Goal: Task Accomplishment & Management: Manage account settings

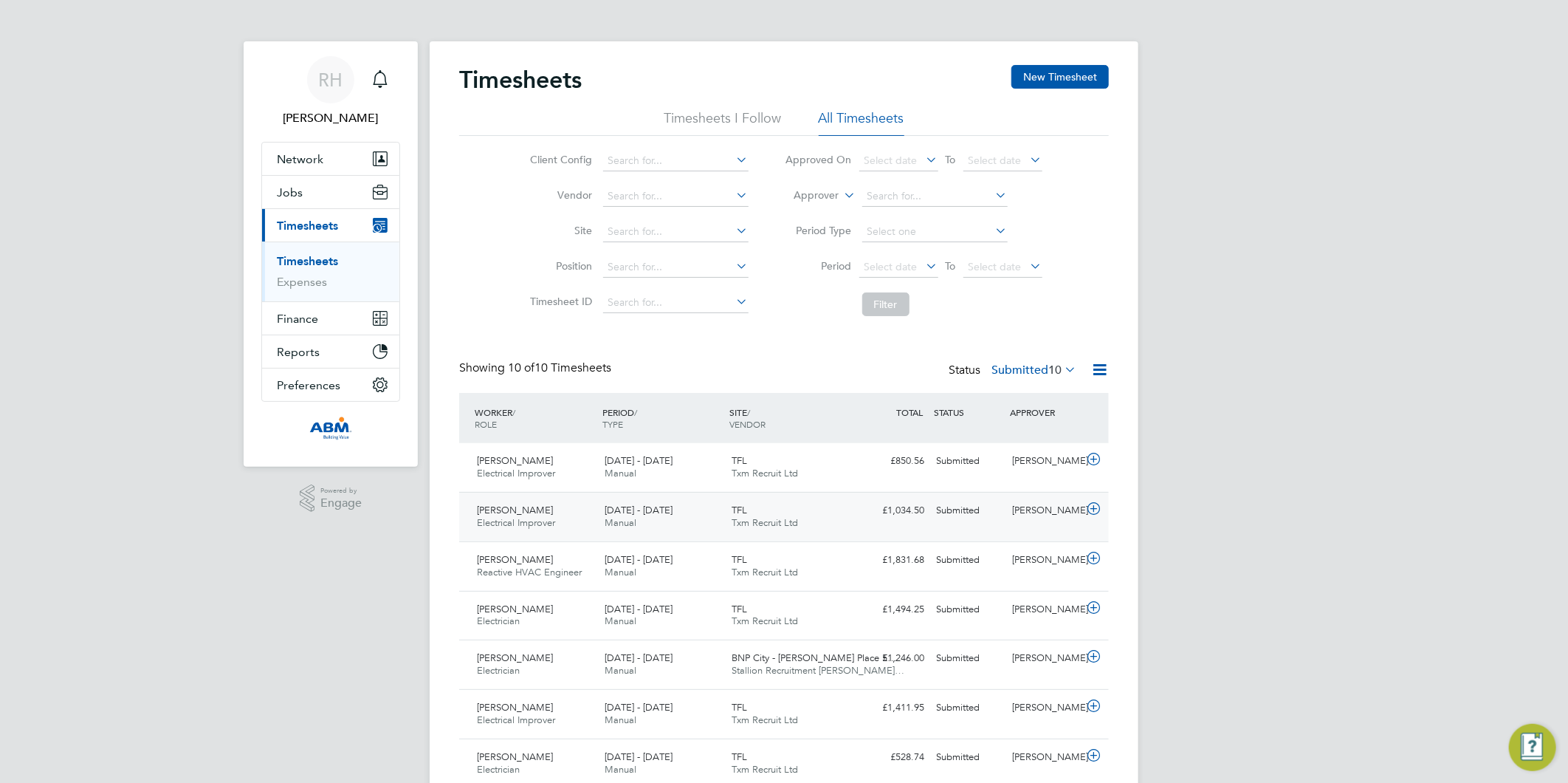
click at [1091, 506] on icon at bounding box center [1093, 509] width 19 height 12
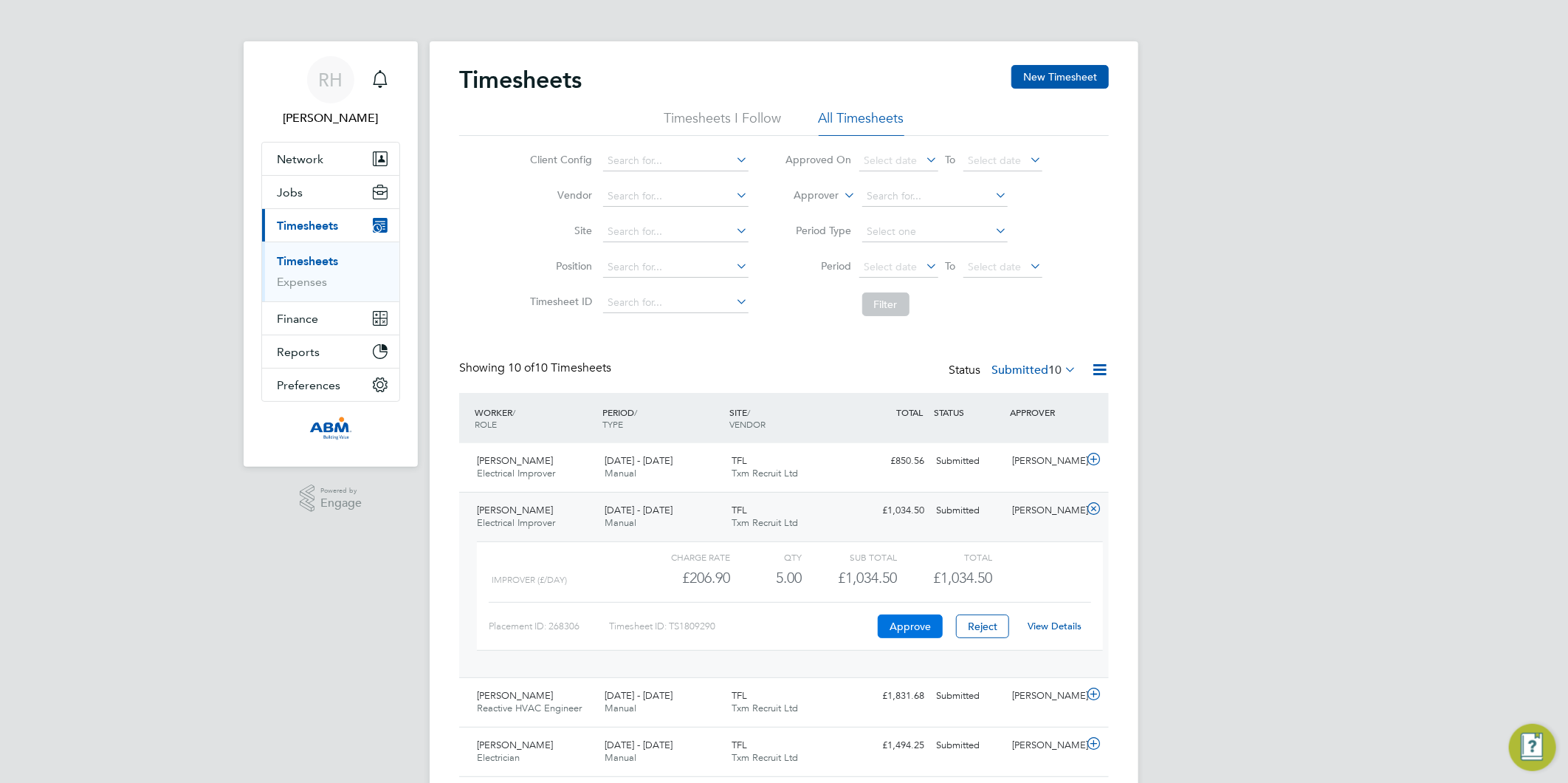
click at [918, 629] on button "Approve" at bounding box center [911, 626] width 65 height 24
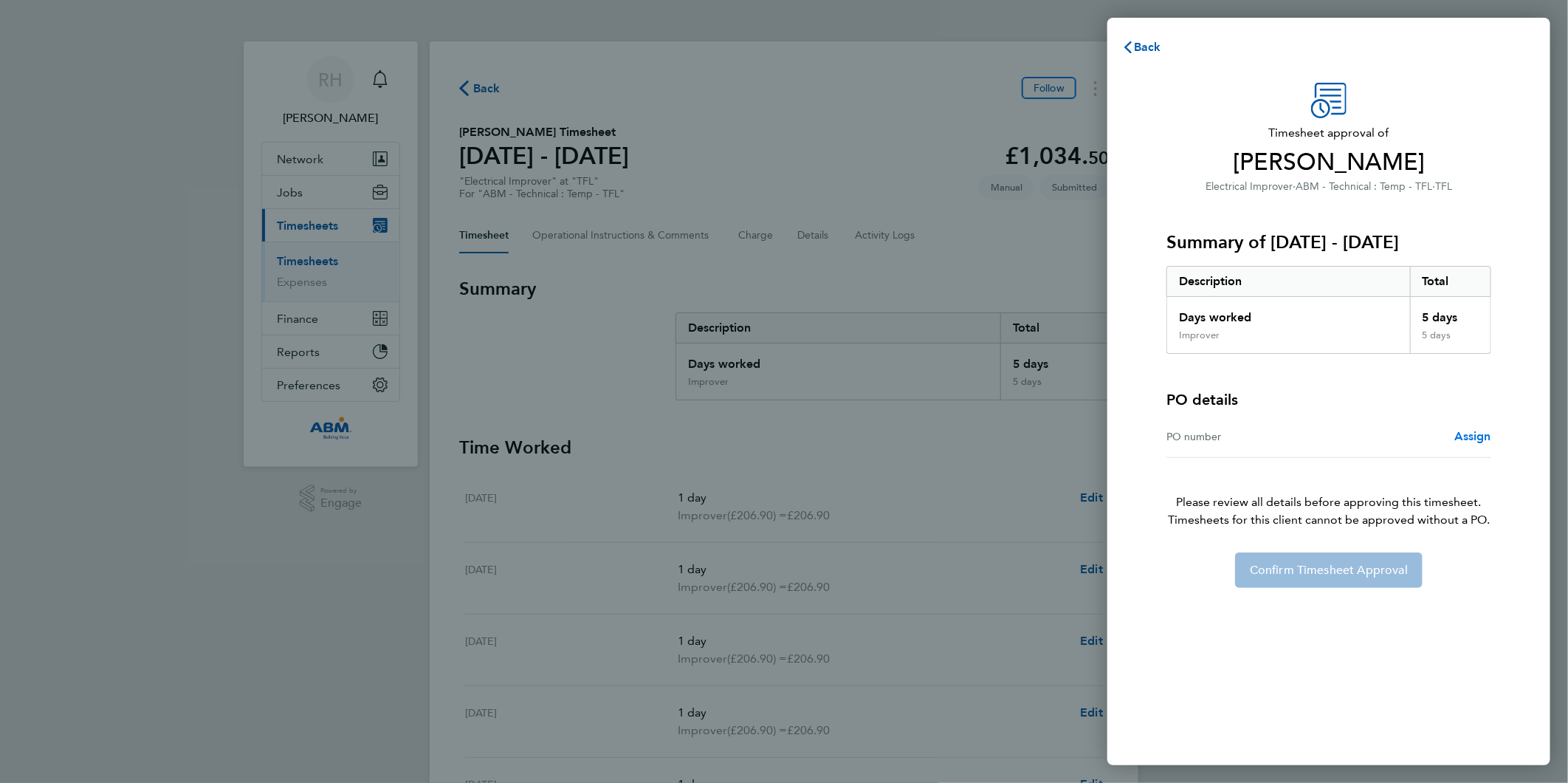
click at [1469, 437] on span "Assign" at bounding box center [1472, 436] width 36 height 14
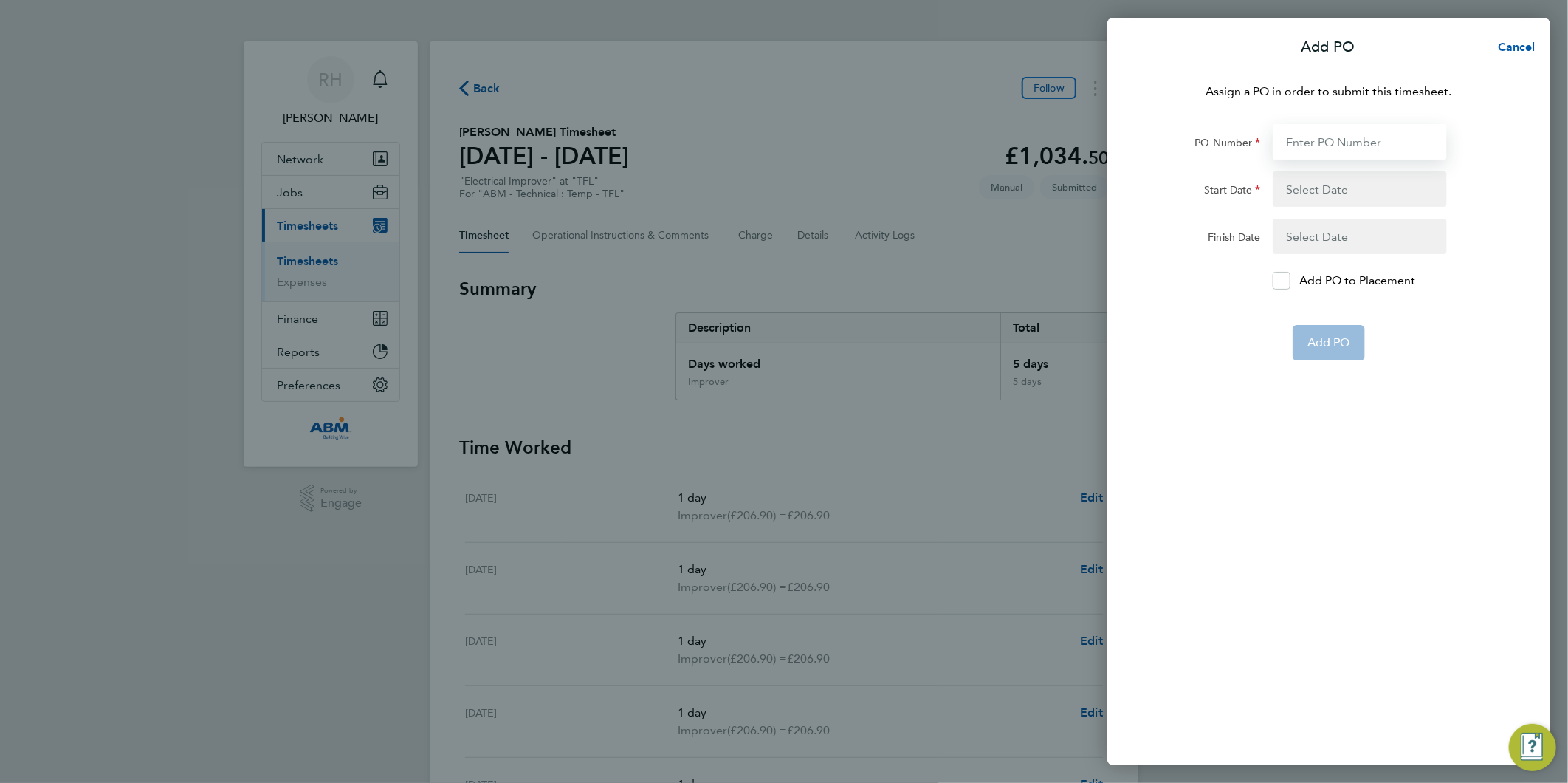
click at [1296, 143] on input "PO Number" at bounding box center [1359, 142] width 174 height 36
paste input "643057"
type input "643057"
click at [1305, 186] on button "button" at bounding box center [1359, 189] width 174 height 36
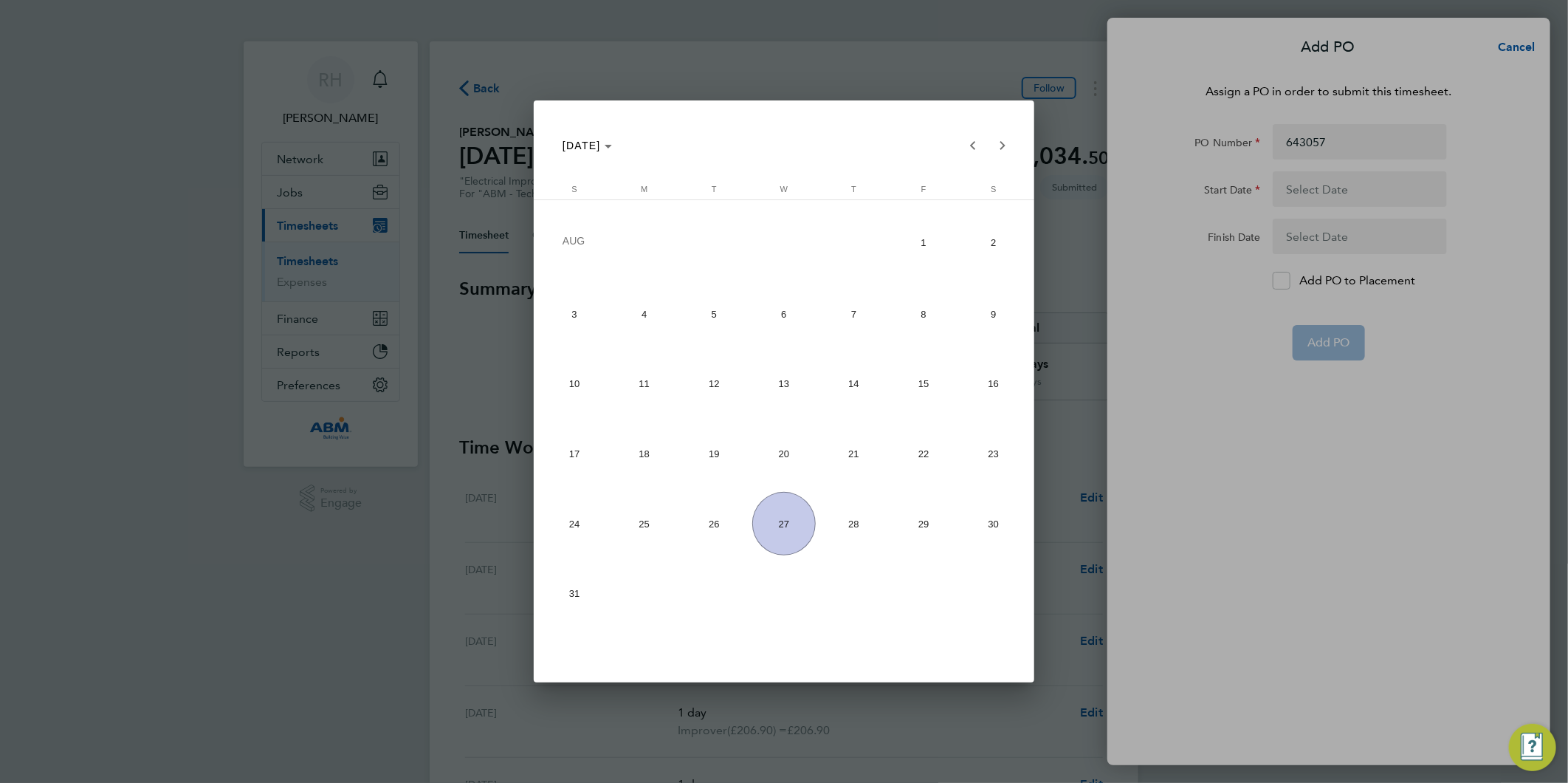
click at [662, 462] on span "18" at bounding box center [645, 454] width 63 height 63
type input "18 Aug 25"
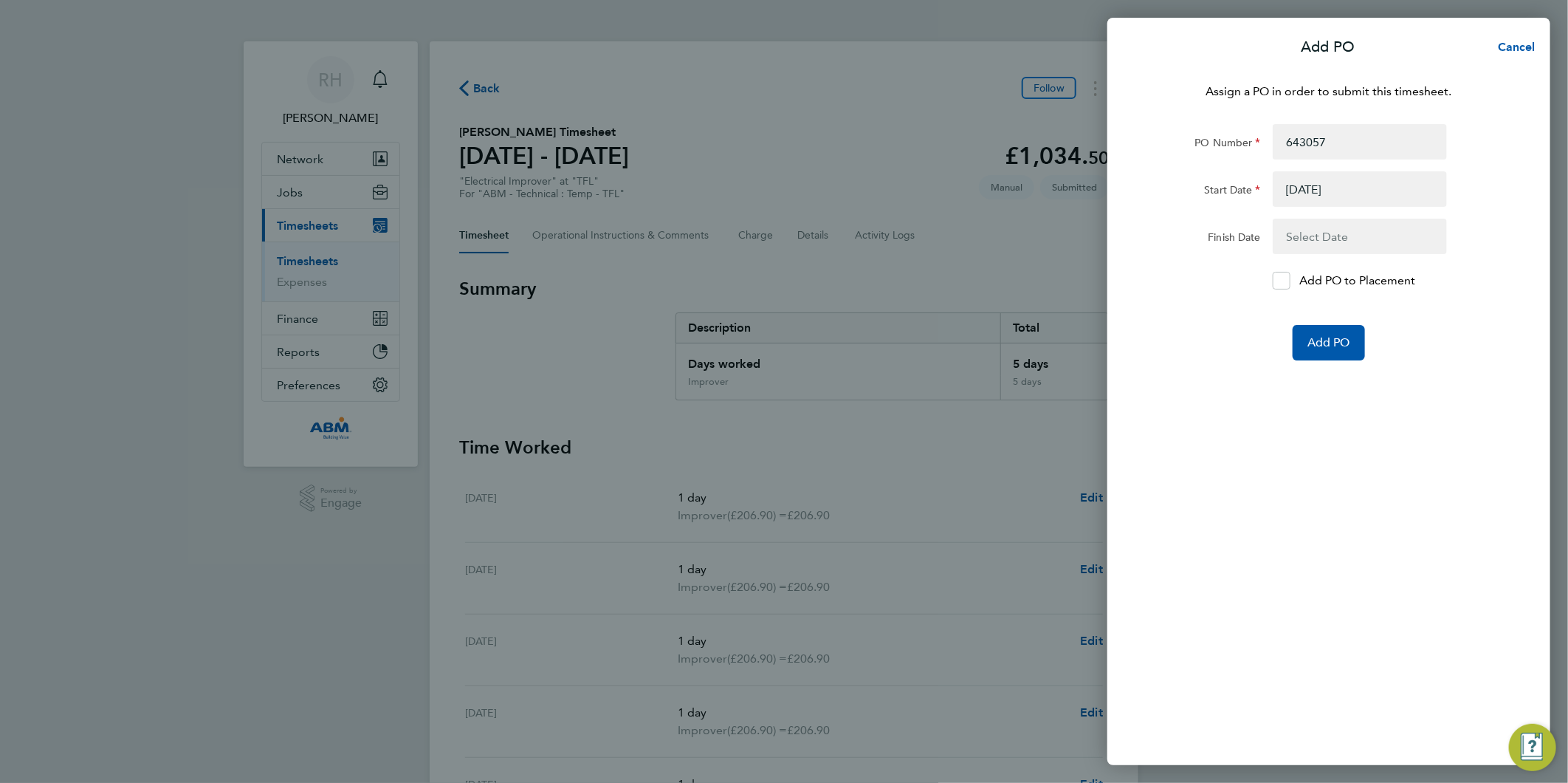
click at [1322, 226] on button "button" at bounding box center [1359, 237] width 174 height 36
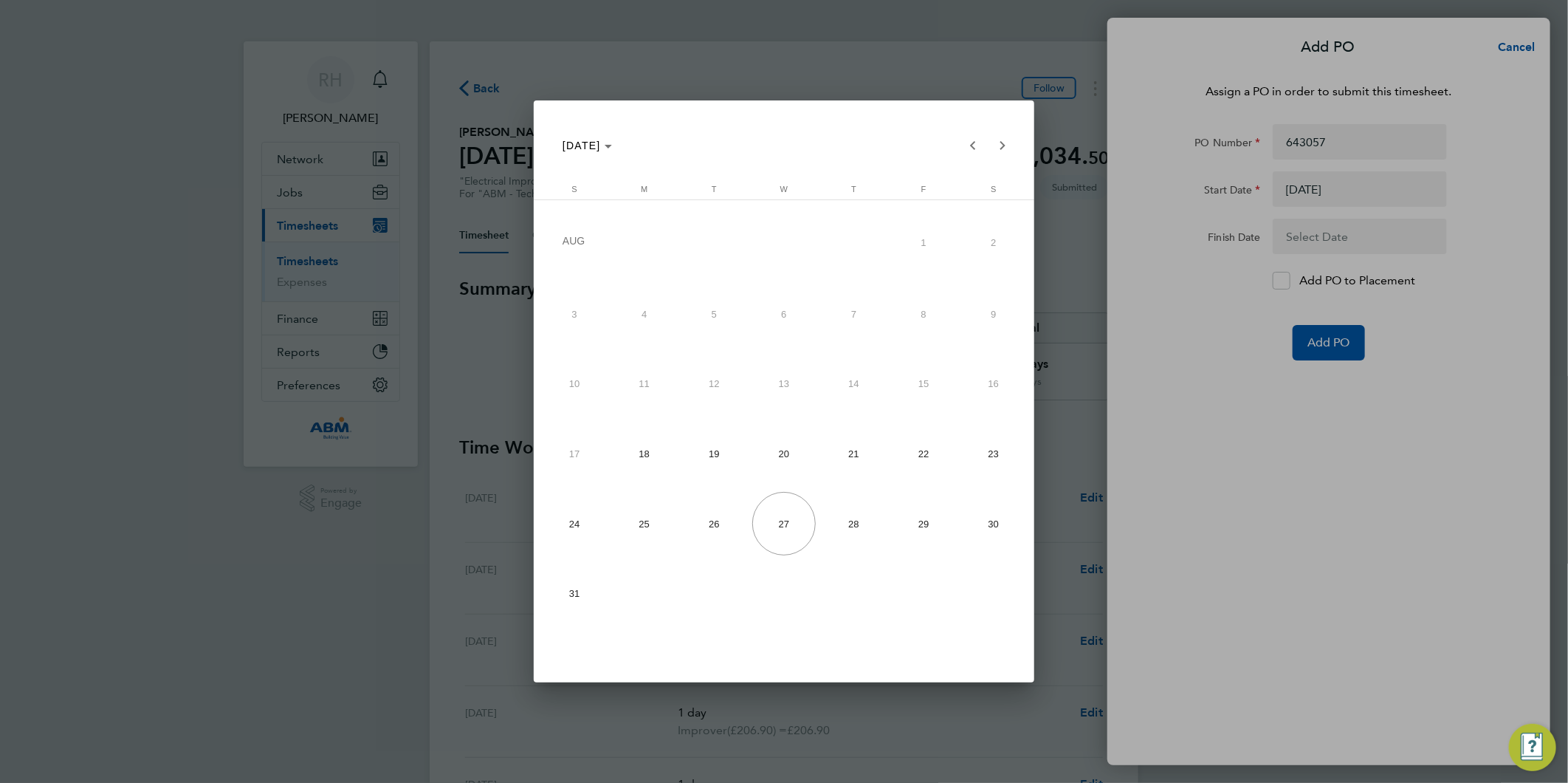
click at [567, 529] on span "24" at bounding box center [575, 524] width 63 height 63
type input "24 Aug 25"
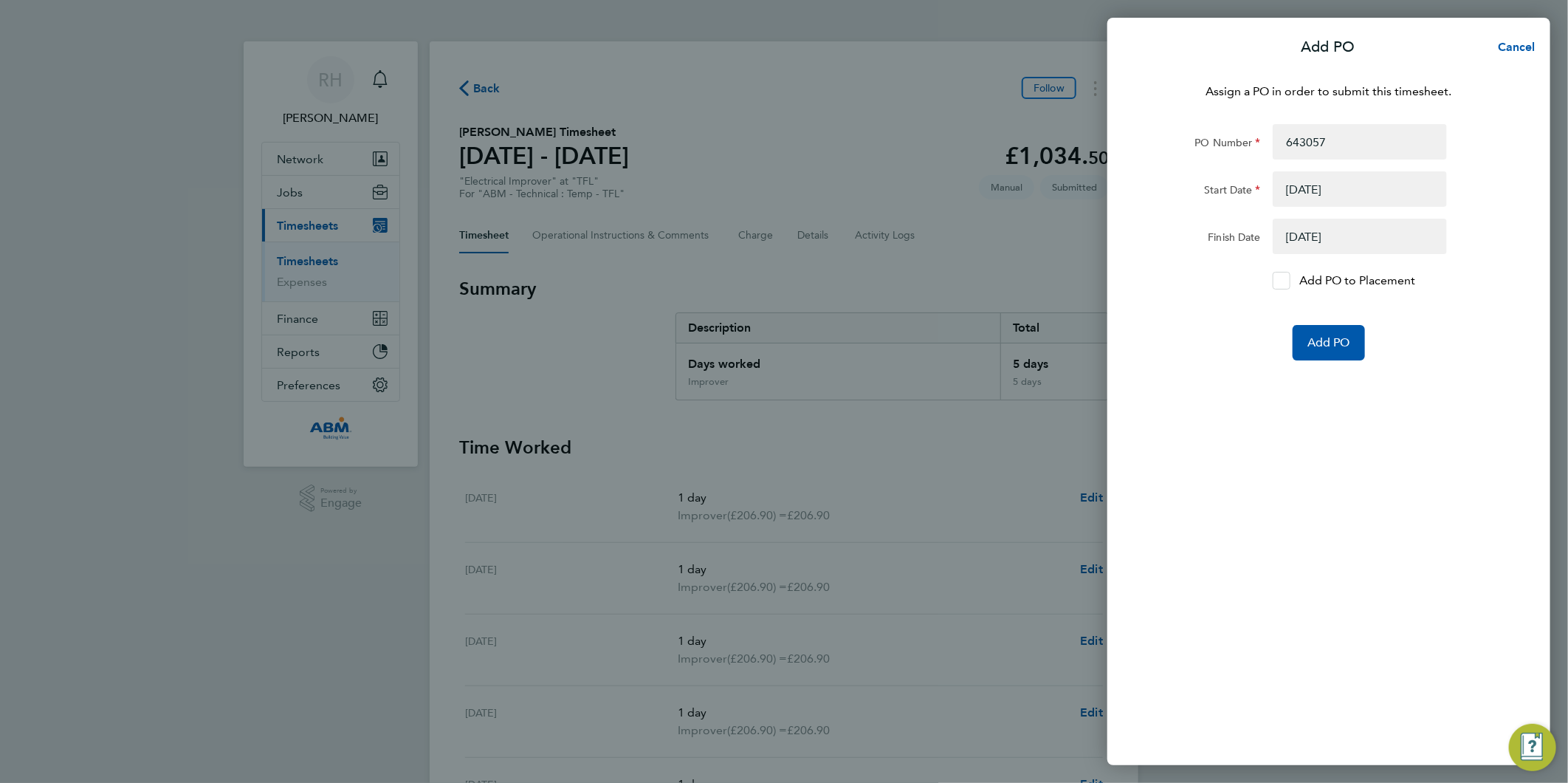
click at [1281, 279] on icon at bounding box center [1280, 281] width 11 height 10
click at [1287, 281] on input "Add PO to Placement" at bounding box center [1287, 281] width 0 height 0
click at [1330, 342] on span "Add PO" at bounding box center [1328, 342] width 42 height 15
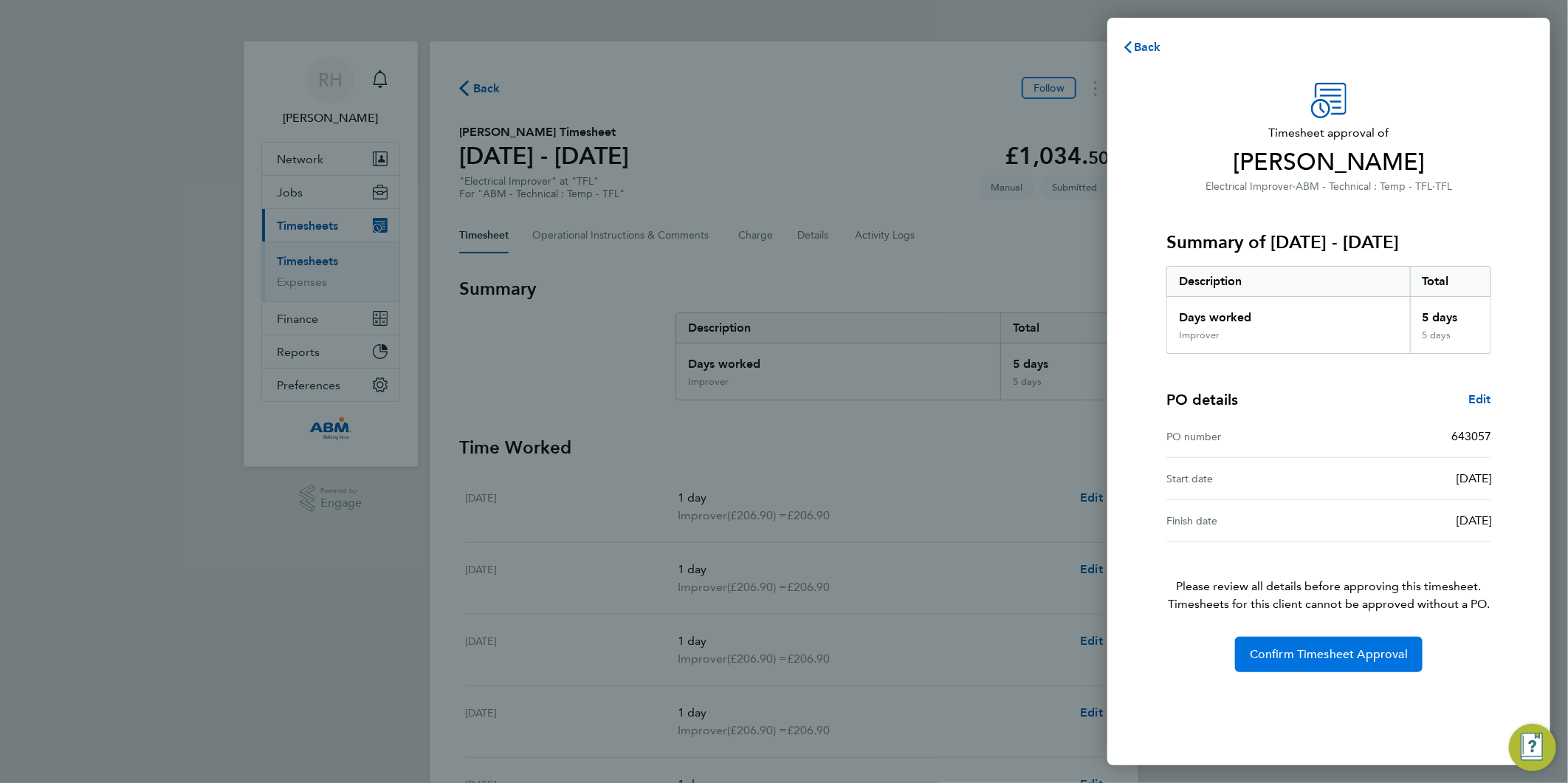
click at [1298, 654] on span "Confirm Timesheet Approval" at bounding box center [1329, 654] width 158 height 15
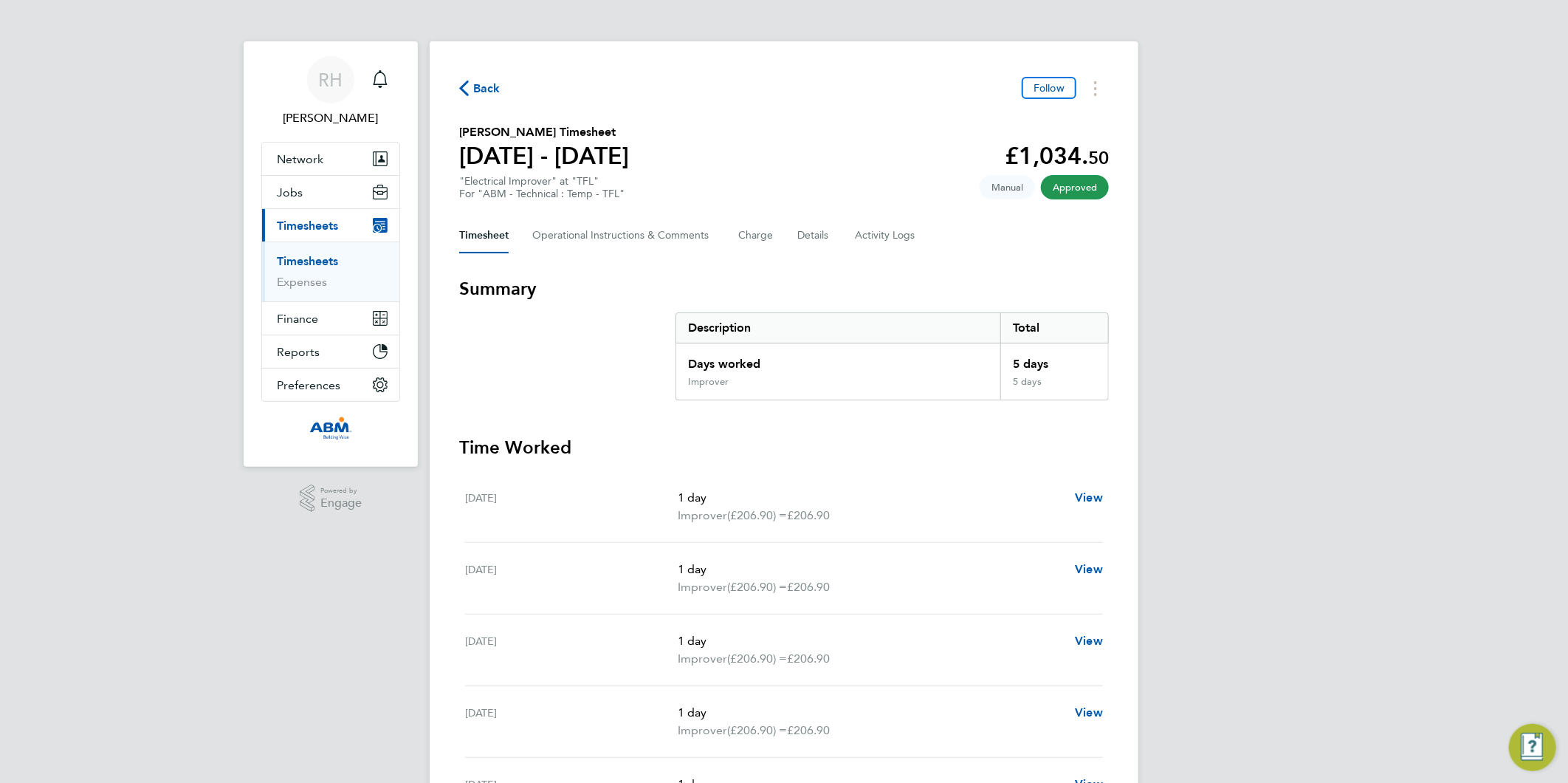
click at [469, 84] on span "Back" at bounding box center [480, 88] width 41 height 14
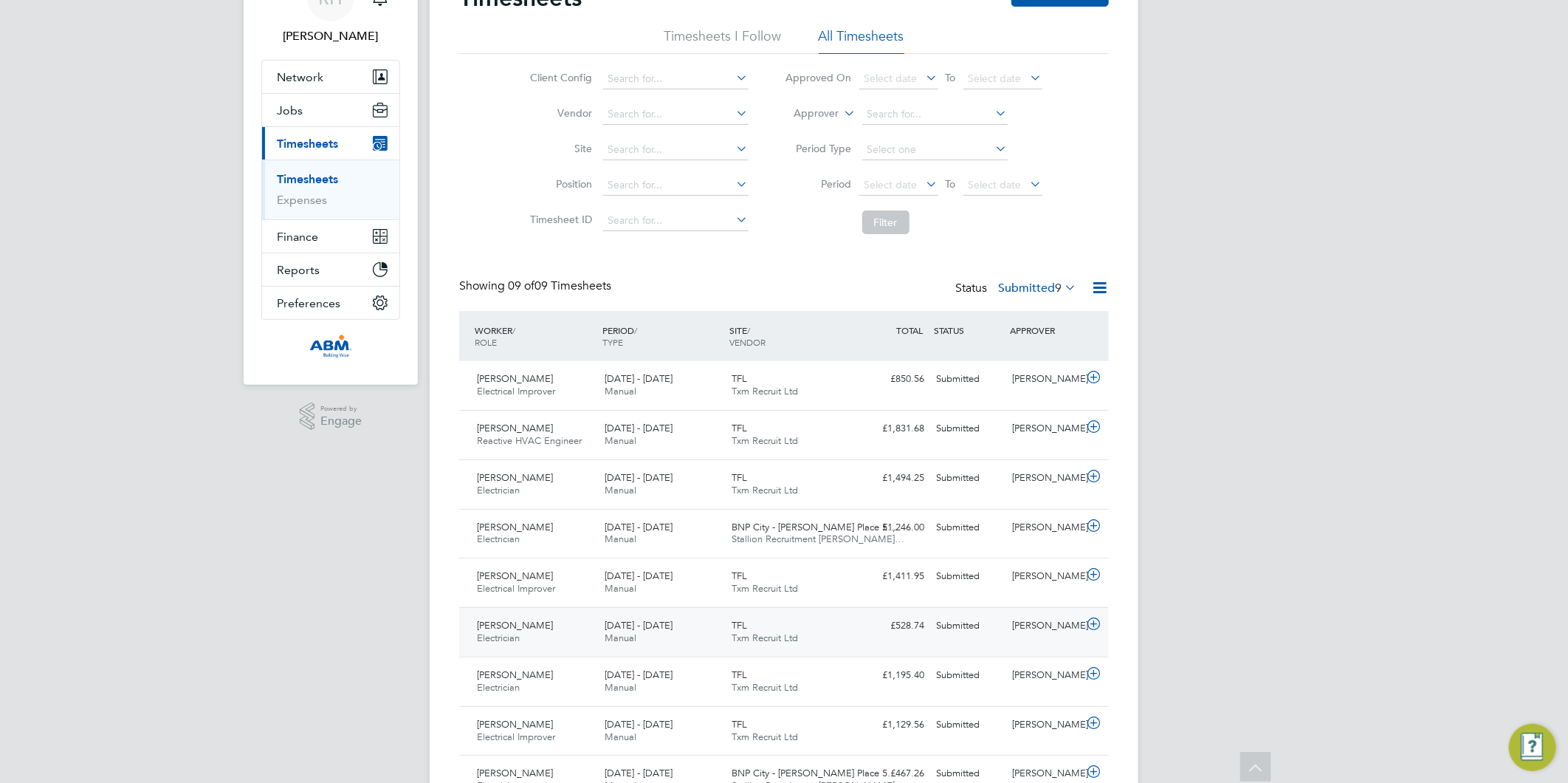
click at [1093, 628] on icon at bounding box center [1093, 624] width 19 height 12
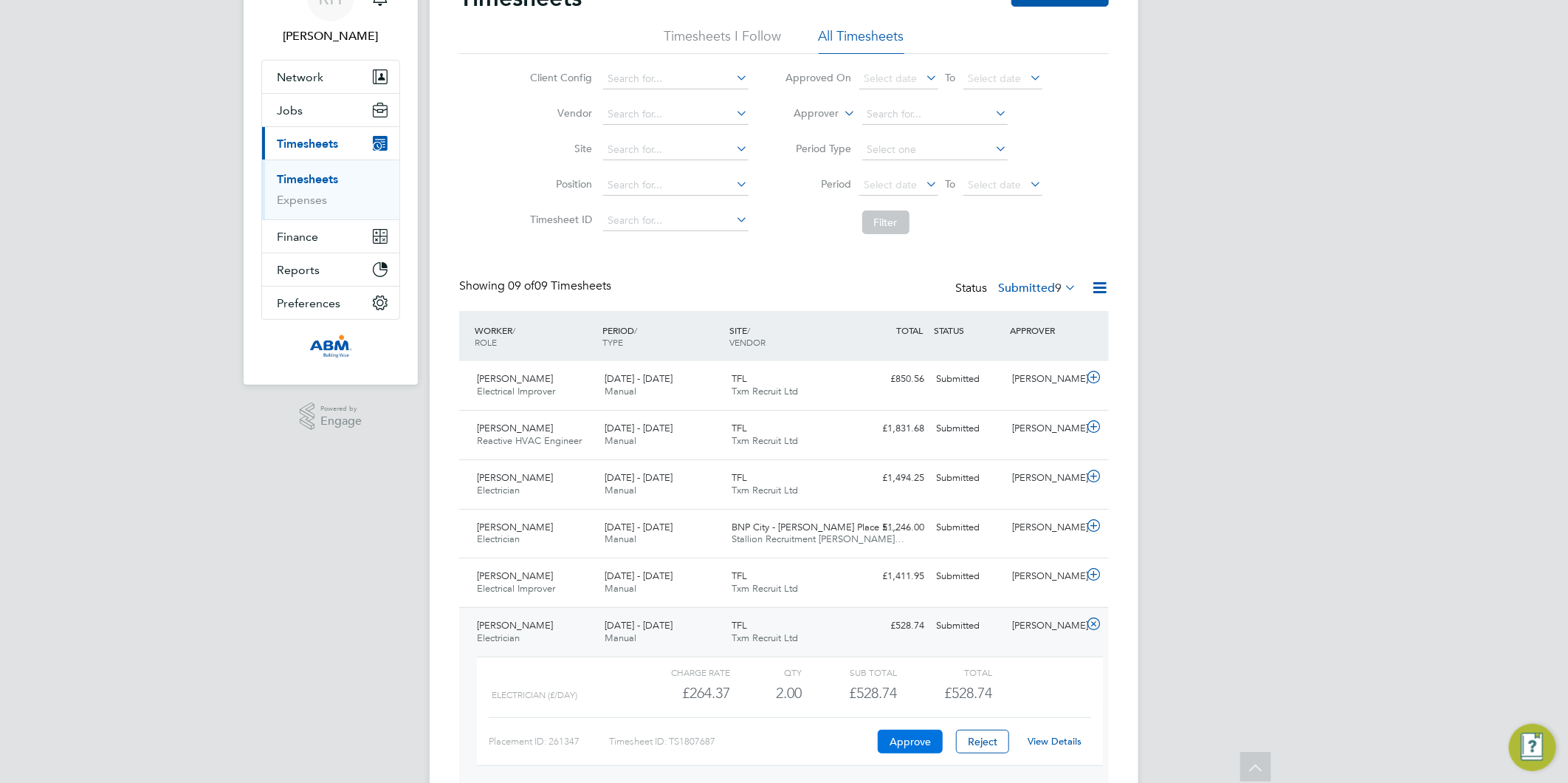
click at [907, 736] on button "Approve" at bounding box center [911, 742] width 65 height 24
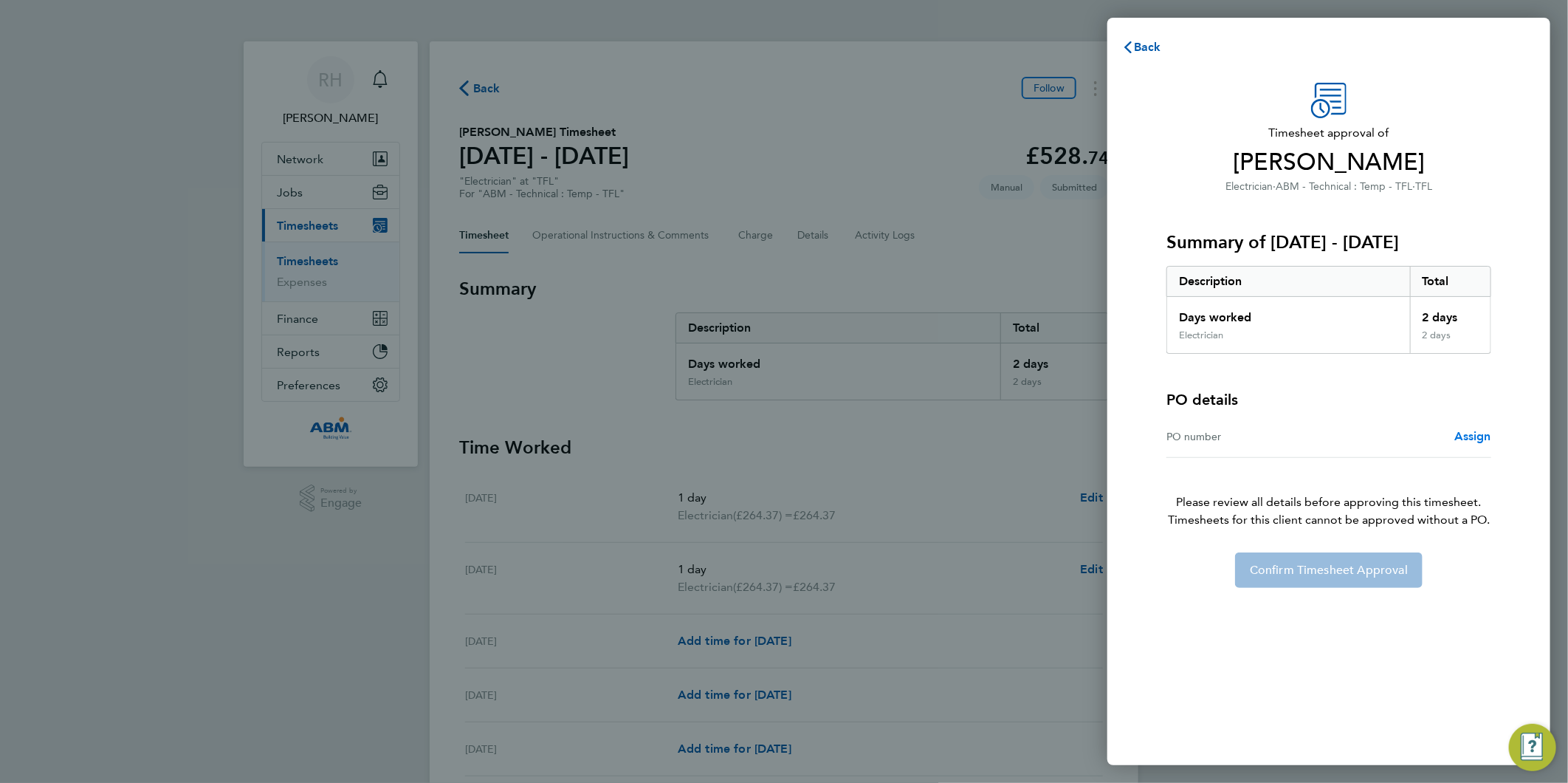
click at [1464, 437] on span "Assign" at bounding box center [1472, 436] width 36 height 14
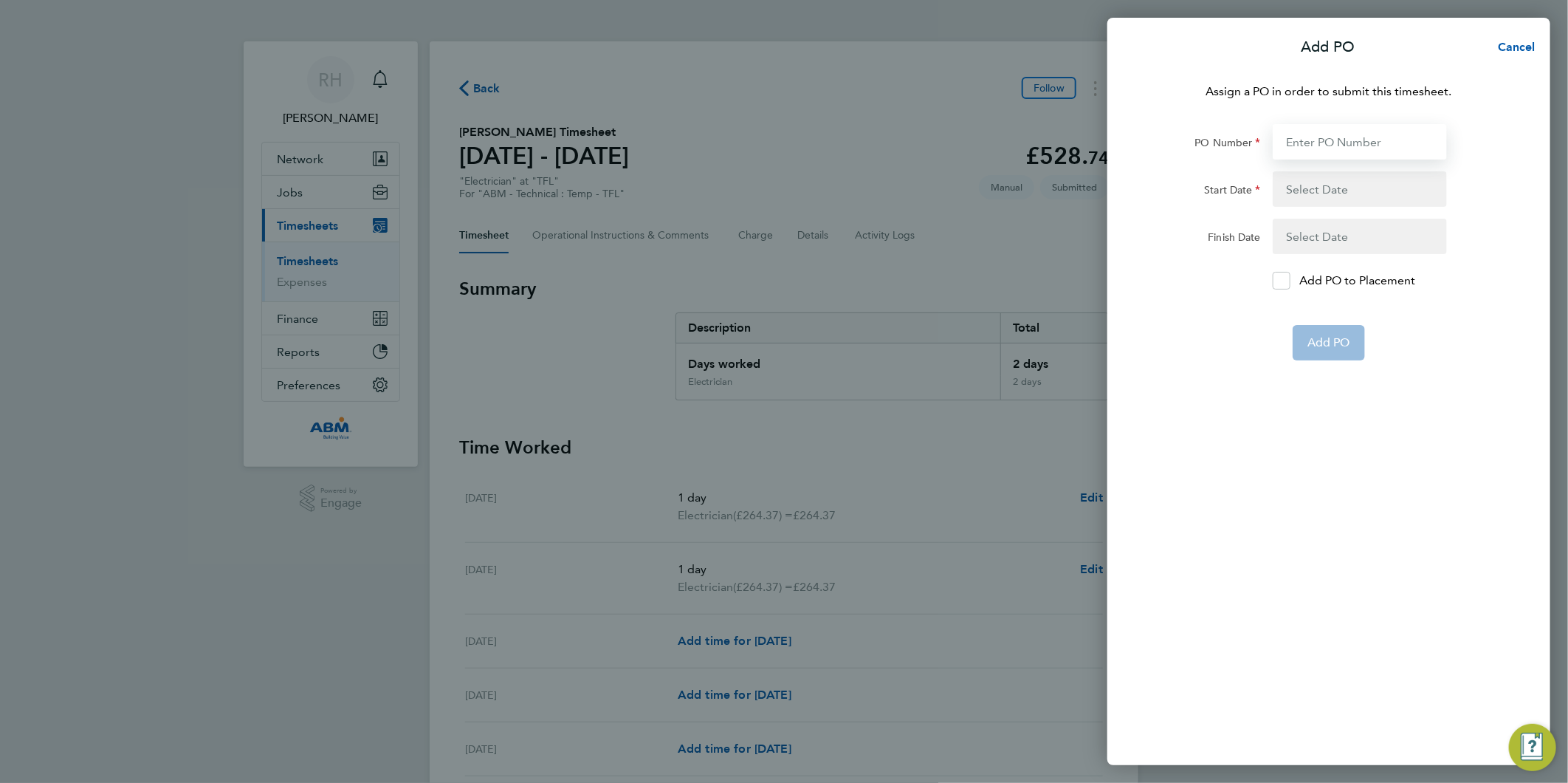
drag, startPoint x: 1341, startPoint y: 137, endPoint x: 1333, endPoint y: 137, distance: 8.0
click at [1340, 137] on input "PO Number" at bounding box center [1359, 142] width 174 height 36
paste input "643057"
type input "643057"
type input "[DATE]"
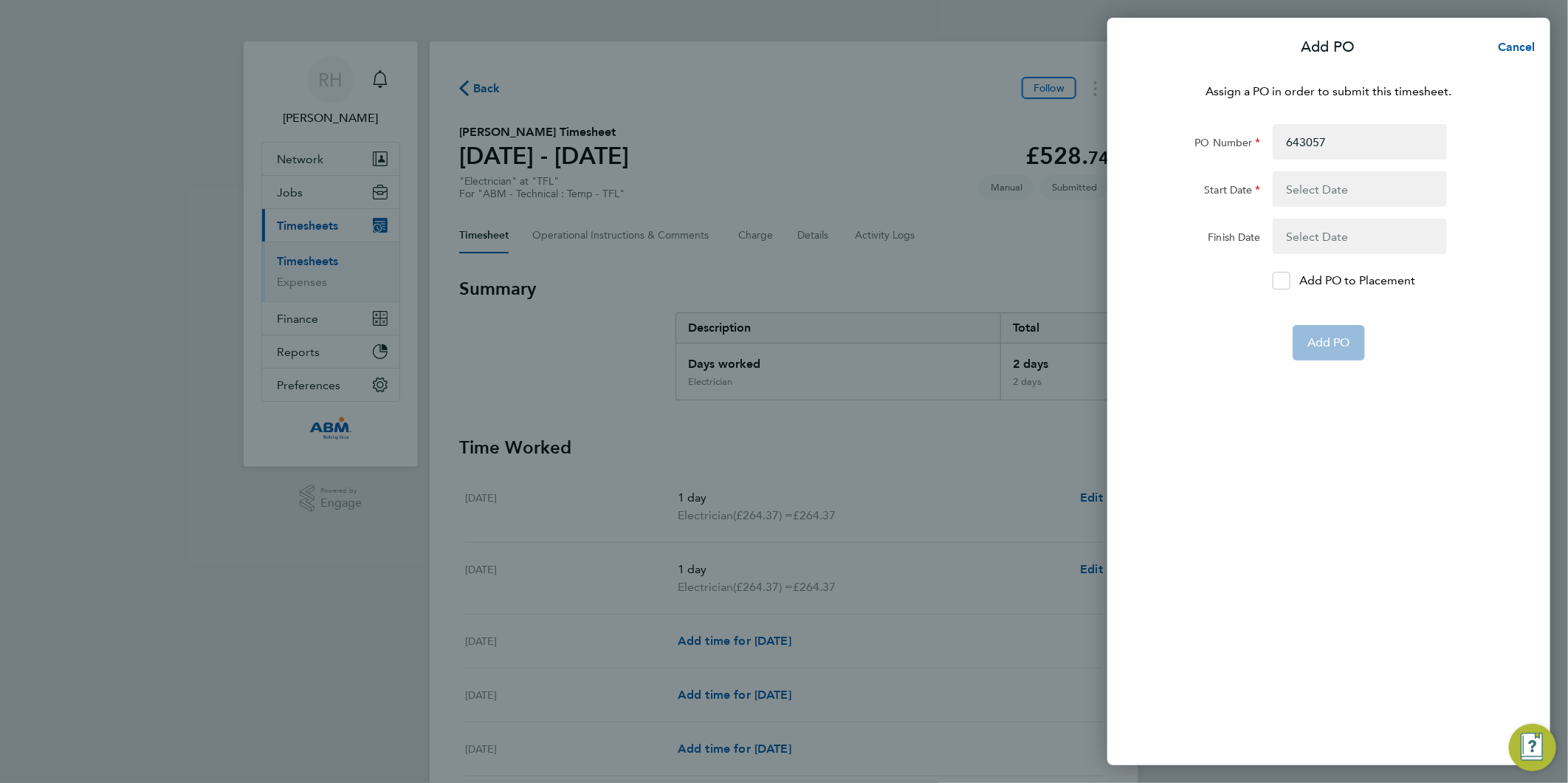
type input "[DATE]"
click at [1290, 189] on button "button" at bounding box center [1359, 189] width 174 height 36
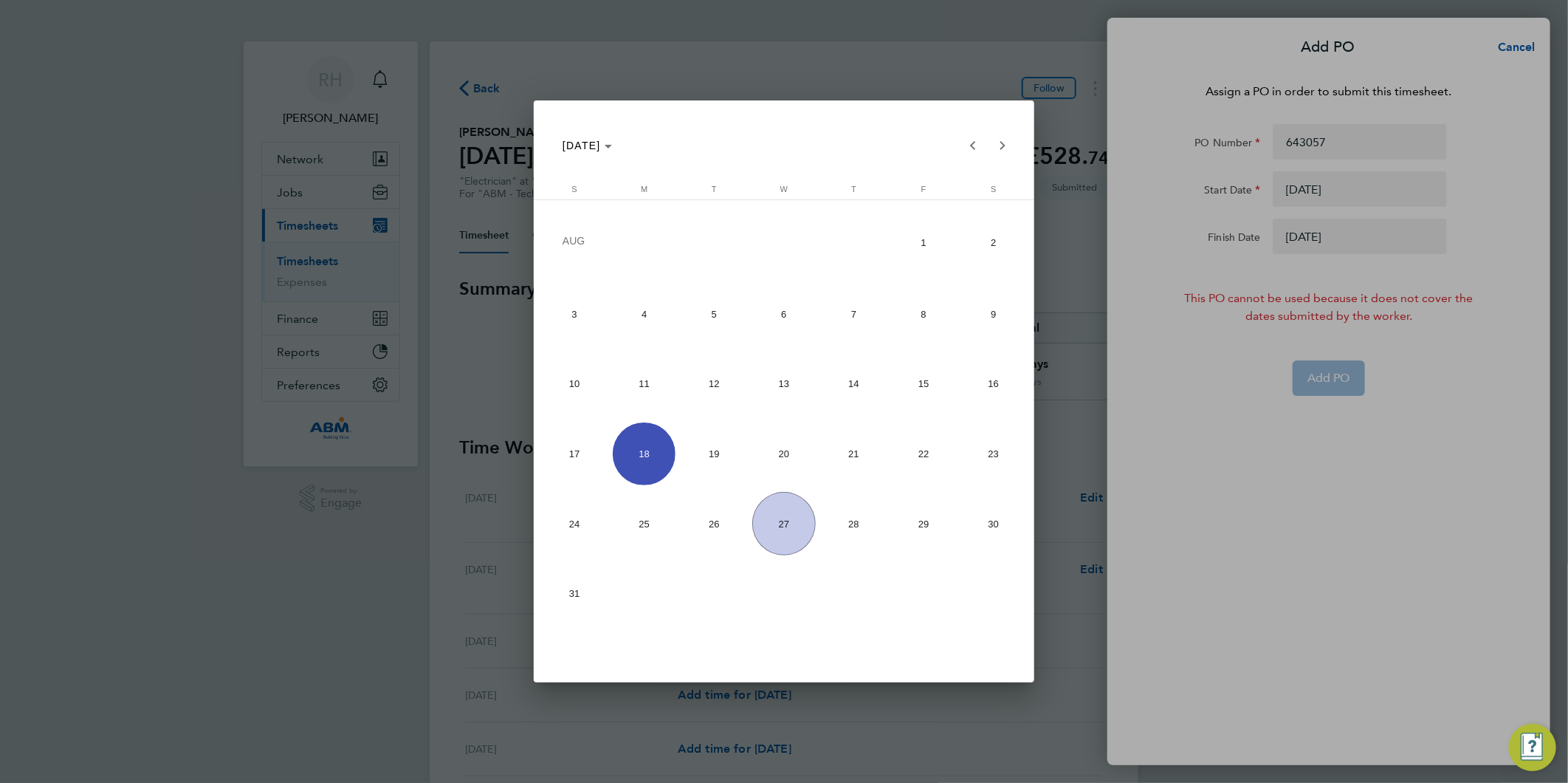
click at [648, 390] on span "11" at bounding box center [645, 384] width 63 height 63
type input "11 Aug 25"
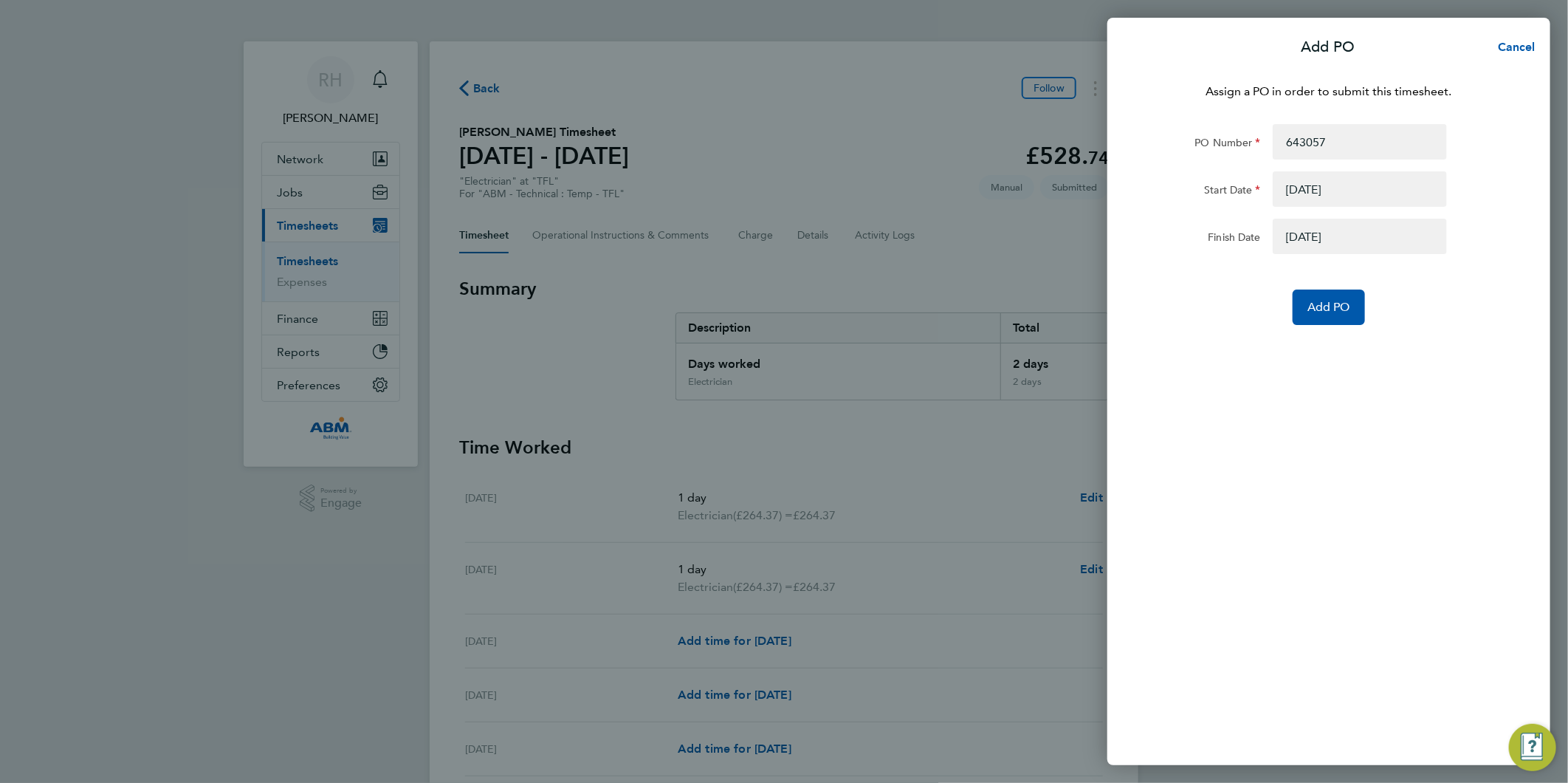
click at [1343, 241] on button "button" at bounding box center [1359, 237] width 174 height 36
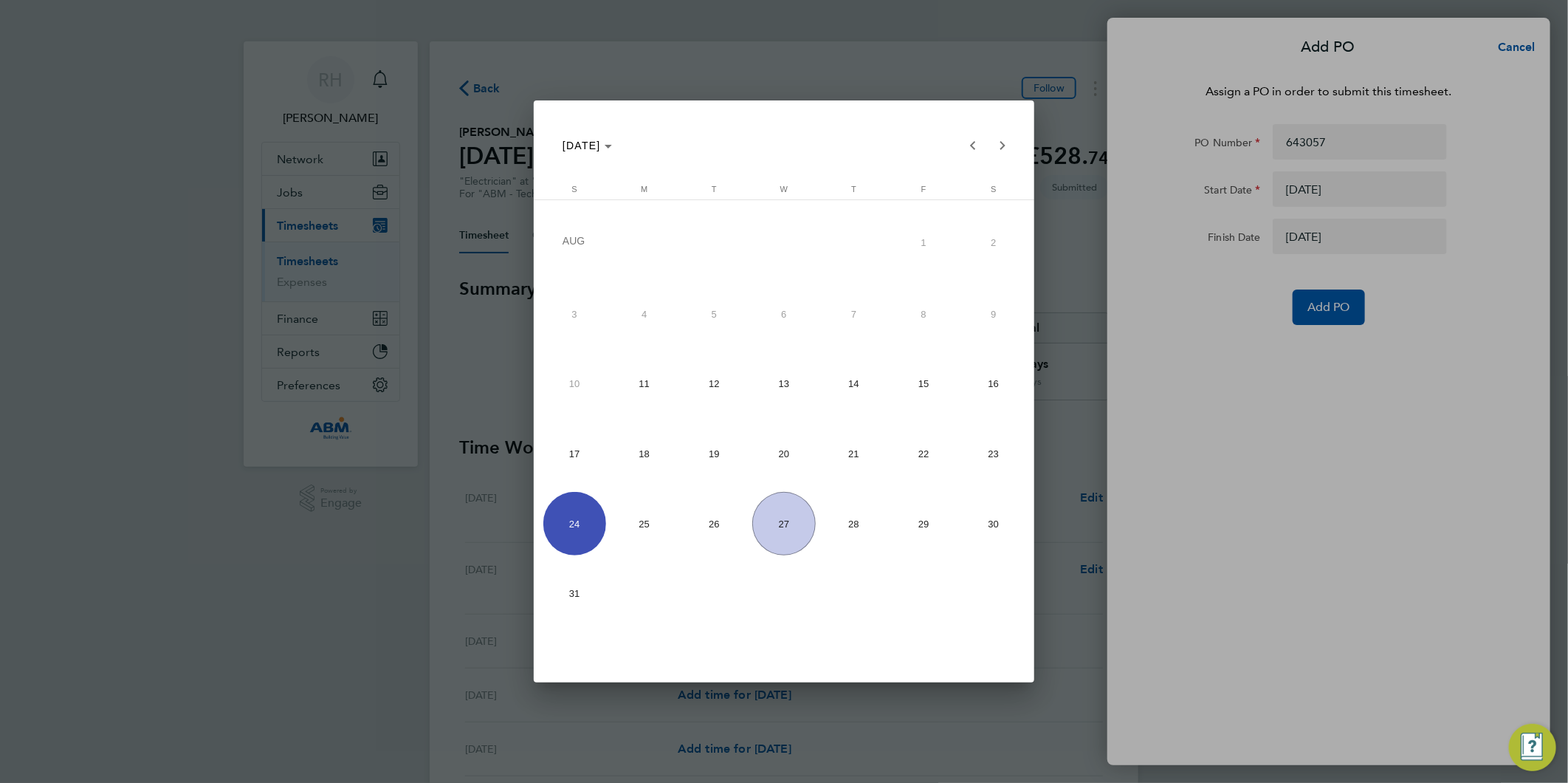
click at [561, 470] on span "17" at bounding box center [575, 454] width 63 height 63
type input "17 Aug 25"
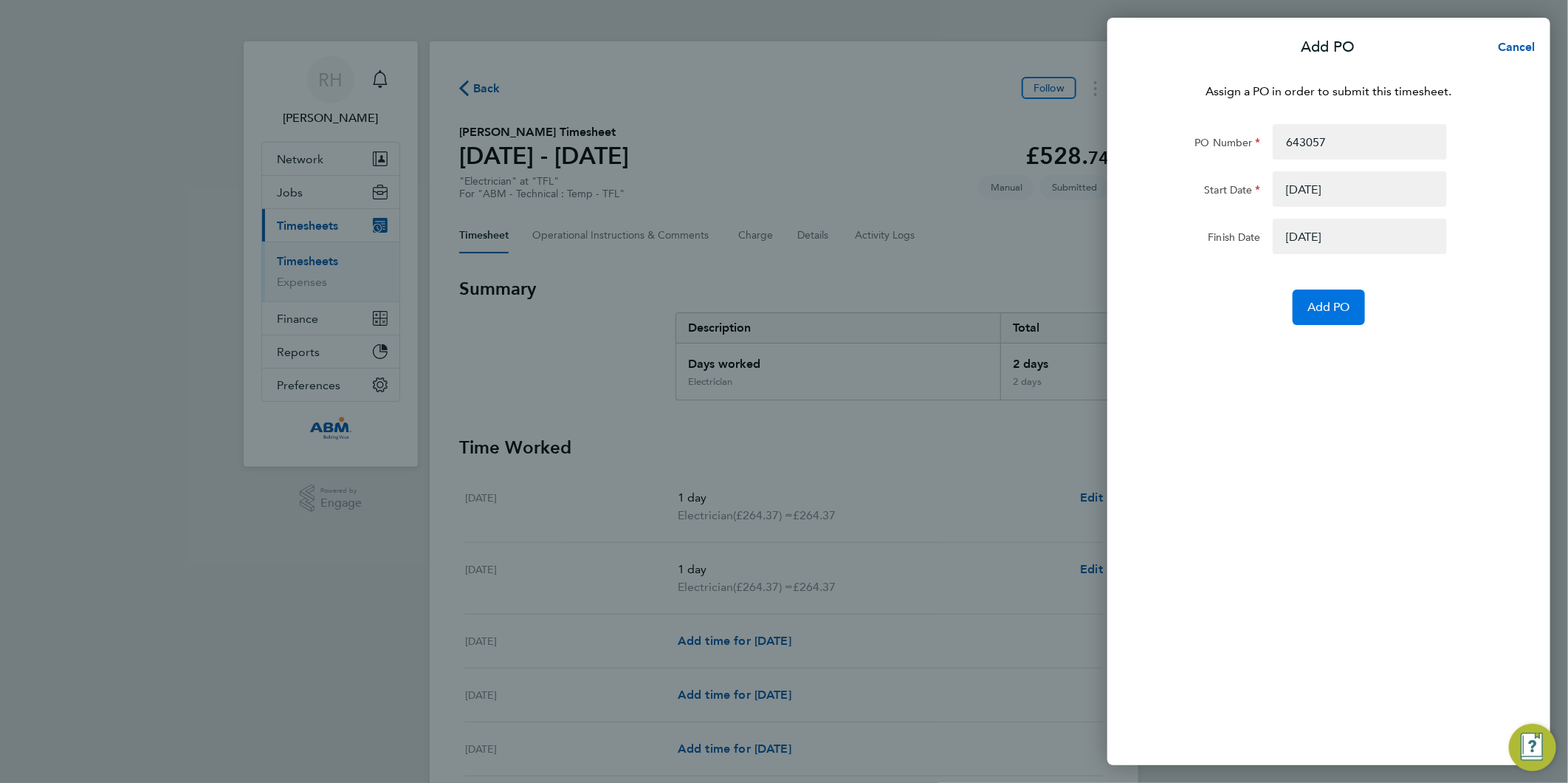
click at [1322, 298] on button "Add PO" at bounding box center [1329, 308] width 72 height 36
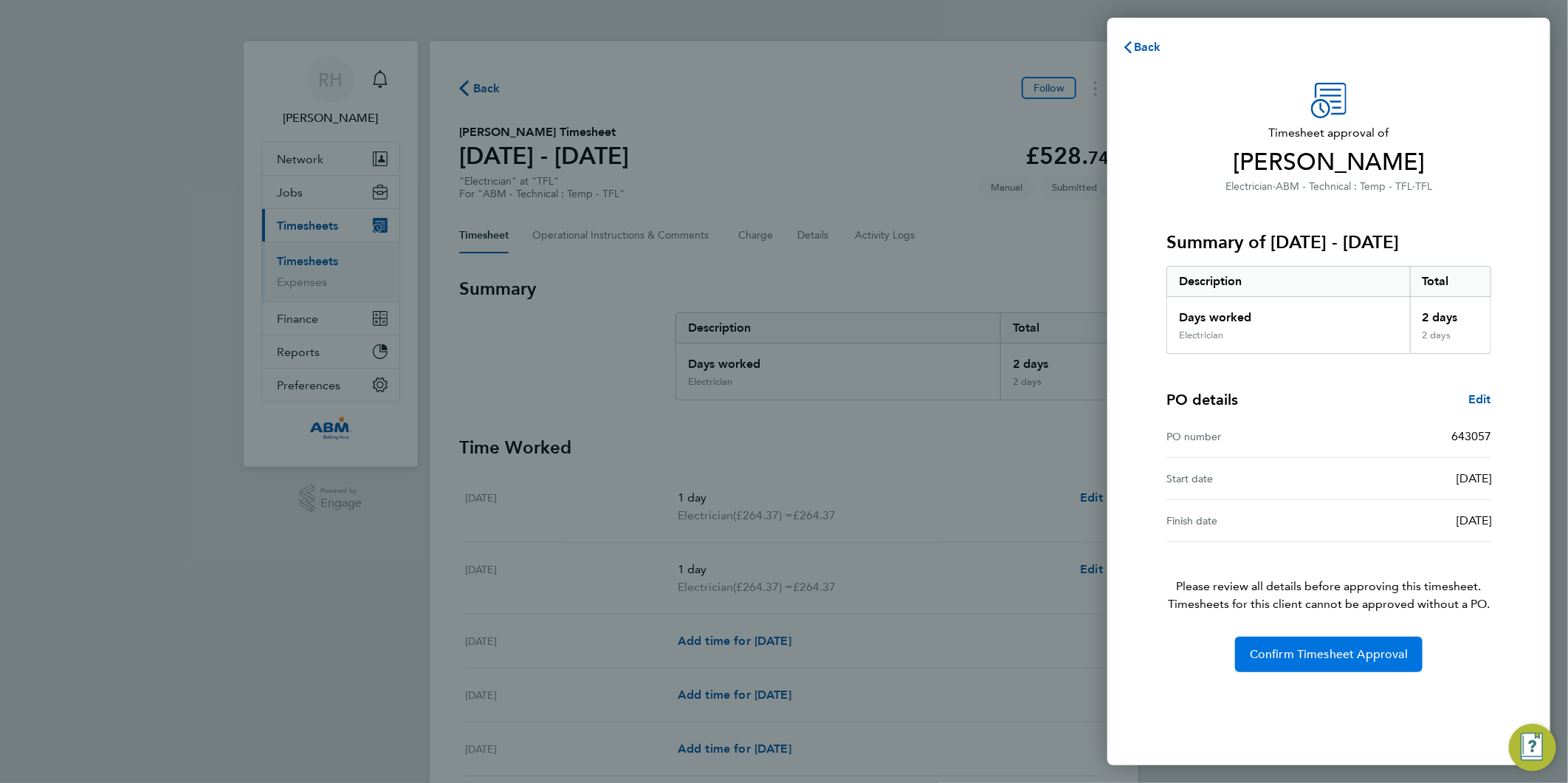
click at [1318, 658] on span "Confirm Timesheet Approval" at bounding box center [1329, 654] width 158 height 15
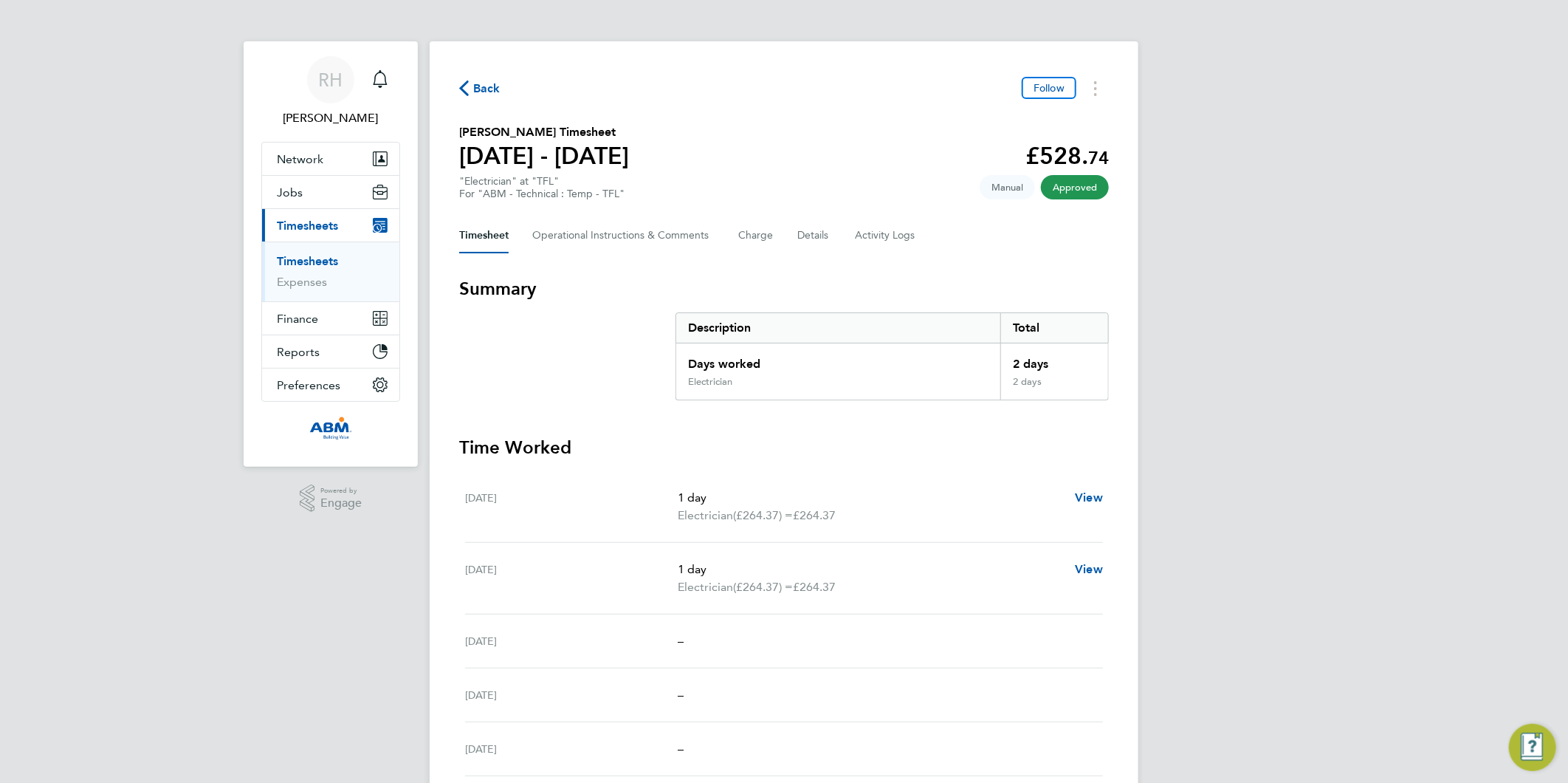
click at [478, 80] on span "Back" at bounding box center [487, 89] width 28 height 18
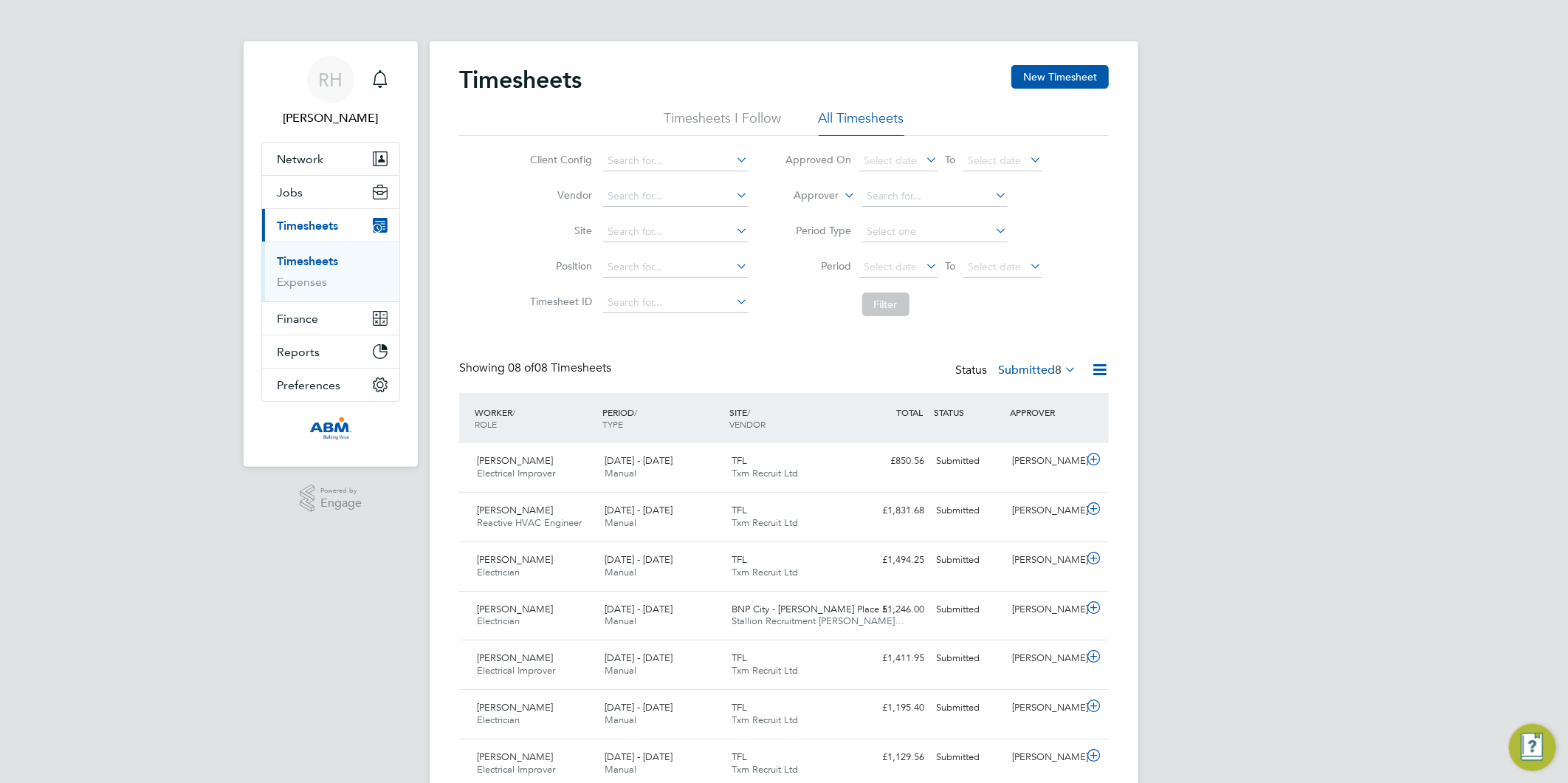
click at [310, 260] on link "Timesheets" at bounding box center [307, 261] width 61 height 14
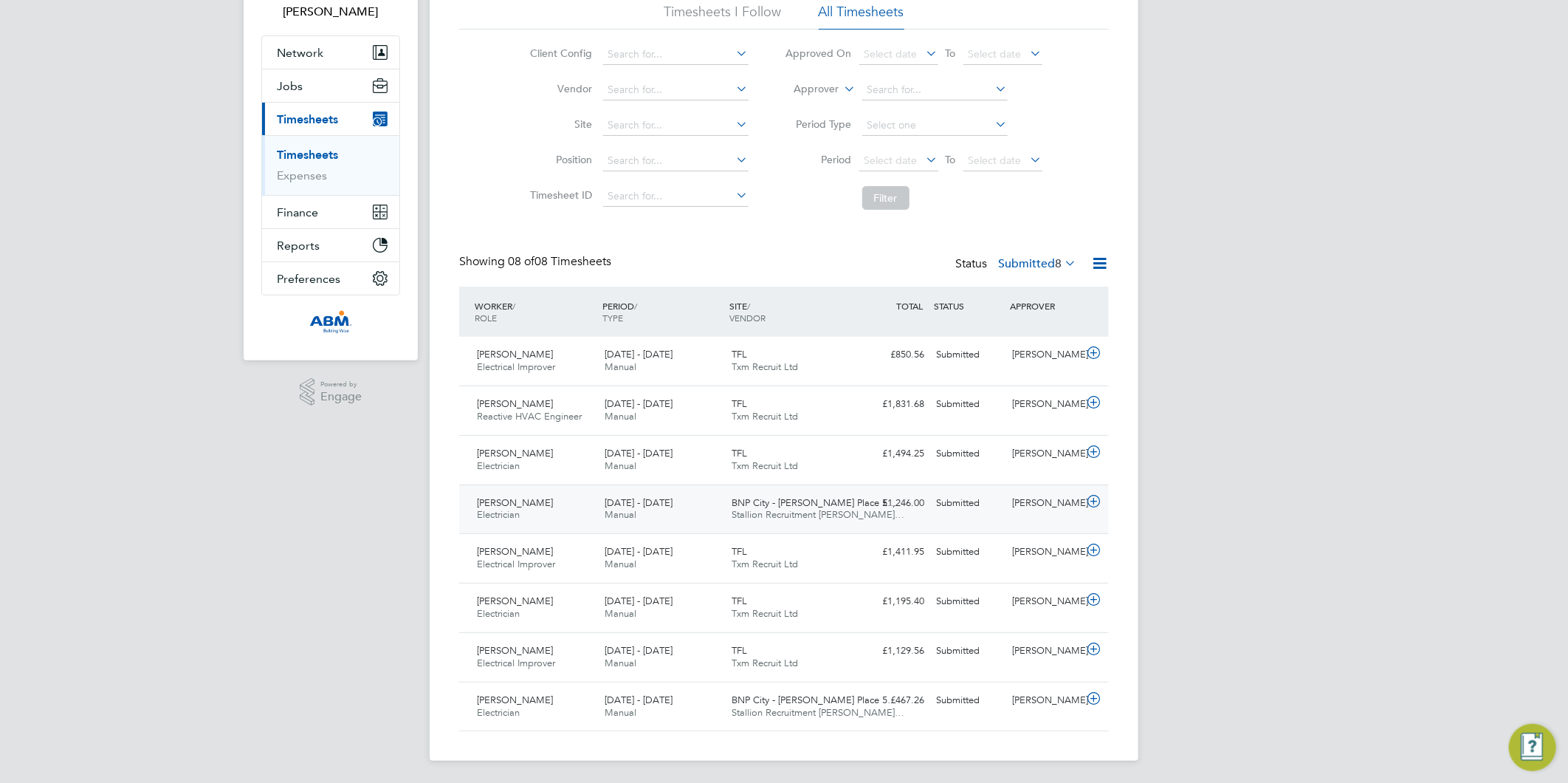
scroll to position [107, 0]
click at [1094, 446] on icon at bounding box center [1093, 451] width 19 height 12
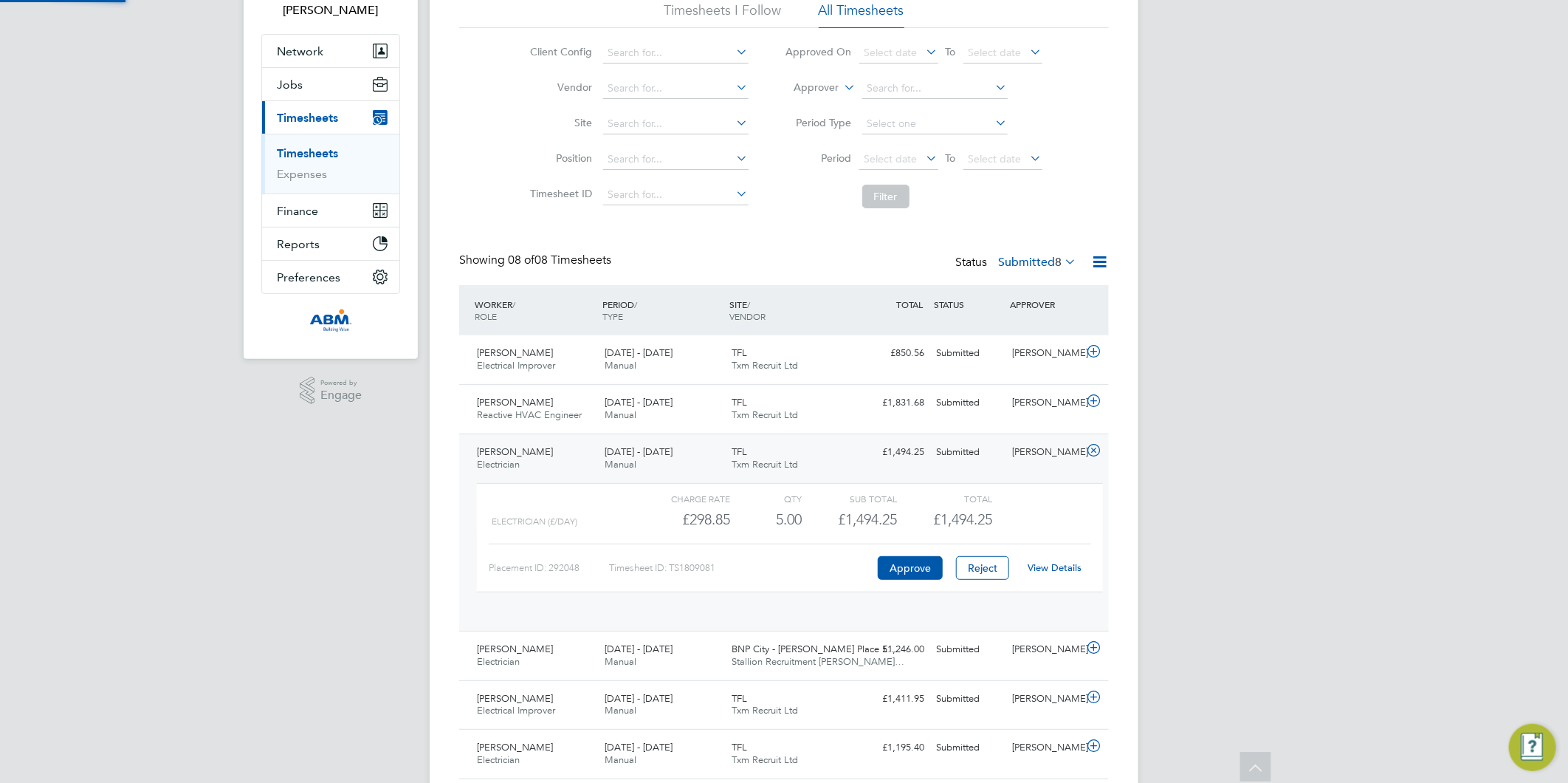
scroll to position [25, 144]
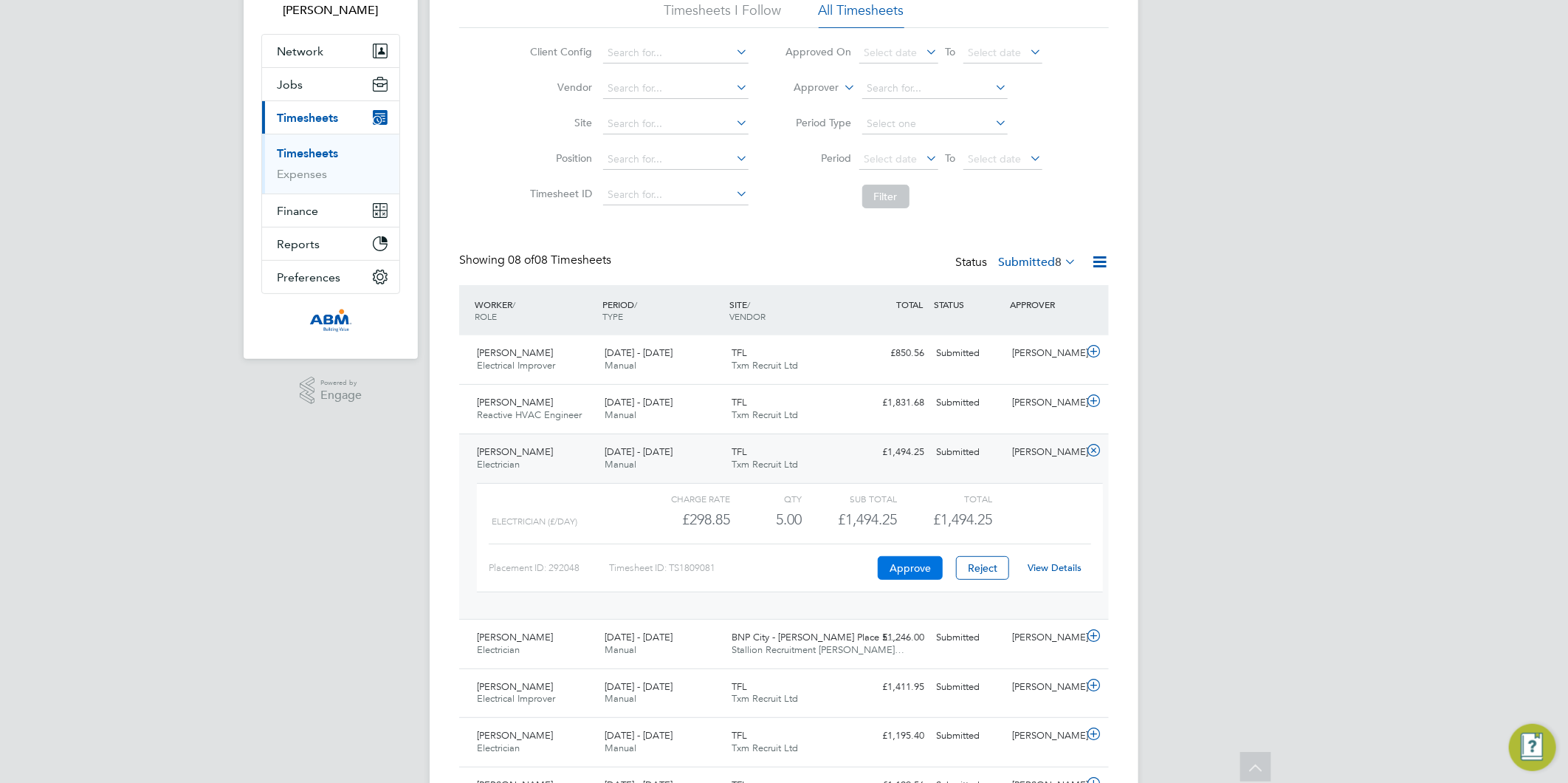
click at [920, 569] on button "Approve" at bounding box center [911, 568] width 65 height 24
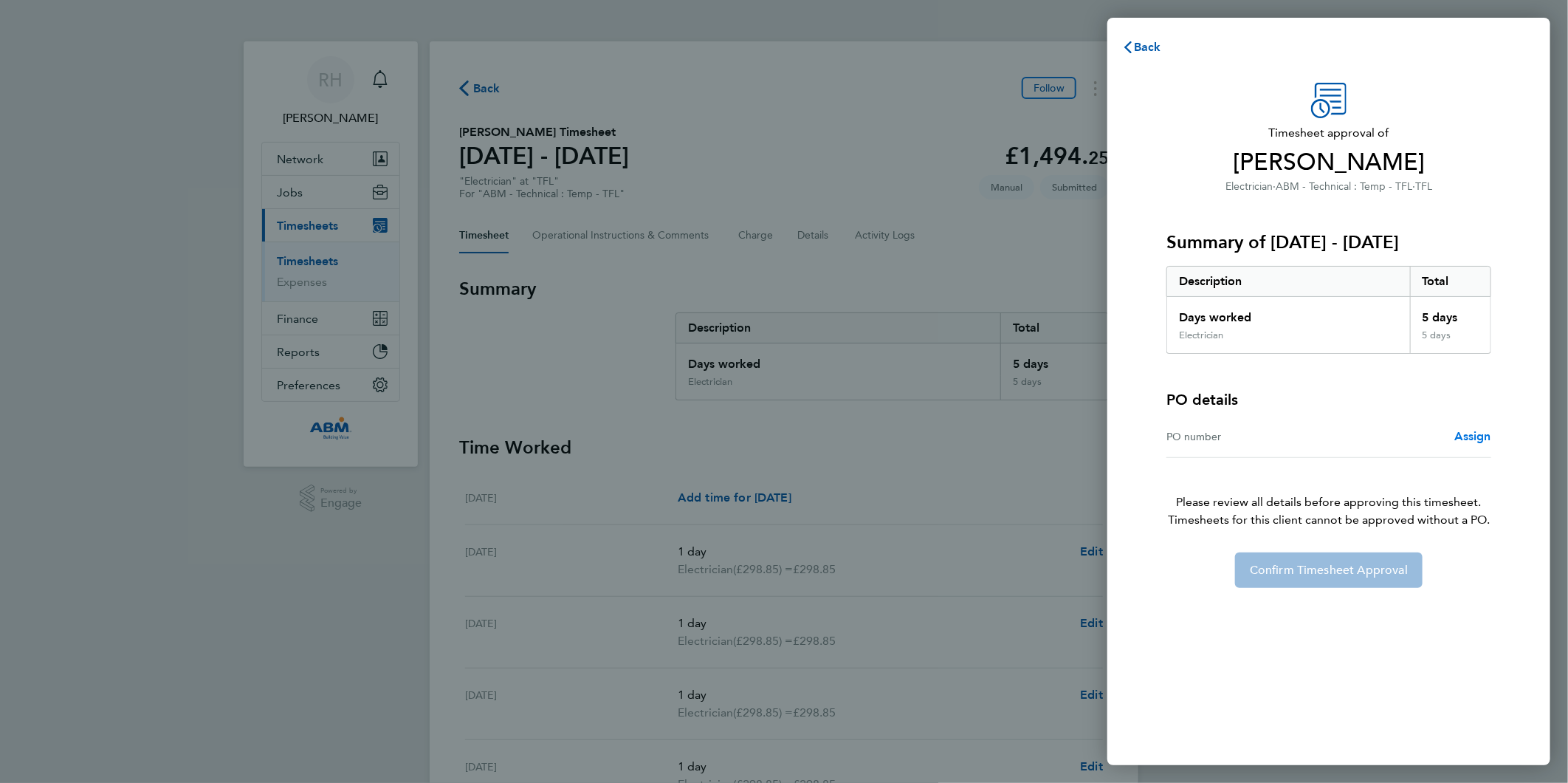
click at [1470, 437] on span "Assign" at bounding box center [1472, 436] width 36 height 14
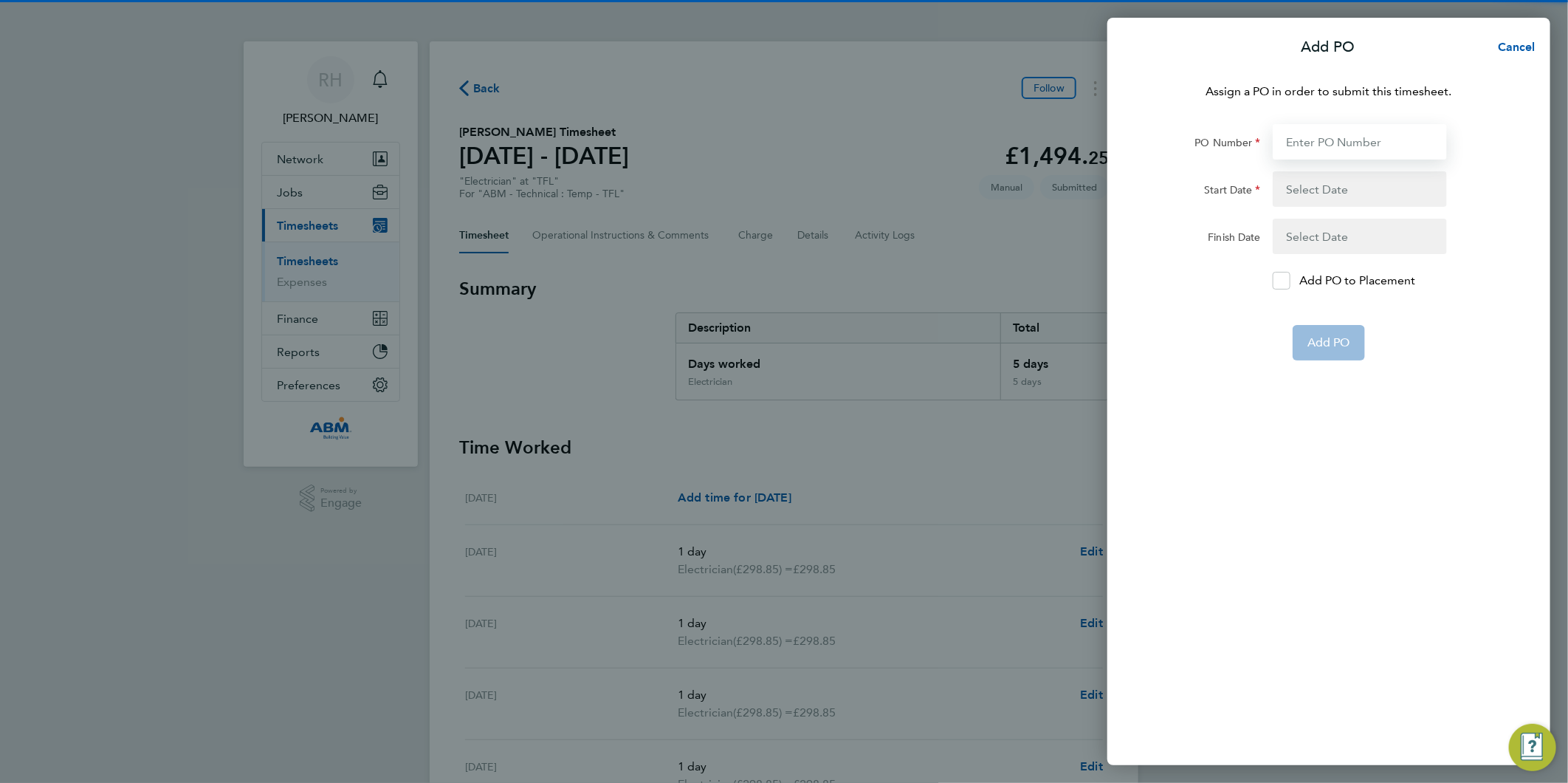
click at [1319, 138] on input "PO Number" at bounding box center [1359, 142] width 174 height 36
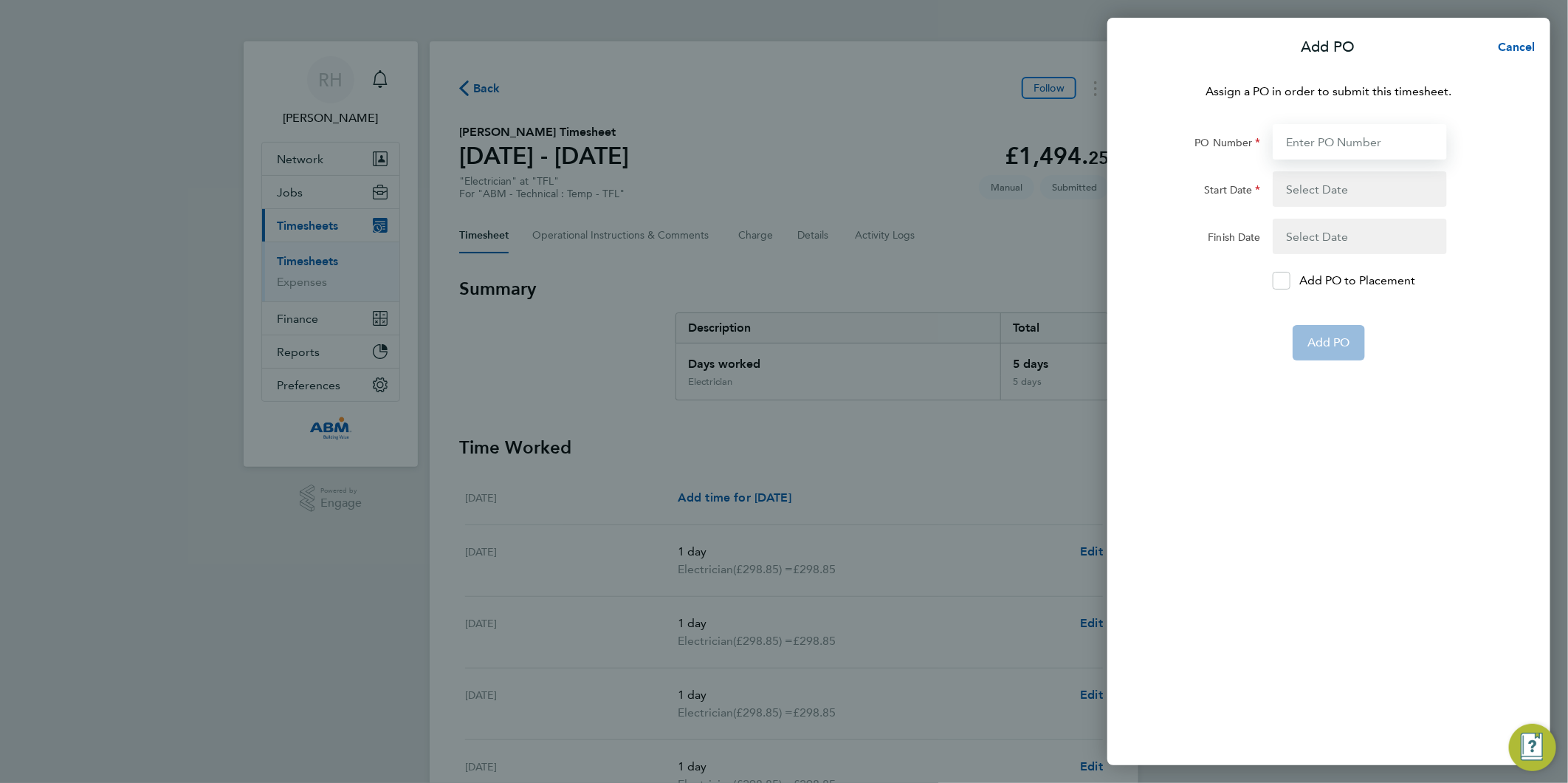
paste input "643075"
type input "643075"
click at [1297, 186] on button "button" at bounding box center [1359, 189] width 174 height 36
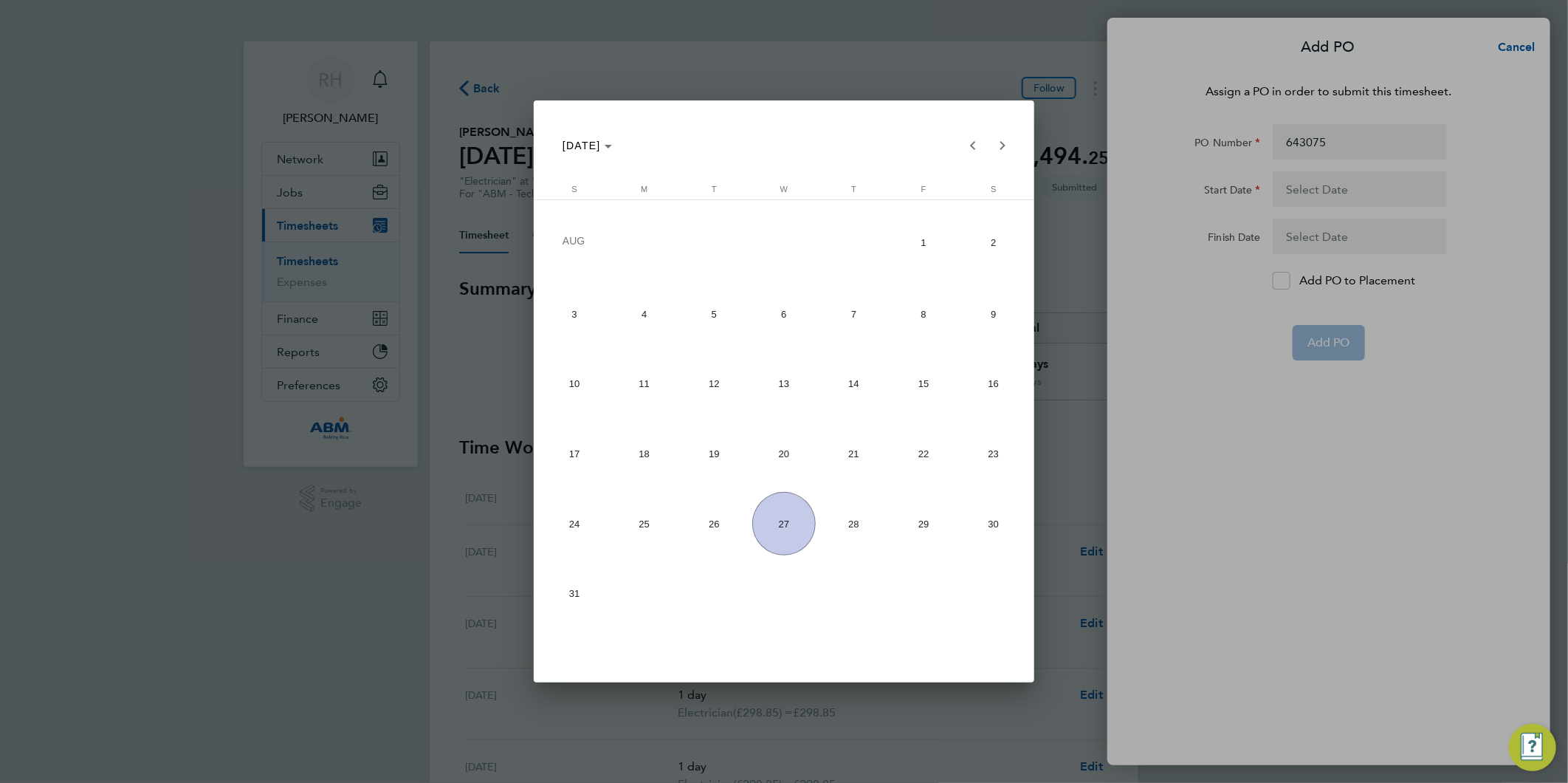
click at [993, 375] on span "16" at bounding box center [993, 384] width 63 height 63
type input "16 Aug 25"
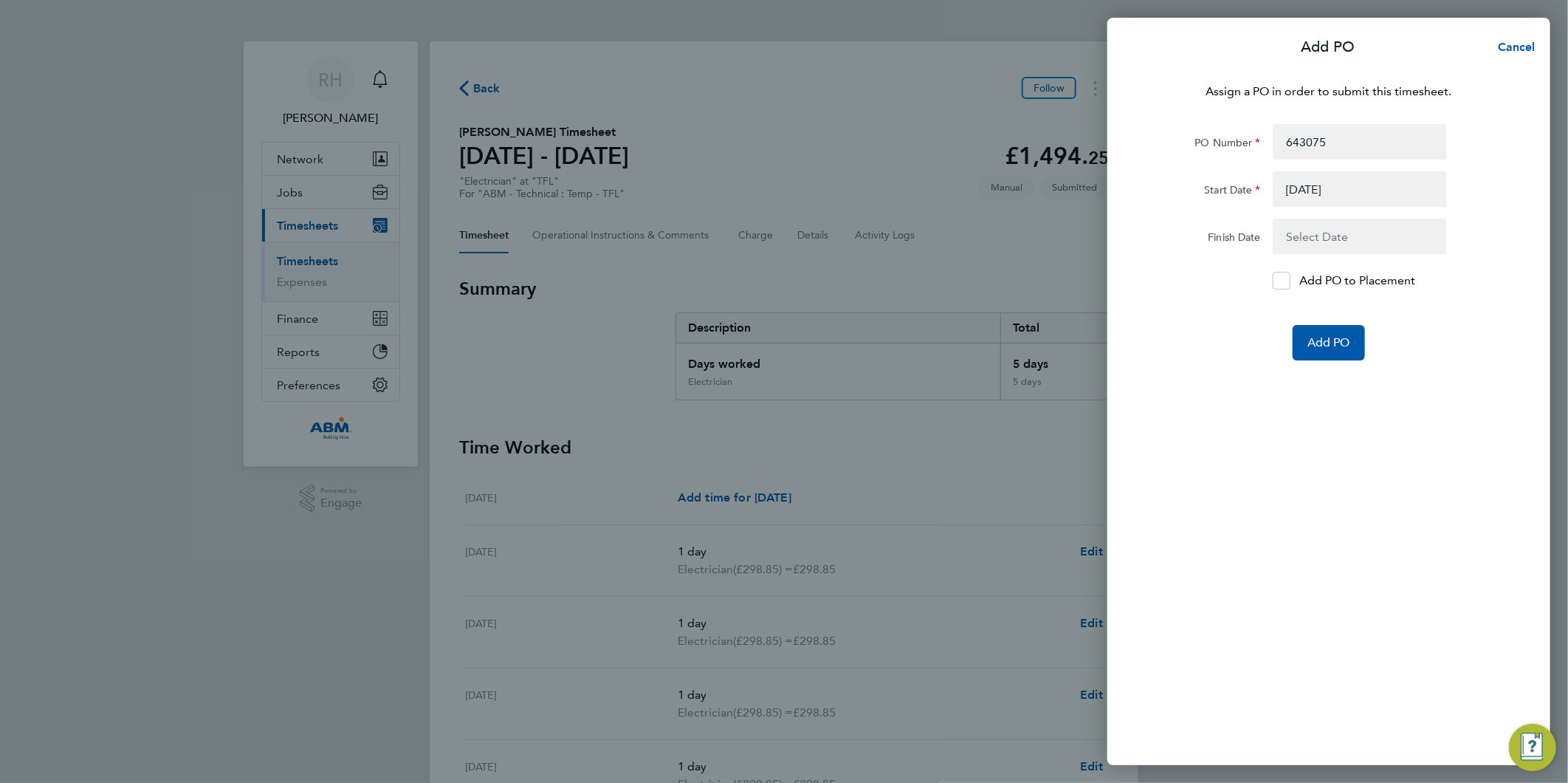
click at [1322, 225] on button "button" at bounding box center [1359, 237] width 174 height 36
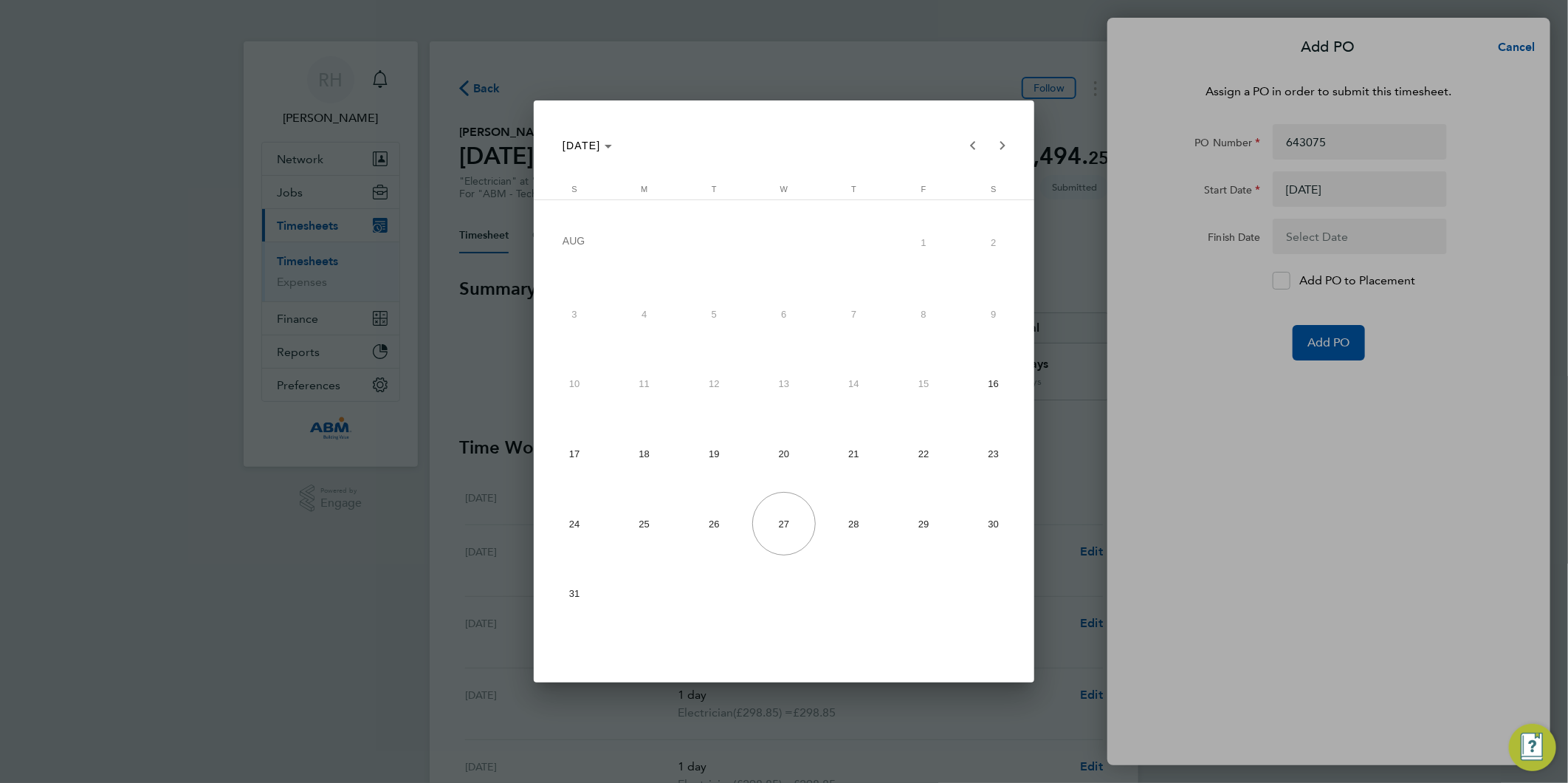
click at [928, 452] on span "22" at bounding box center [924, 454] width 63 height 63
type input "22 Aug 25"
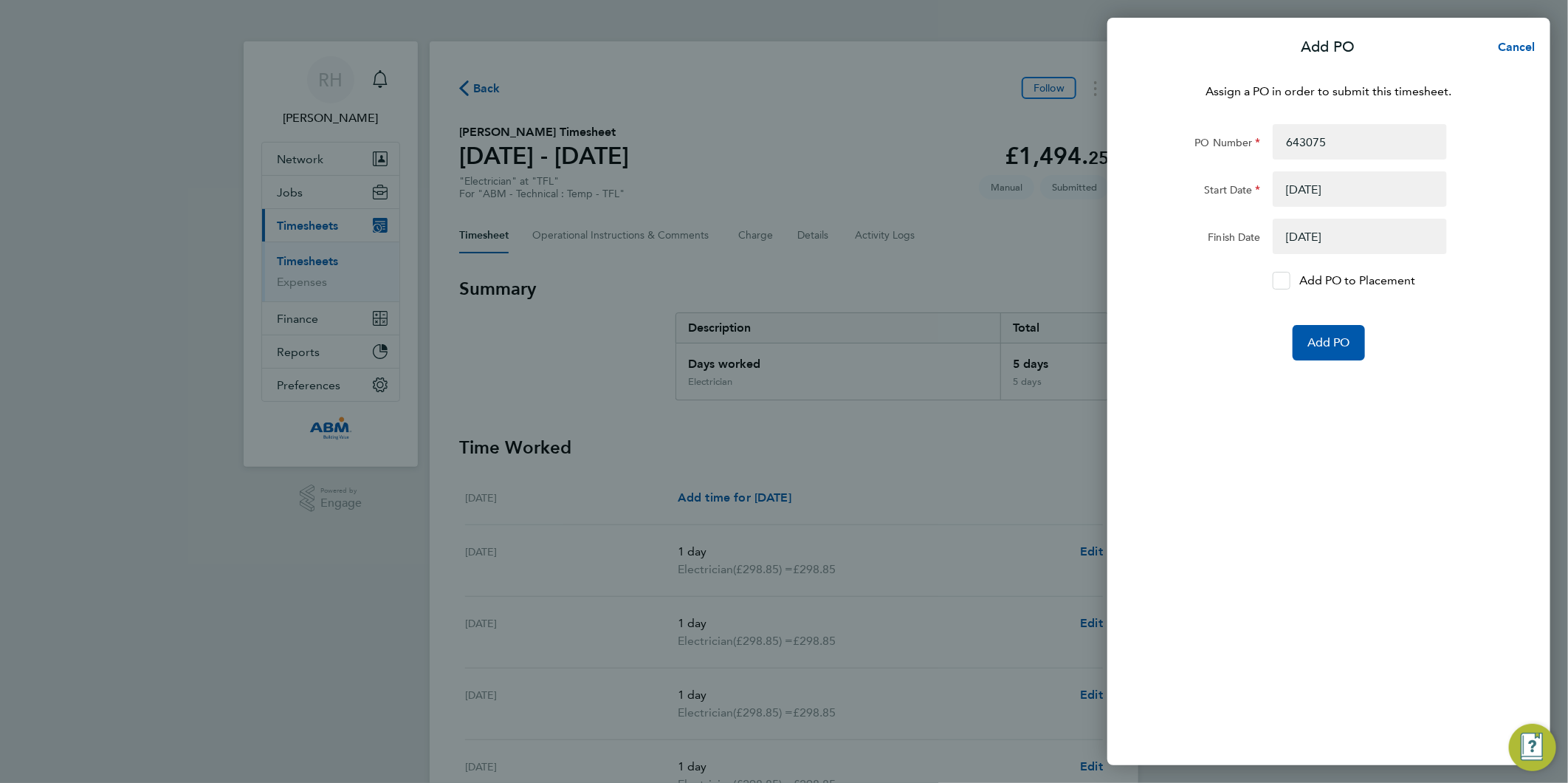
click at [1286, 284] on icon at bounding box center [1280, 281] width 11 height 10
click at [1287, 281] on input "Add PO to Placement" at bounding box center [1287, 281] width 0 height 0
click at [1390, 145] on input "643075" at bounding box center [1359, 142] width 174 height 36
paste input "643076"
type input "643075 / 643076"
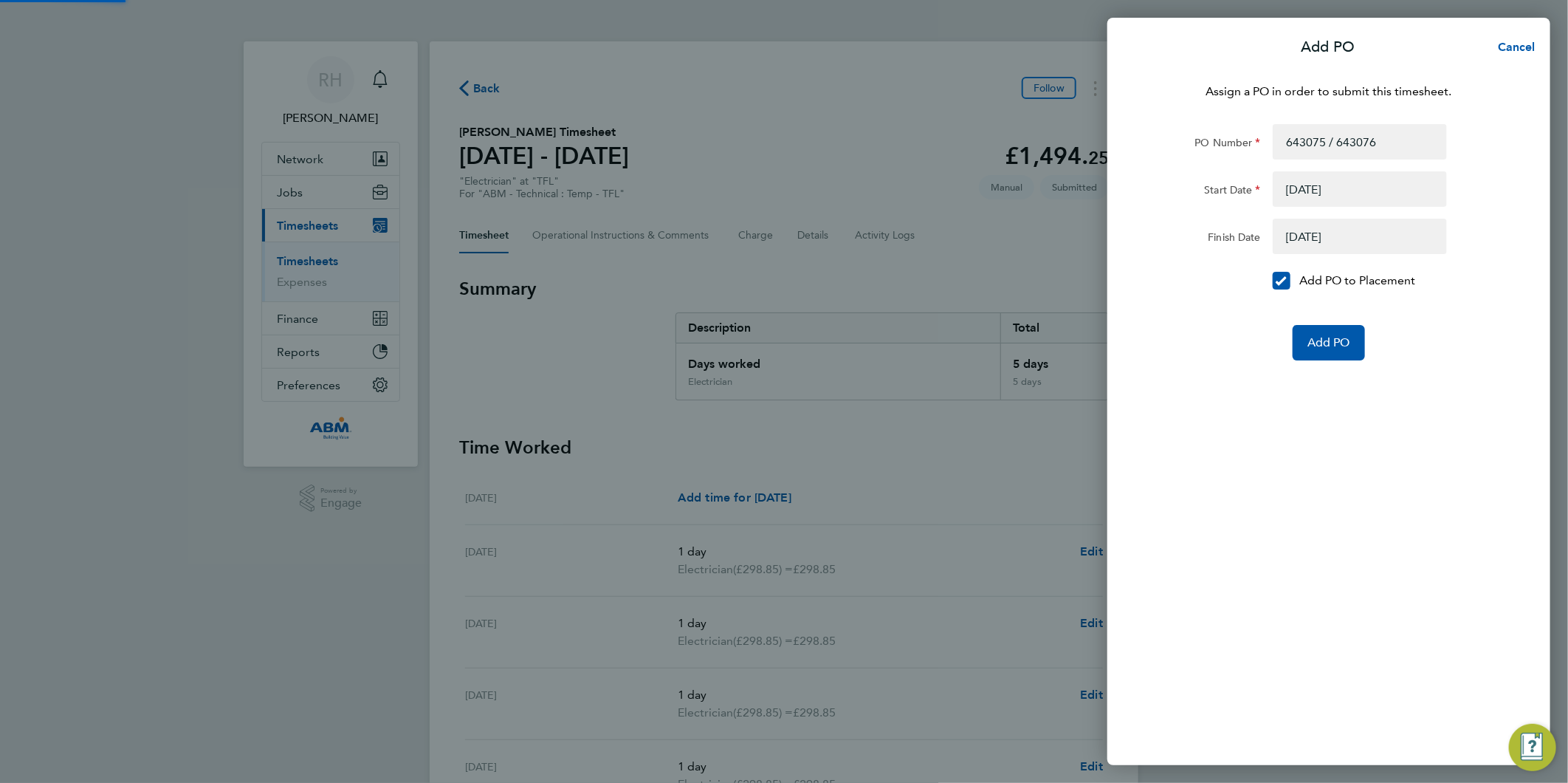
drag, startPoint x: 1536, startPoint y: 422, endPoint x: 1510, endPoint y: 416, distance: 26.7
click at [1525, 421] on div "Assign a PO in order to submit this timesheet. PO Number 643075 / 643076 Start …" at bounding box center [1329, 415] width 443 height 700
click at [1334, 342] on span "Add PO" at bounding box center [1328, 342] width 42 height 15
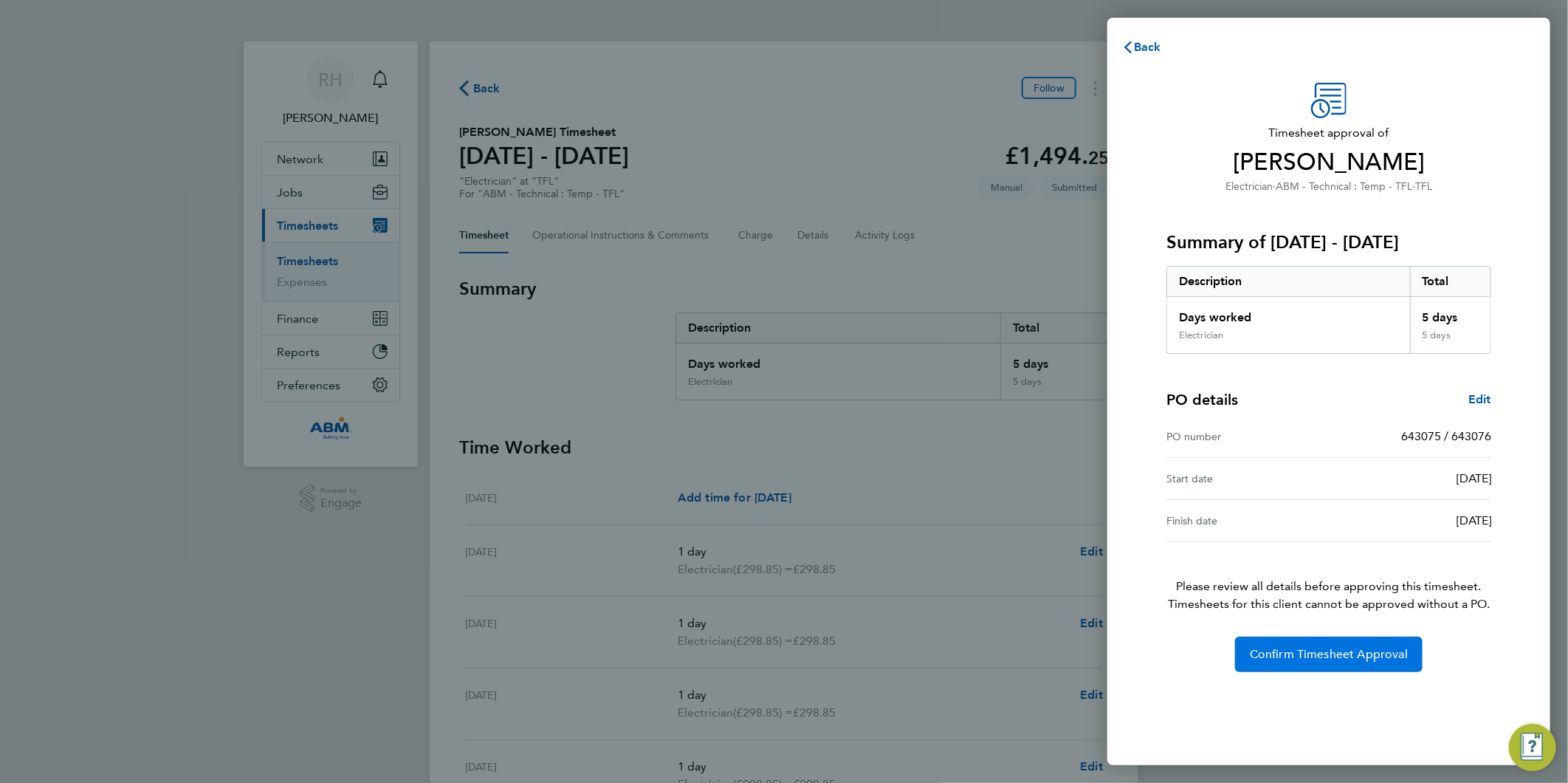
click at [1302, 653] on span "Confirm Timesheet Approval" at bounding box center [1329, 654] width 158 height 15
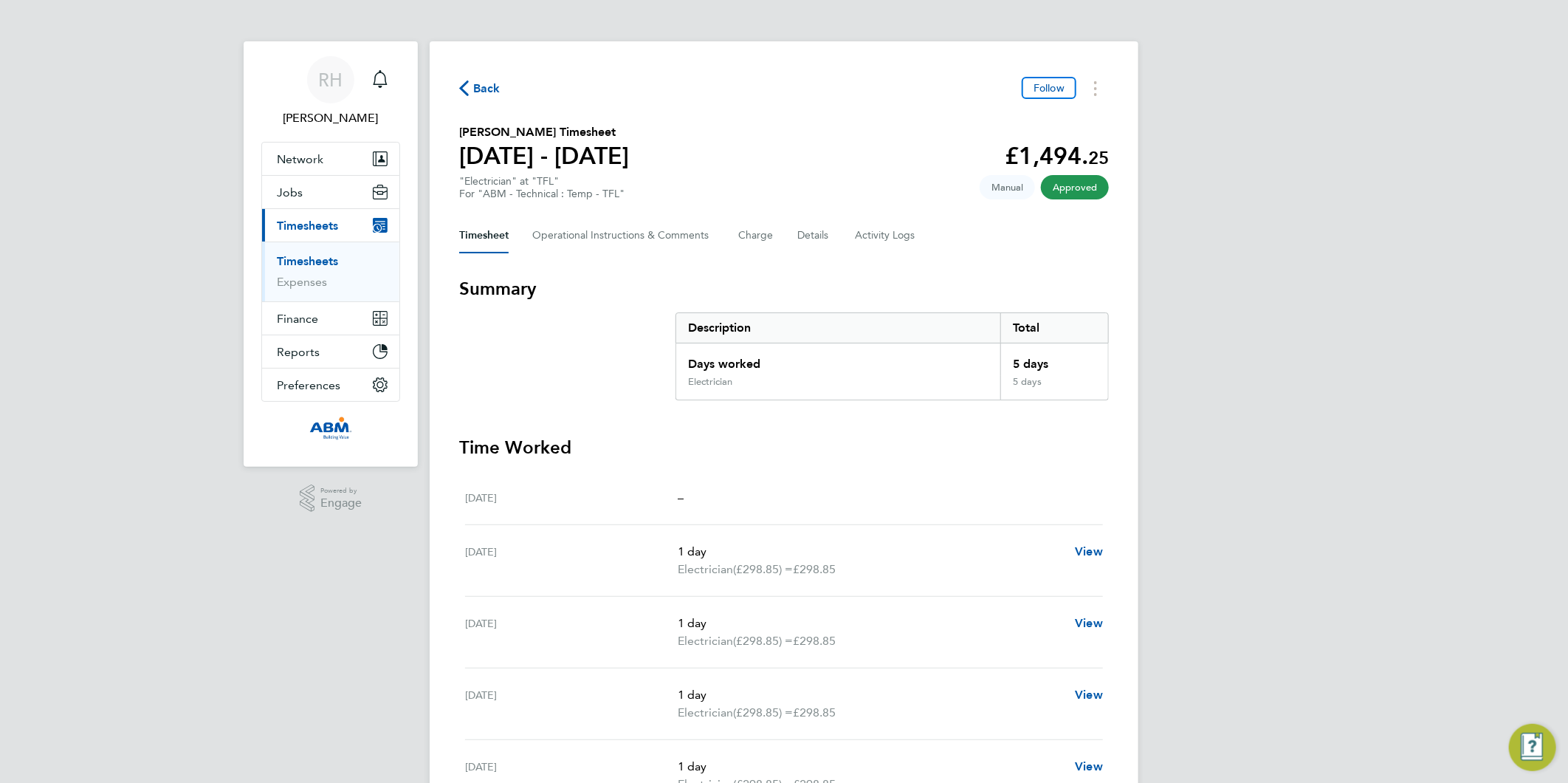
click at [486, 85] on span "Back" at bounding box center [487, 89] width 28 height 18
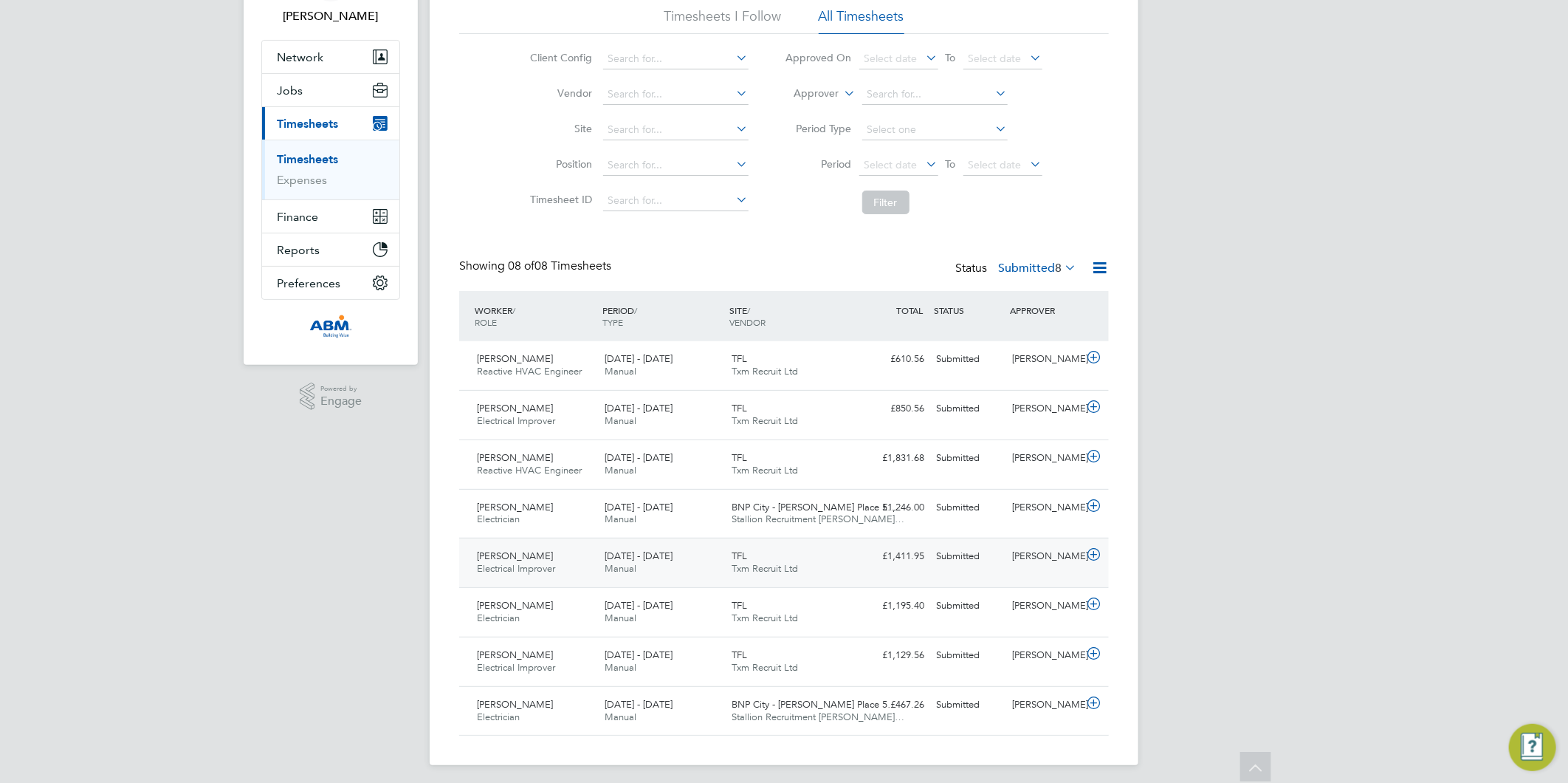
scroll to position [107, 0]
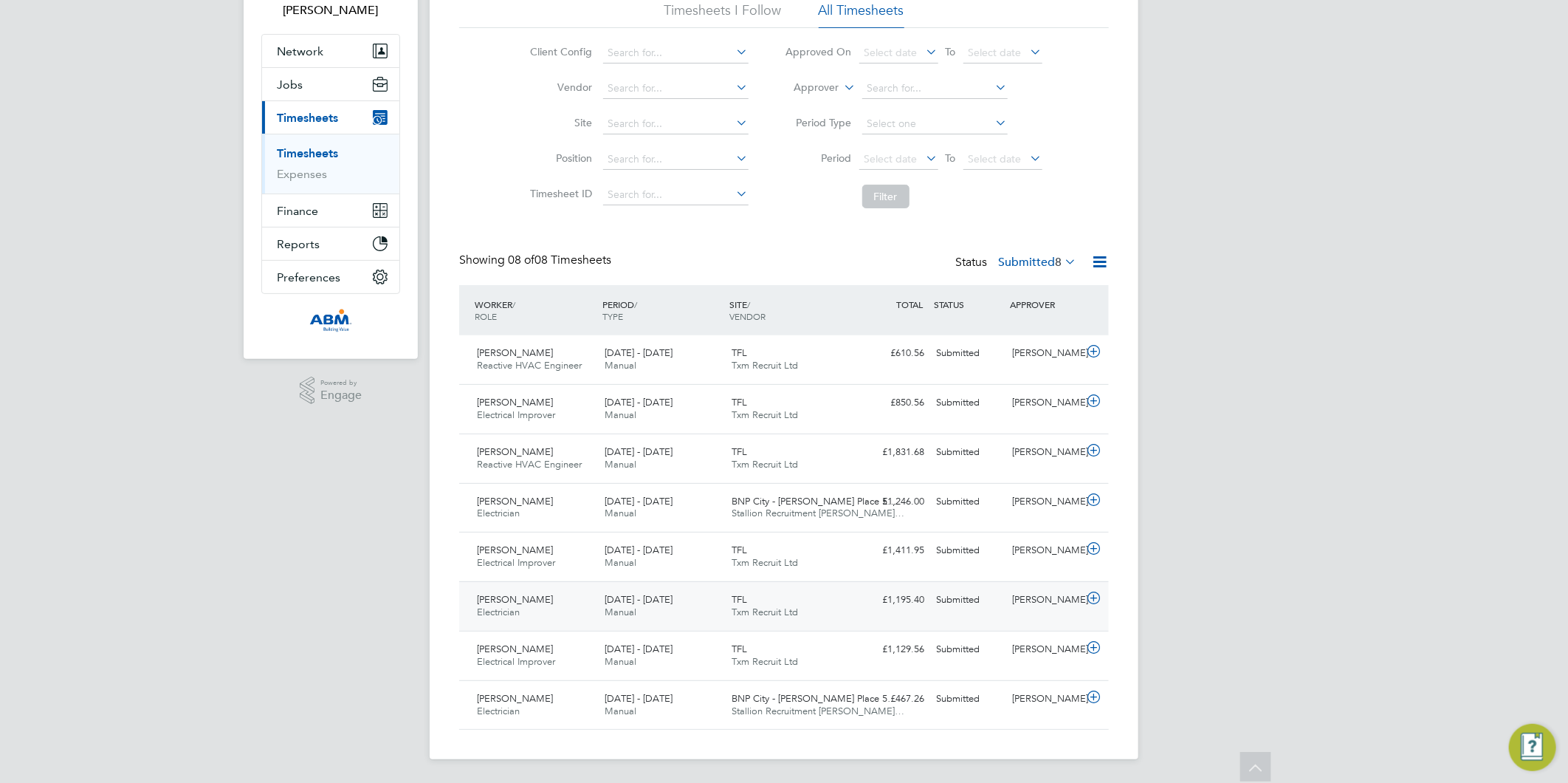
click at [1095, 599] on icon at bounding box center [1093, 599] width 19 height 12
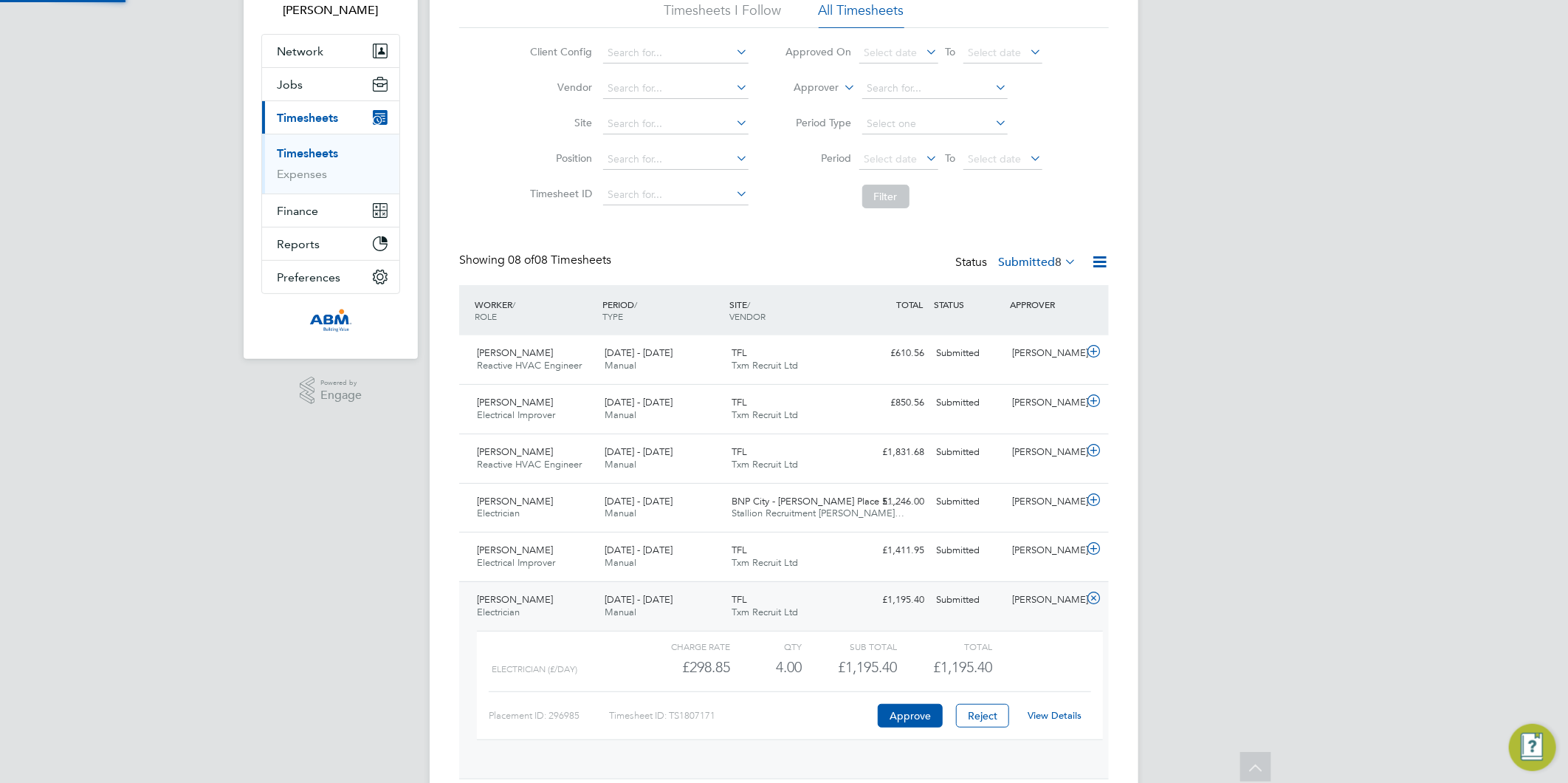
scroll to position [25, 144]
click at [923, 717] on button "Approve" at bounding box center [911, 716] width 65 height 24
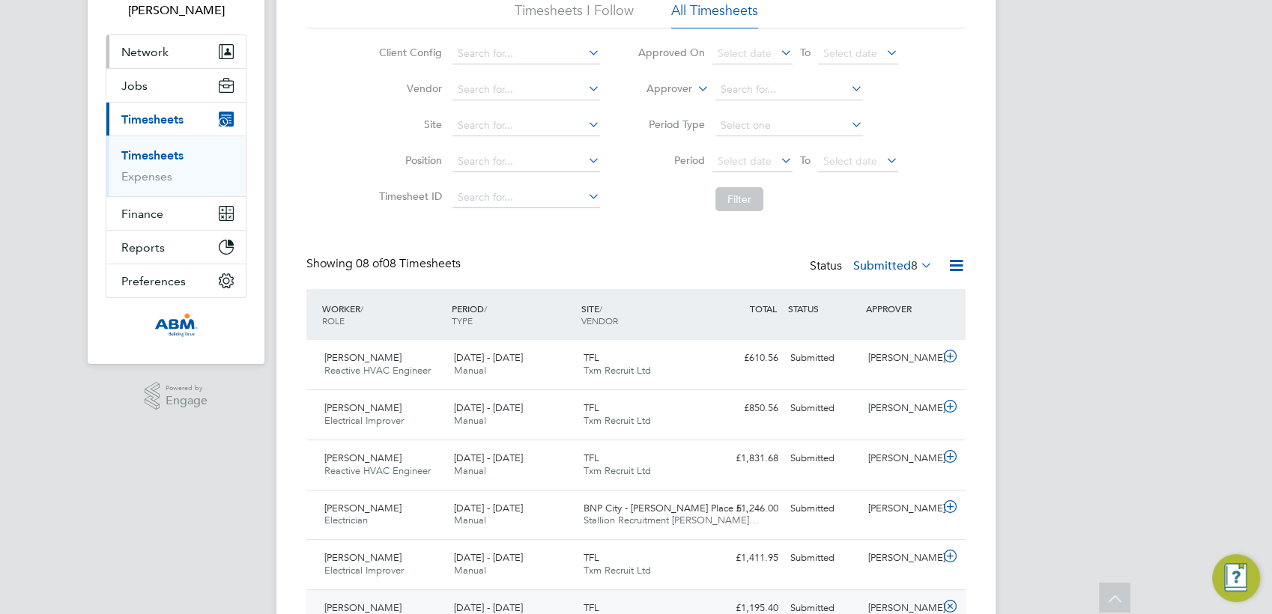
click at [155, 157] on link "Timesheets" at bounding box center [152, 155] width 62 height 14
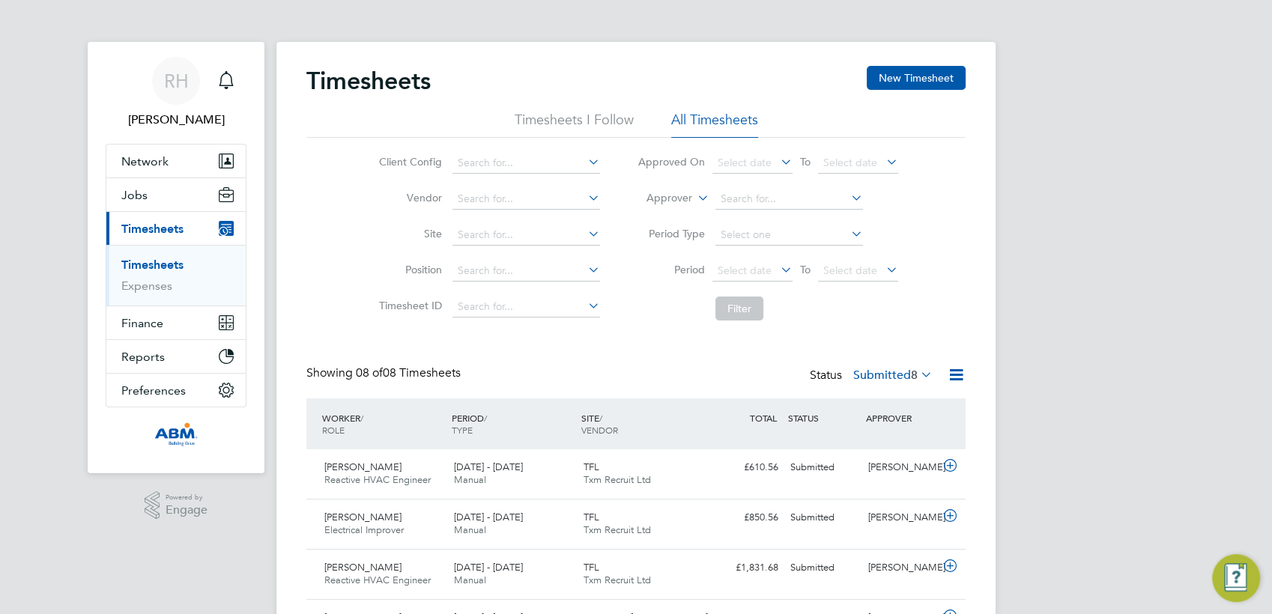
click at [170, 265] on link "Timesheets" at bounding box center [152, 265] width 62 height 14
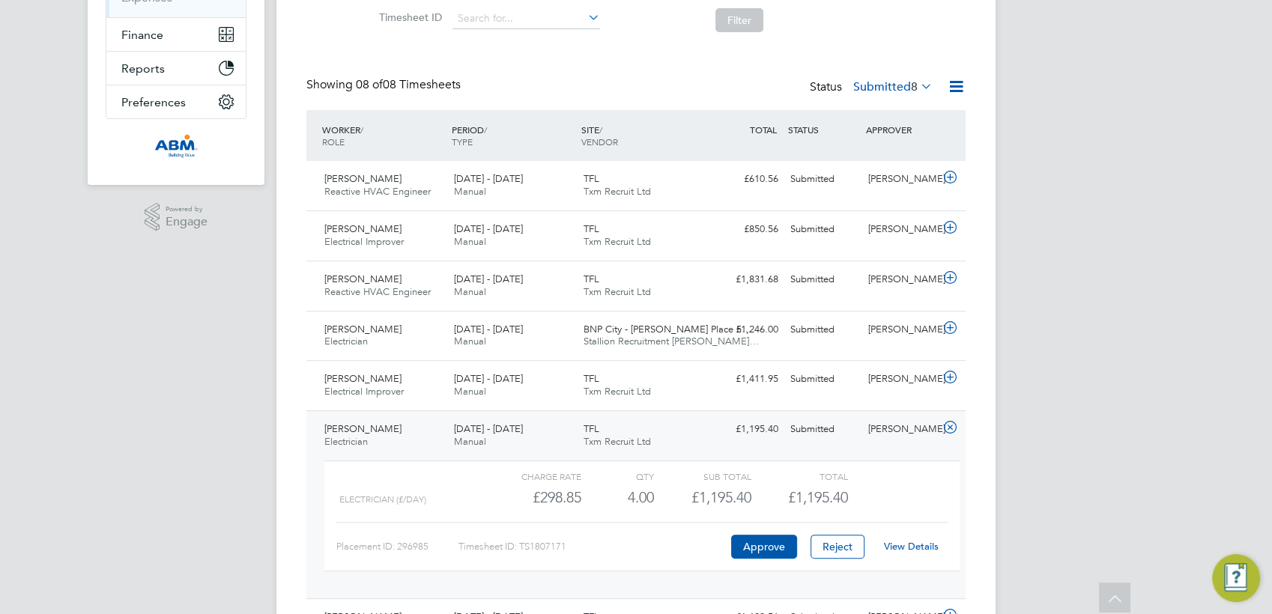
scroll to position [93, 0]
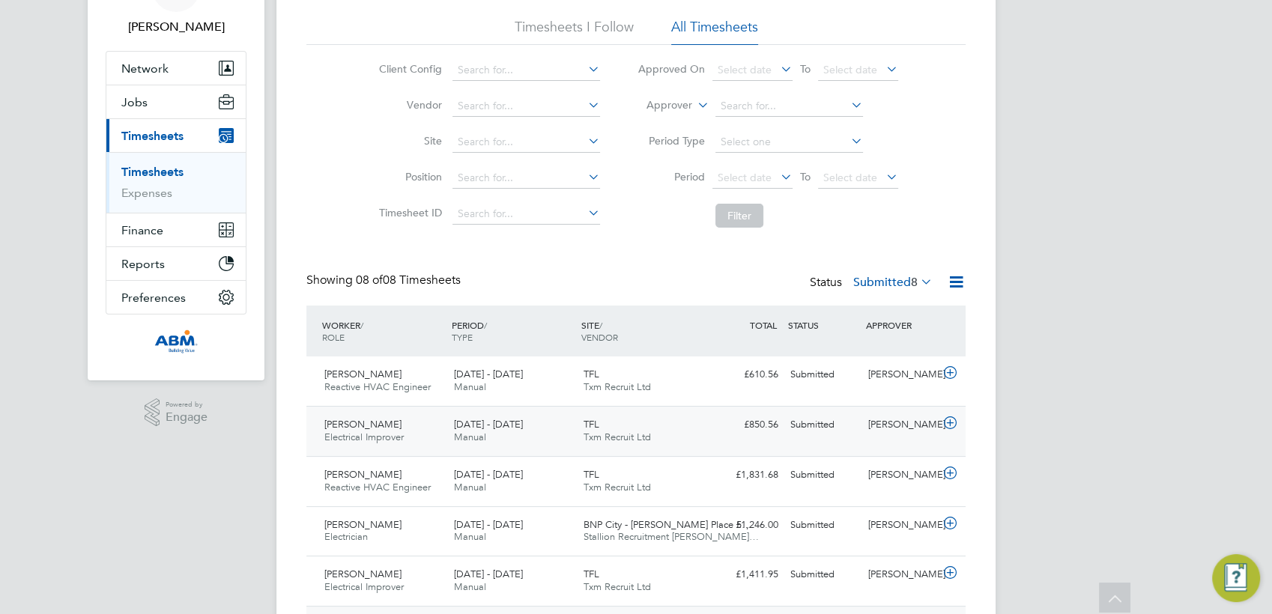
drag, startPoint x: 946, startPoint y: 421, endPoint x: 861, endPoint y: 422, distance: 84.7
click at [947, 422] on icon at bounding box center [950, 423] width 19 height 12
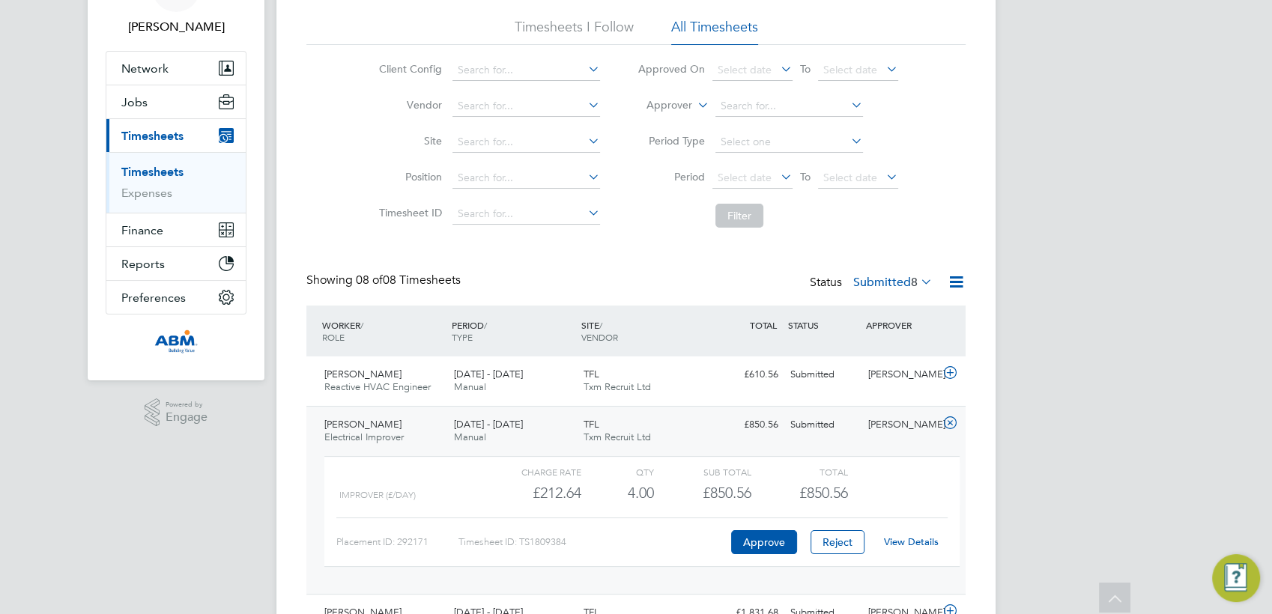
scroll to position [176, 0]
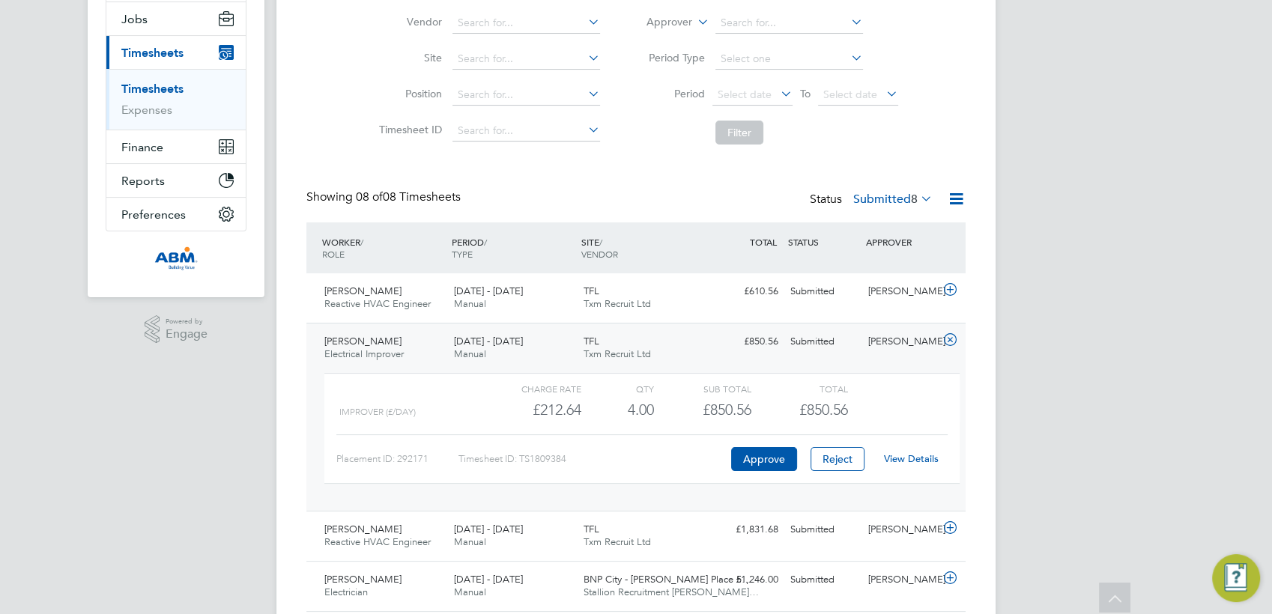
click at [906, 459] on link "View Details" at bounding box center [911, 458] width 55 height 13
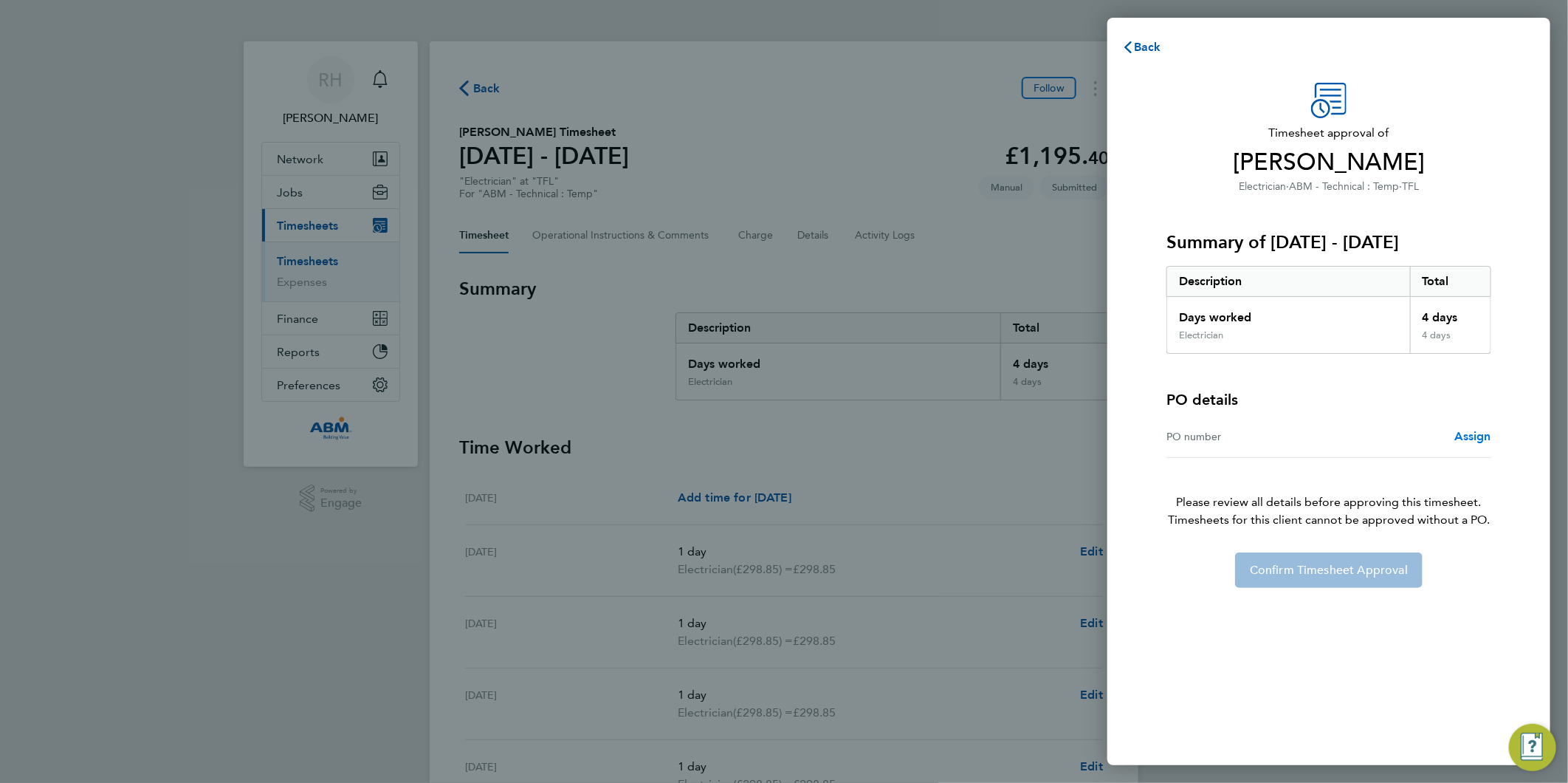
click at [1459, 431] on span "Assign" at bounding box center [1472, 436] width 36 height 14
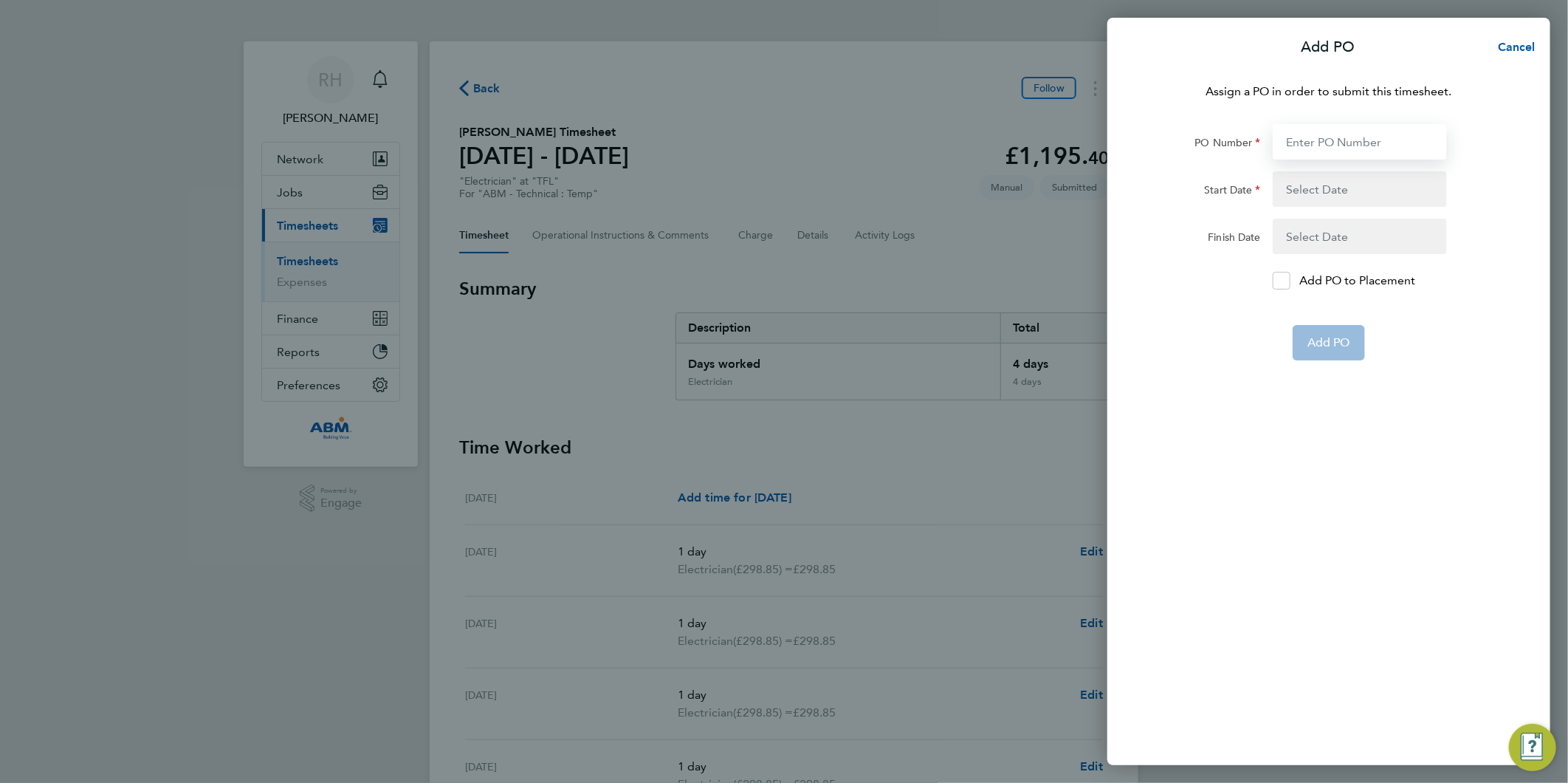
click at [1348, 140] on input "PO Number" at bounding box center [1359, 142] width 174 height 36
paste input "643077"
type input "643077"
click at [1295, 193] on button "button" at bounding box center [1359, 189] width 174 height 36
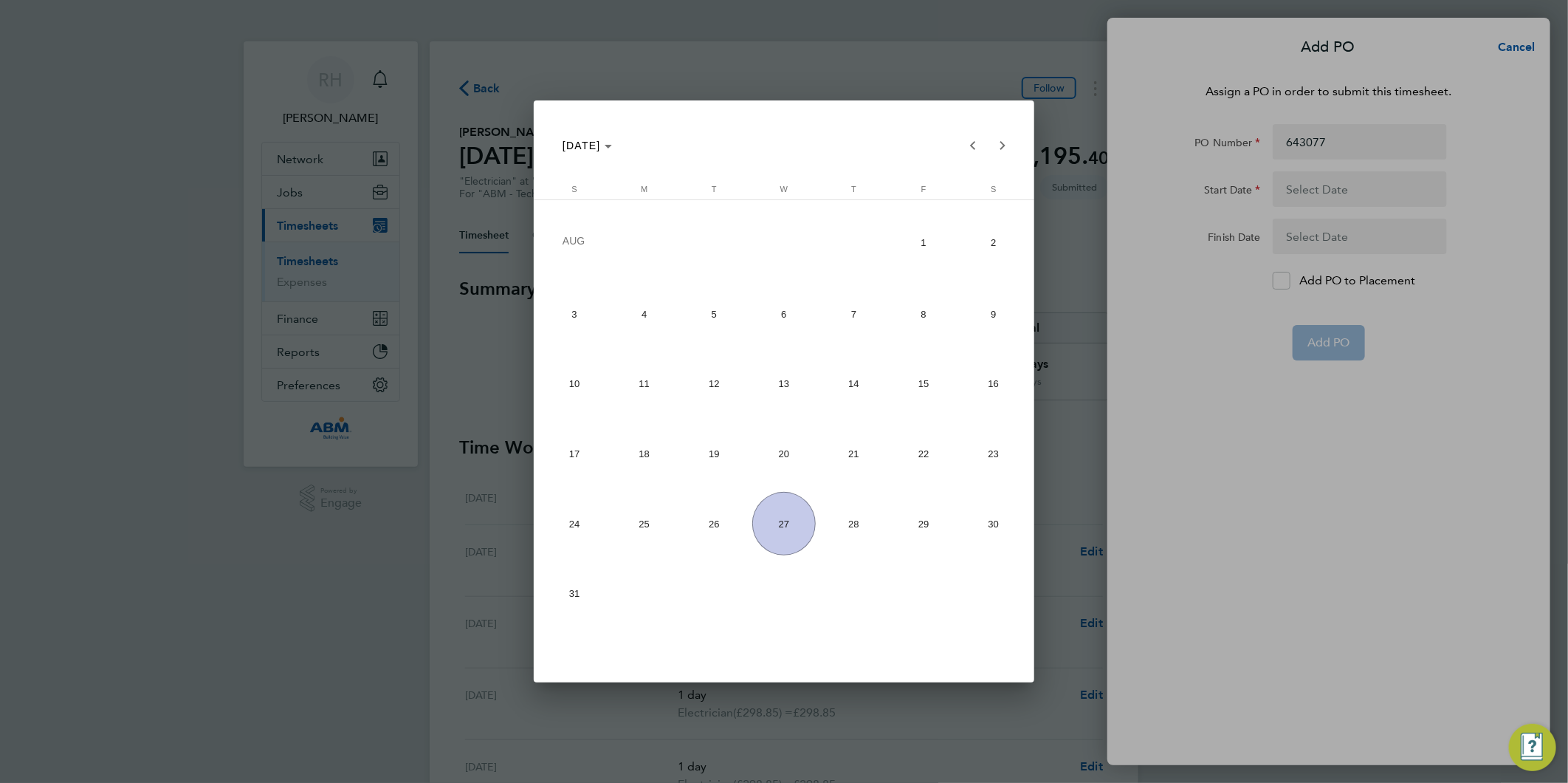
click at [1004, 390] on span "16" at bounding box center [993, 384] width 63 height 63
type input "[DATE]"
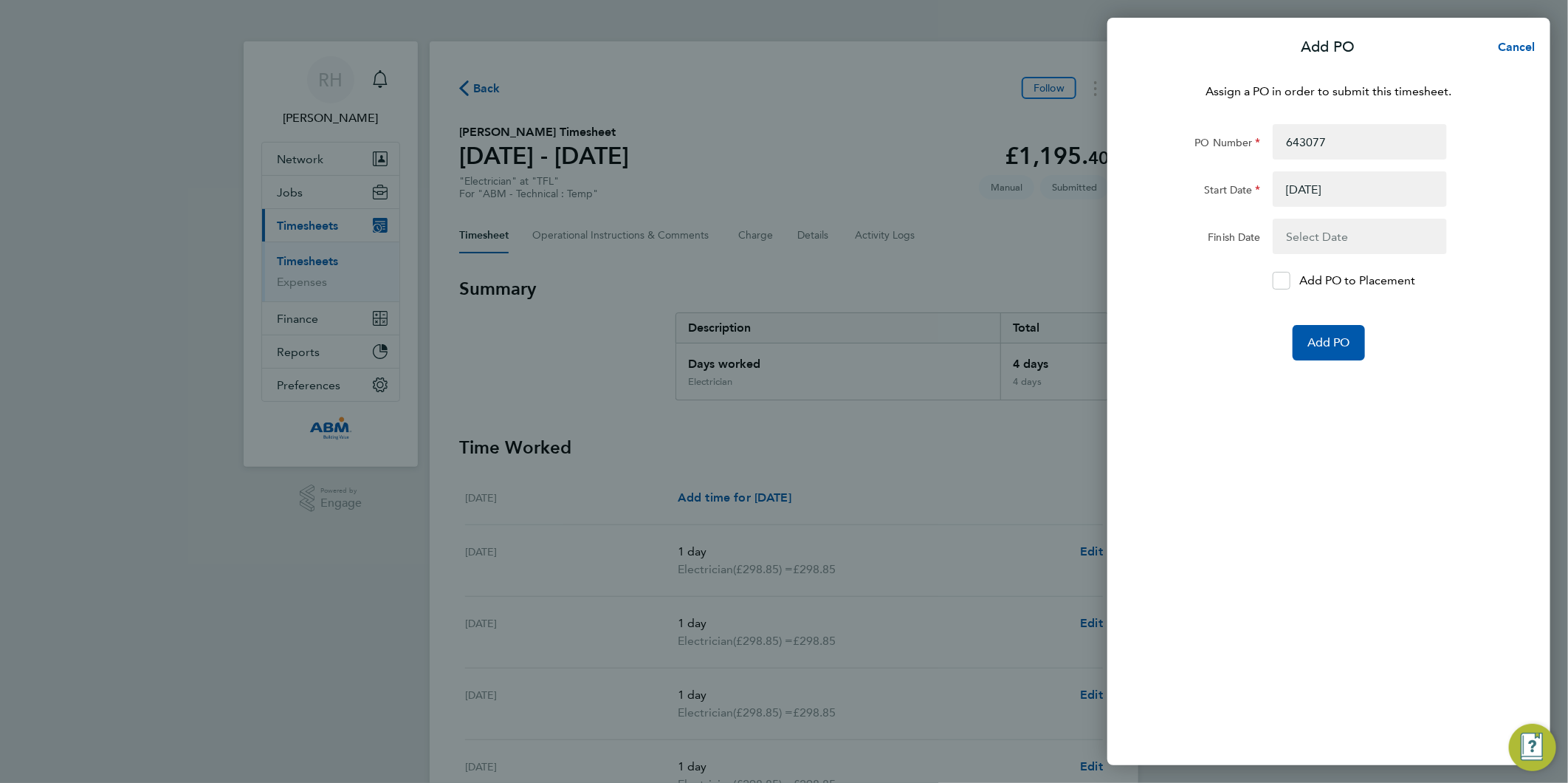
click at [1313, 238] on button "button" at bounding box center [1359, 237] width 174 height 36
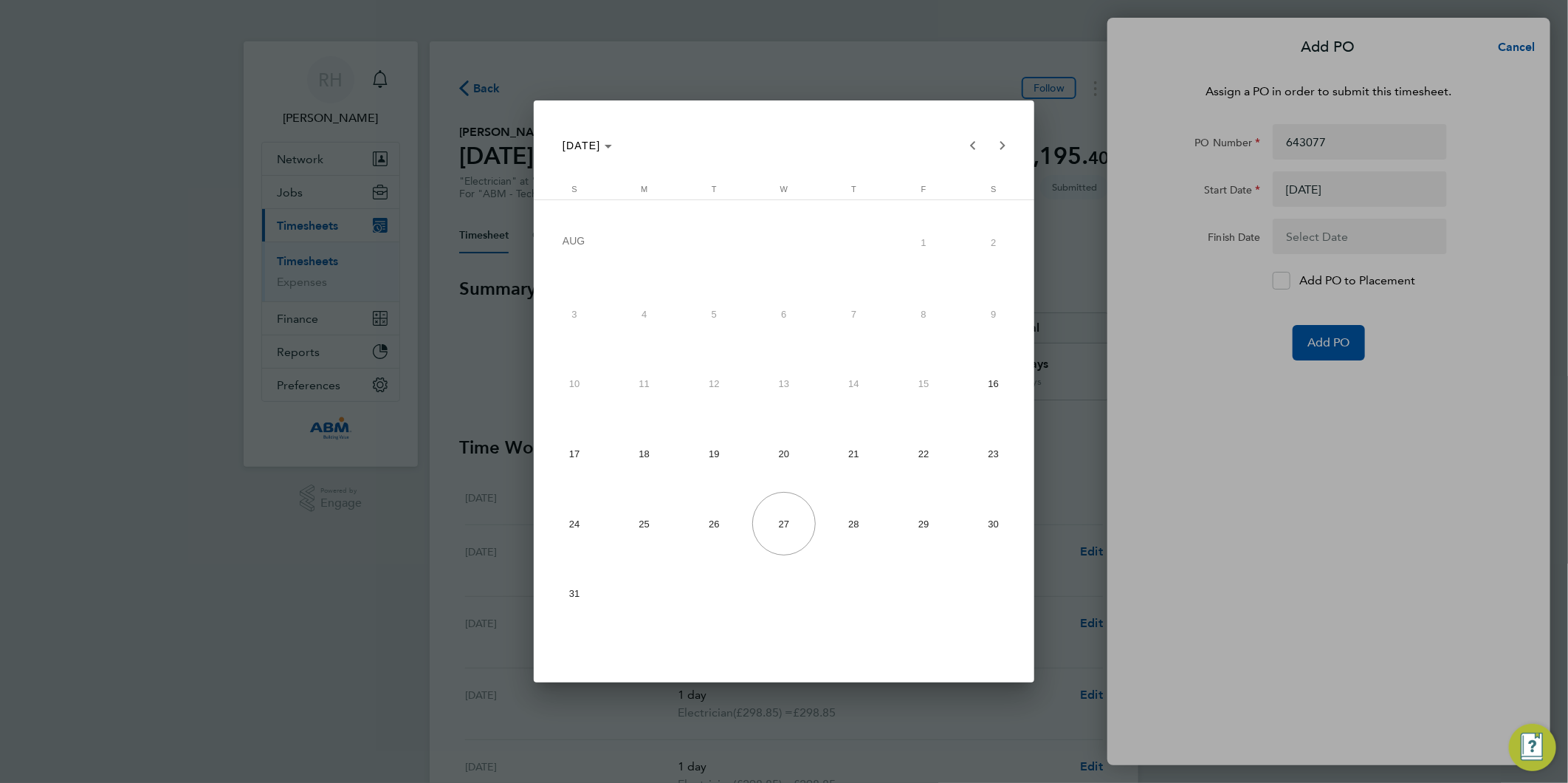
click at [928, 463] on span "22" at bounding box center [924, 454] width 63 height 63
type input "[DATE]"
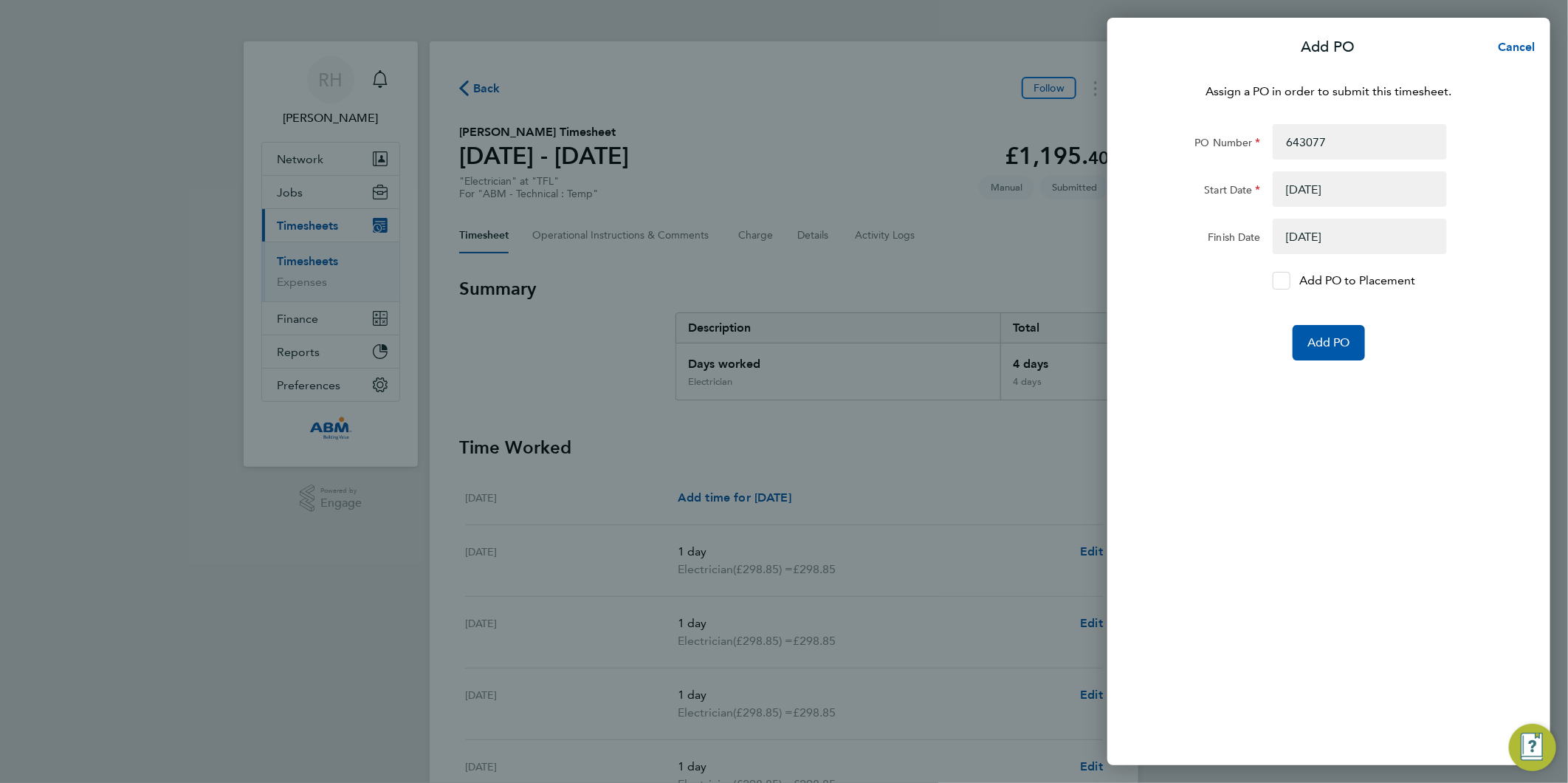
click at [1281, 276] on icon at bounding box center [1280, 281] width 11 height 10
click at [1287, 281] on input "Add PO to Placement" at bounding box center [1287, 281] width 0 height 0
click at [1340, 149] on input "643077" at bounding box center [1359, 142] width 174 height 36
paste input "643078"
type input "643077/643078/"
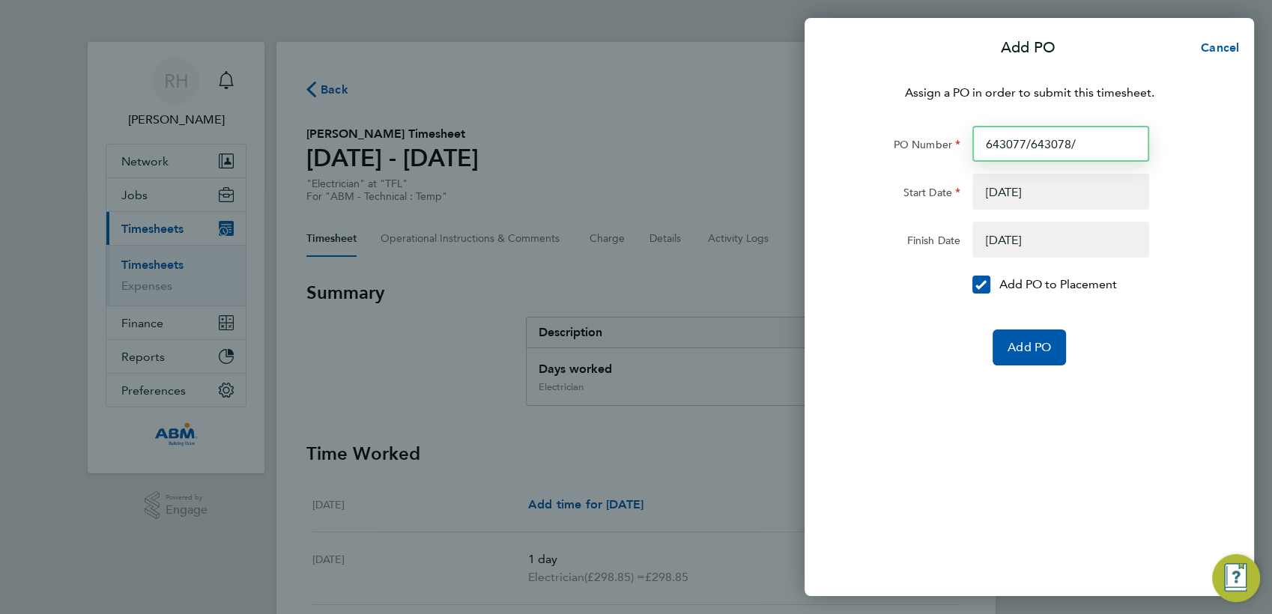
drag, startPoint x: 1072, startPoint y: 142, endPoint x: 848, endPoint y: 136, distance: 224.1
click at [851, 137] on div "PO Number 643077/643078/" at bounding box center [1029, 144] width 378 height 36
click at [1222, 52] on span "Cancel" at bounding box center [1217, 47] width 43 height 14
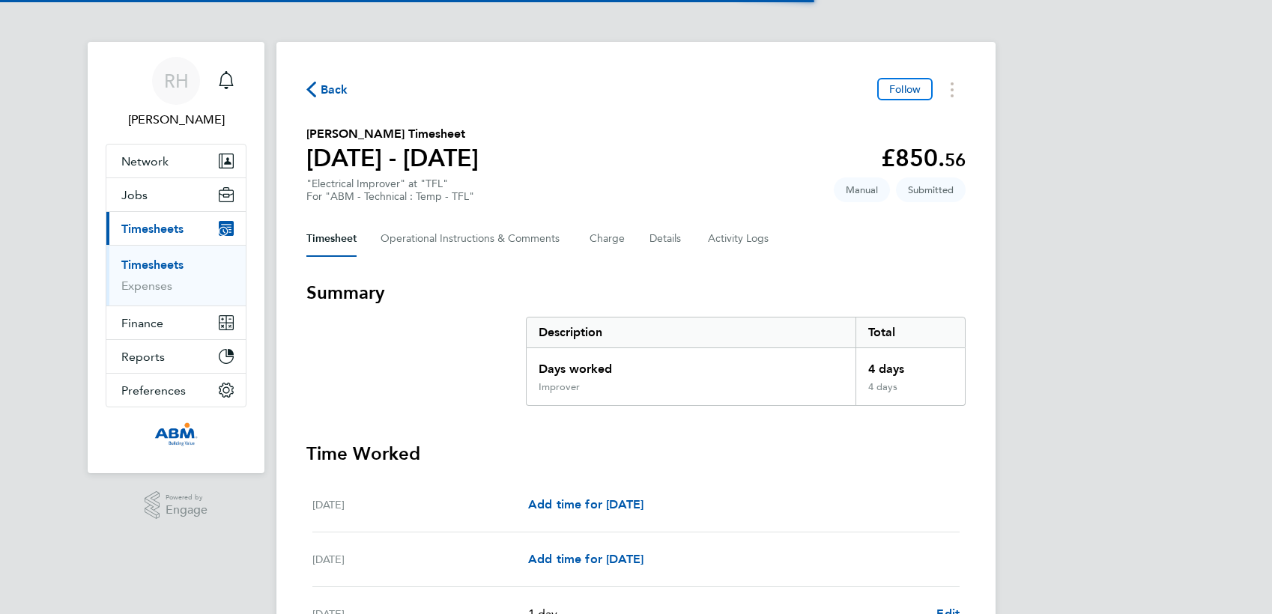
scroll to position [416, 0]
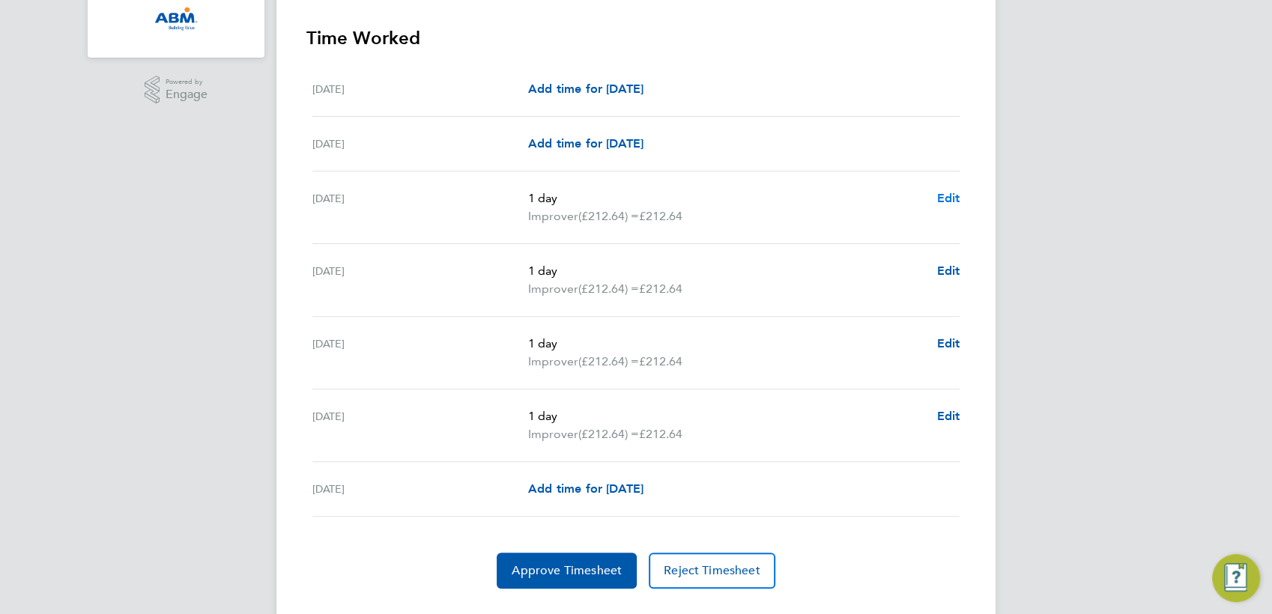
click at [949, 194] on span "Edit" at bounding box center [947, 198] width 23 height 14
select select "1"
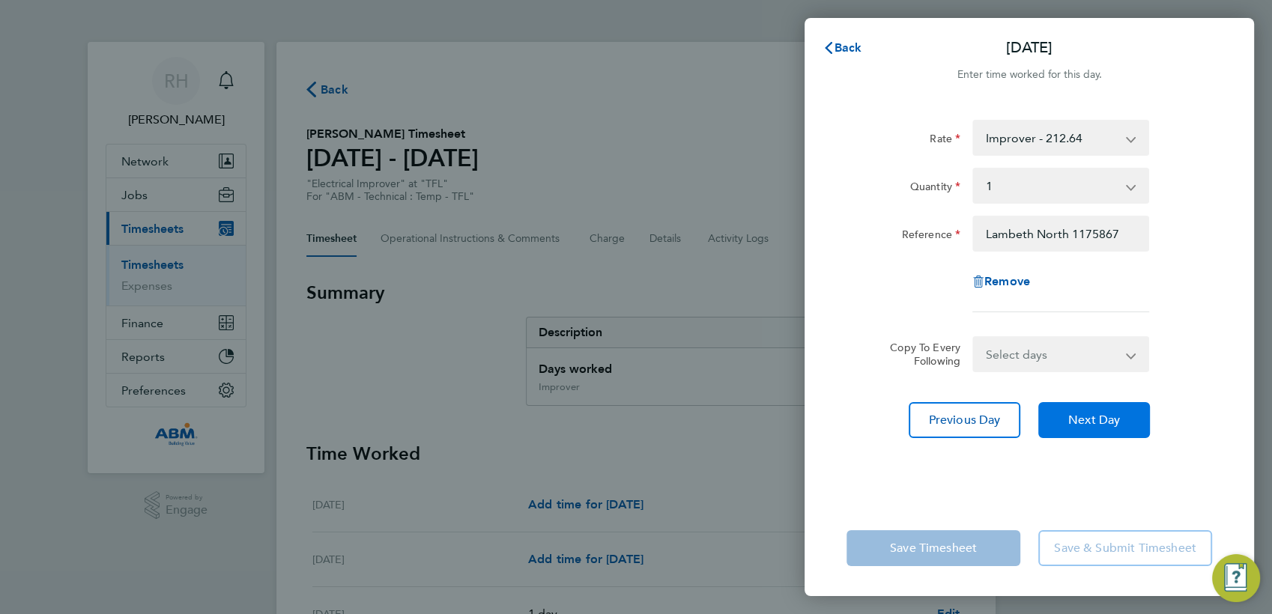
click at [1097, 425] on span "Next Day" at bounding box center [1094, 420] width 52 height 15
select select "1"
click at [1094, 421] on span "Next Day" at bounding box center [1094, 420] width 52 height 15
select select "1"
click at [1095, 425] on span "Next Day" at bounding box center [1094, 420] width 52 height 15
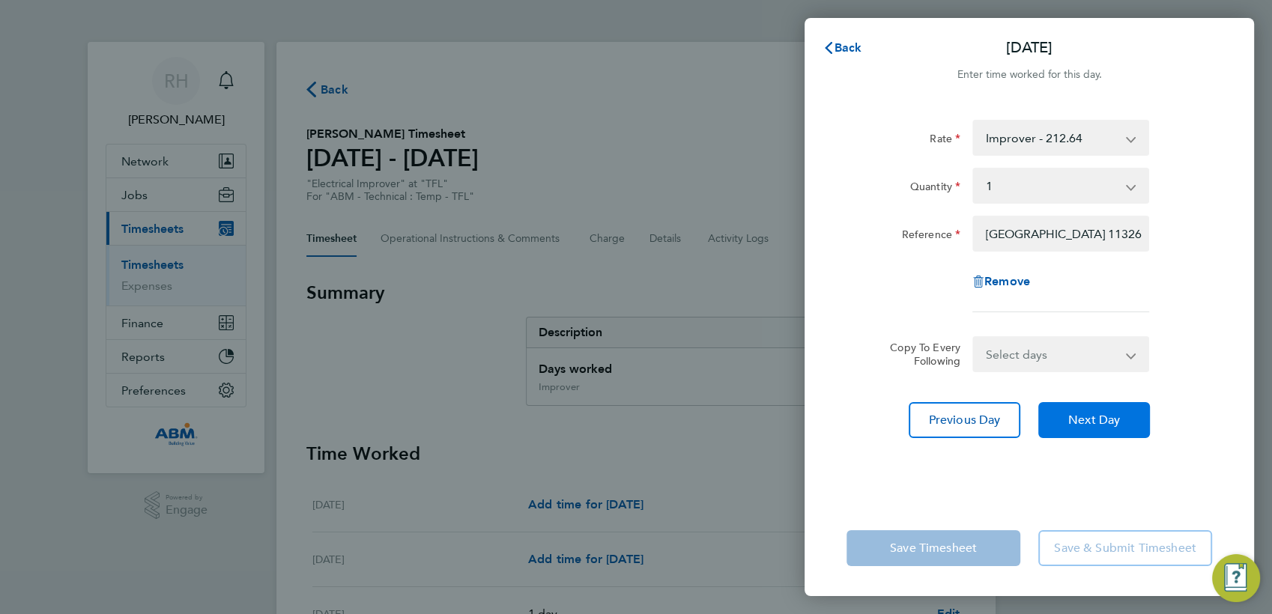
select select "1"
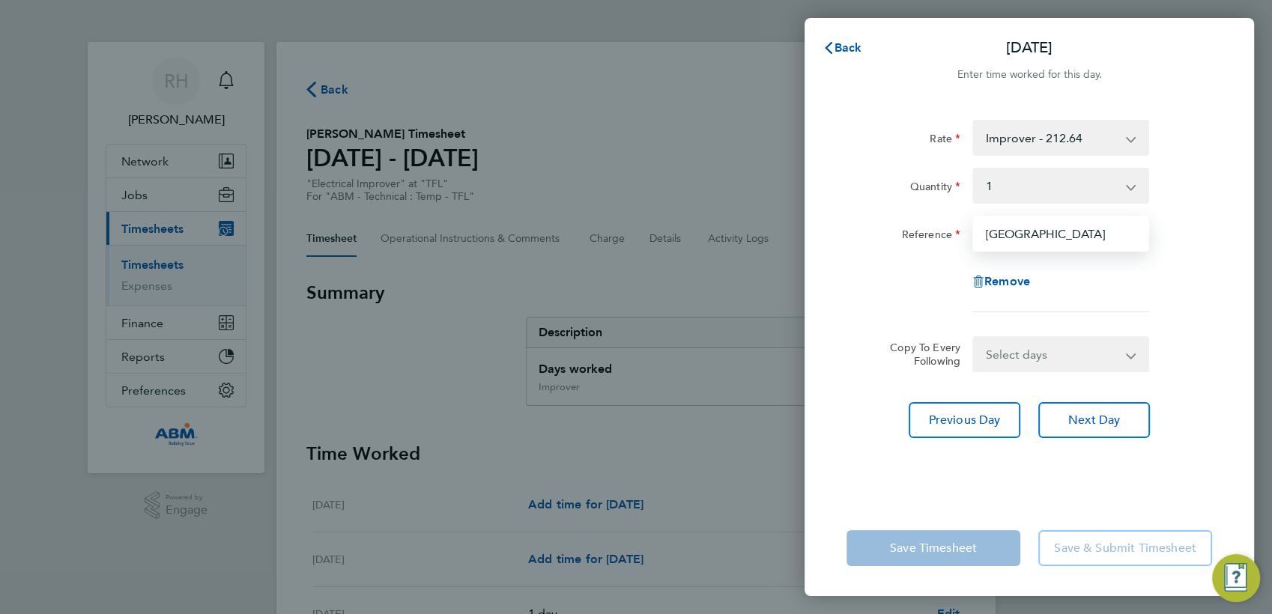
scroll to position [0, 101]
drag, startPoint x: 1107, startPoint y: 234, endPoint x: 1204, endPoint y: 237, distance: 97.4
click at [1204, 237] on div "Reference [GEOGRAPHIC_DATA]" at bounding box center [1029, 234] width 378 height 36
click at [1080, 236] on input "[GEOGRAPHIC_DATA]" at bounding box center [1060, 234] width 177 height 36
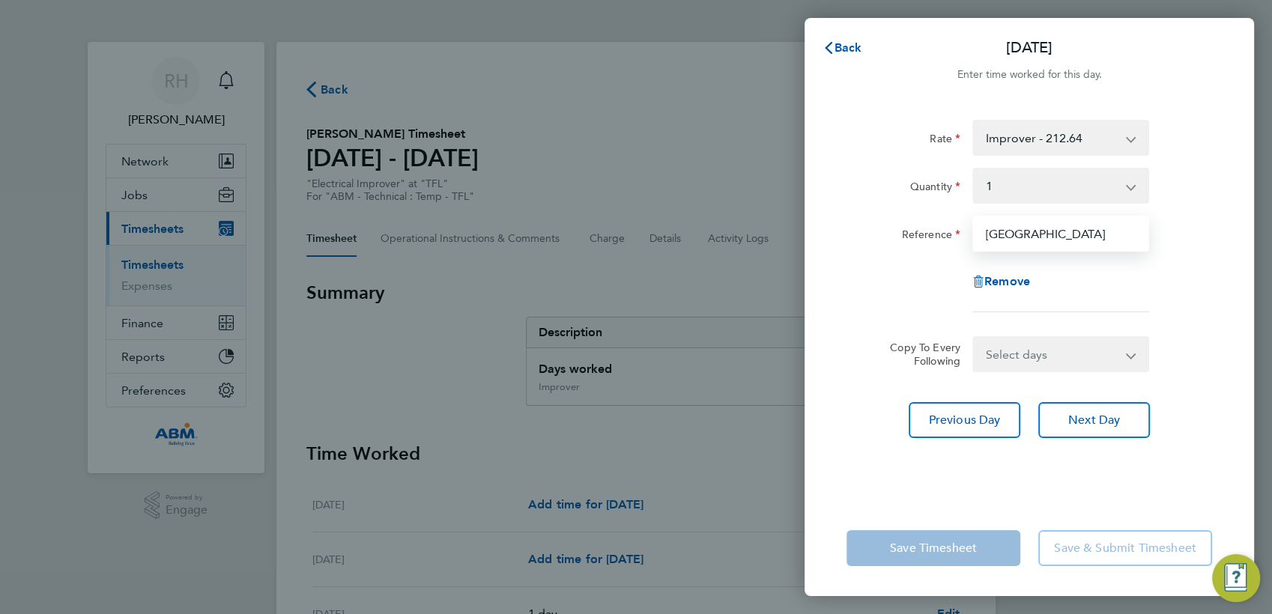
drag, startPoint x: 998, startPoint y: 233, endPoint x: 963, endPoint y: 234, distance: 35.2
click at [963, 234] on div "Reference [GEOGRAPHIC_DATA]" at bounding box center [1029, 234] width 378 height 36
click at [836, 49] on span "Back" at bounding box center [848, 47] width 28 height 14
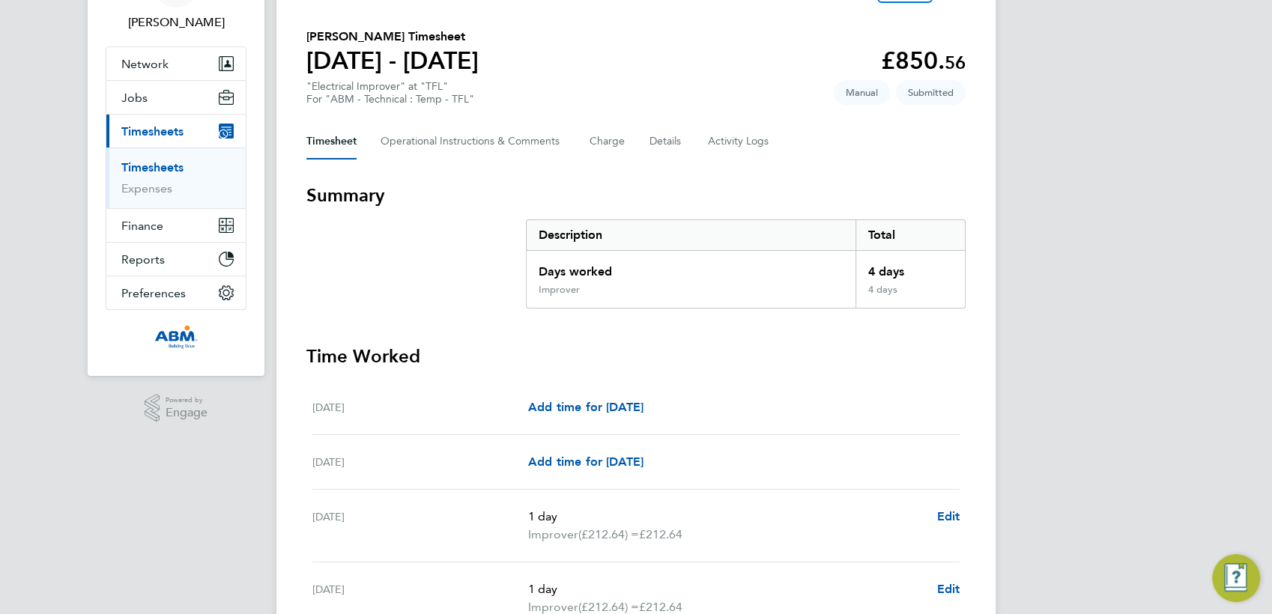
scroll to position [249, 0]
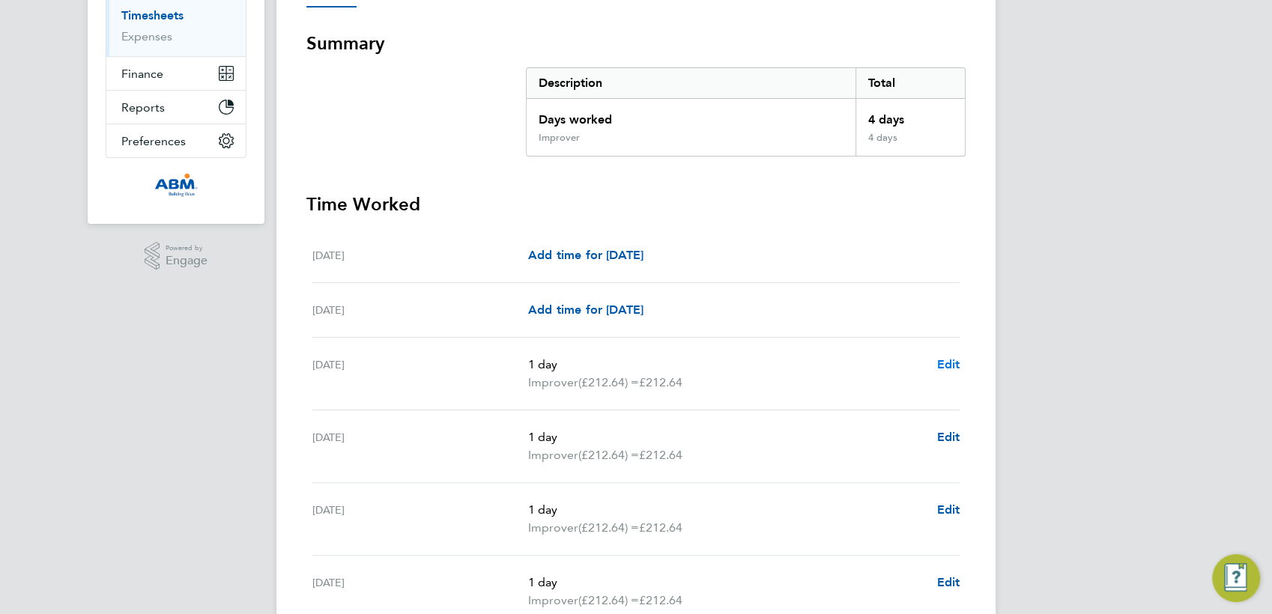
click at [953, 364] on span "Edit" at bounding box center [947, 364] width 23 height 14
select select "1"
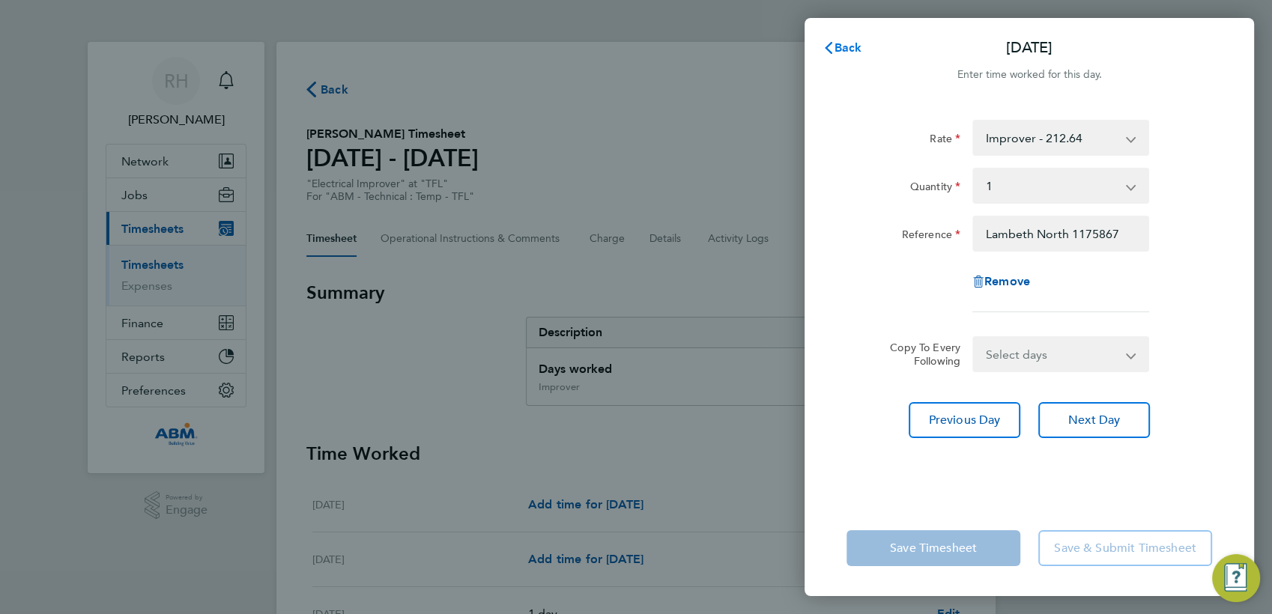
click at [831, 40] on svg-icon "button" at bounding box center [828, 47] width 12 height 14
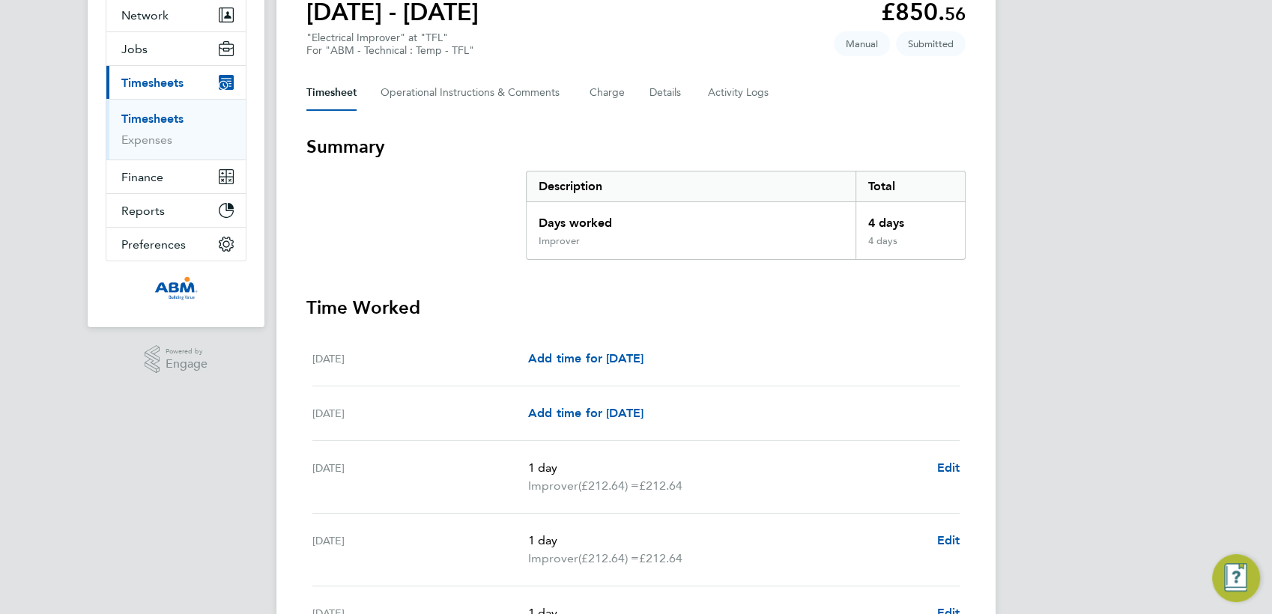
scroll to position [333, 0]
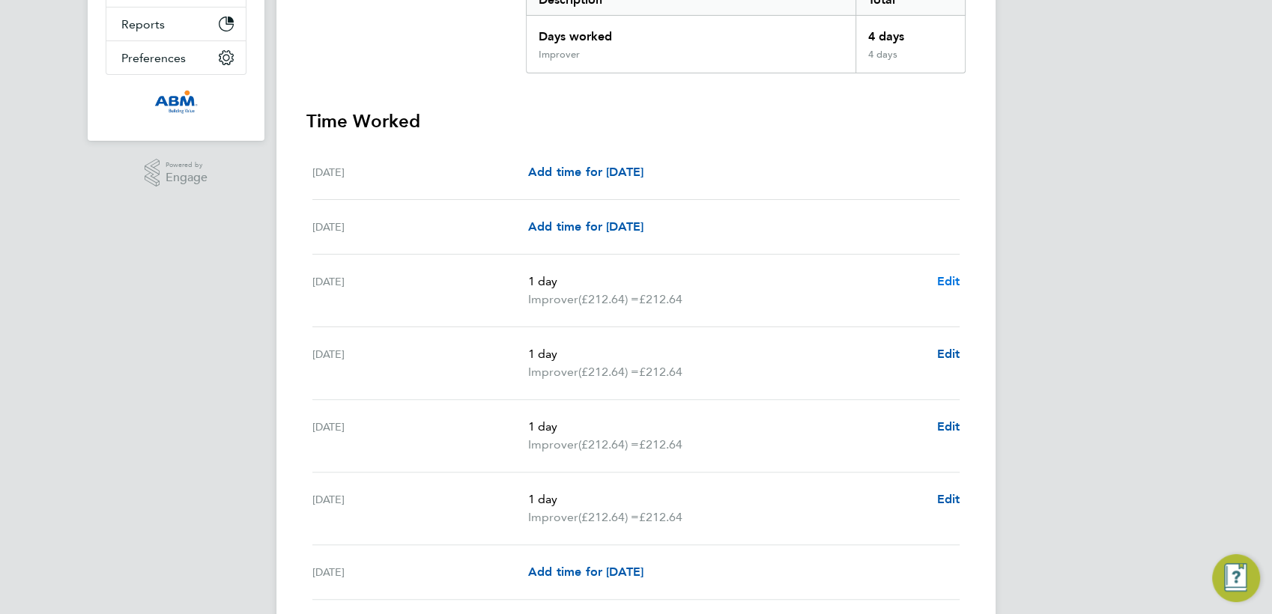
click at [944, 279] on span "Edit" at bounding box center [947, 281] width 23 height 14
select select "1"
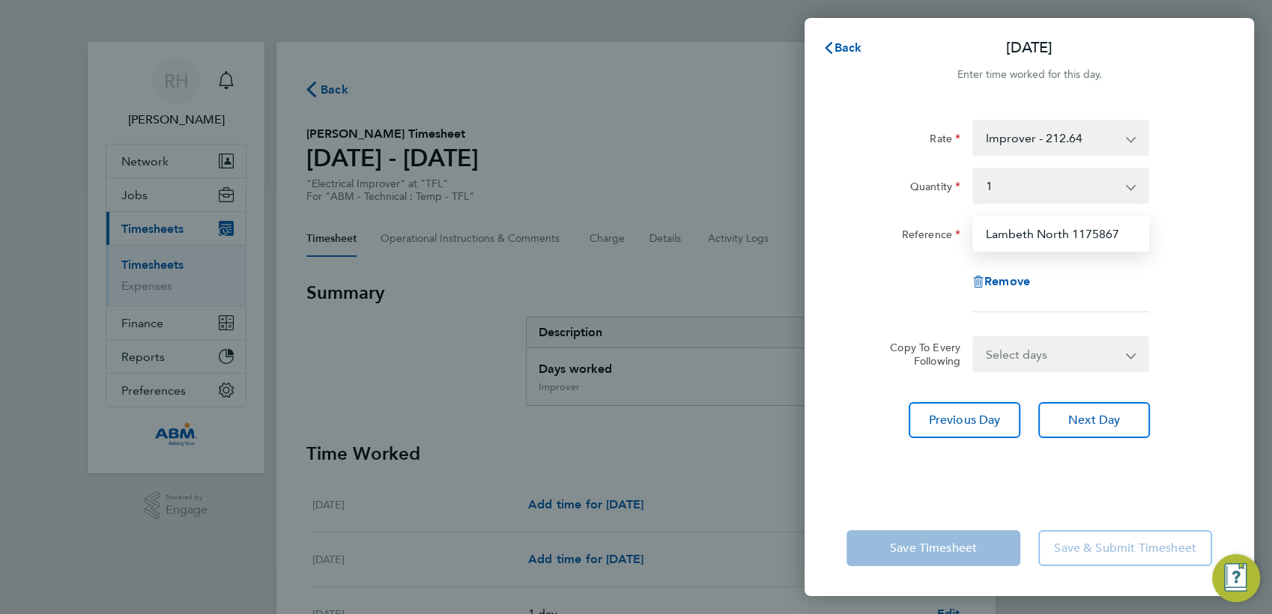
drag, startPoint x: 1121, startPoint y: 239, endPoint x: 1070, endPoint y: 231, distance: 52.2
click at [1073, 236] on input "Lambeth North 1175867" at bounding box center [1060, 234] width 177 height 36
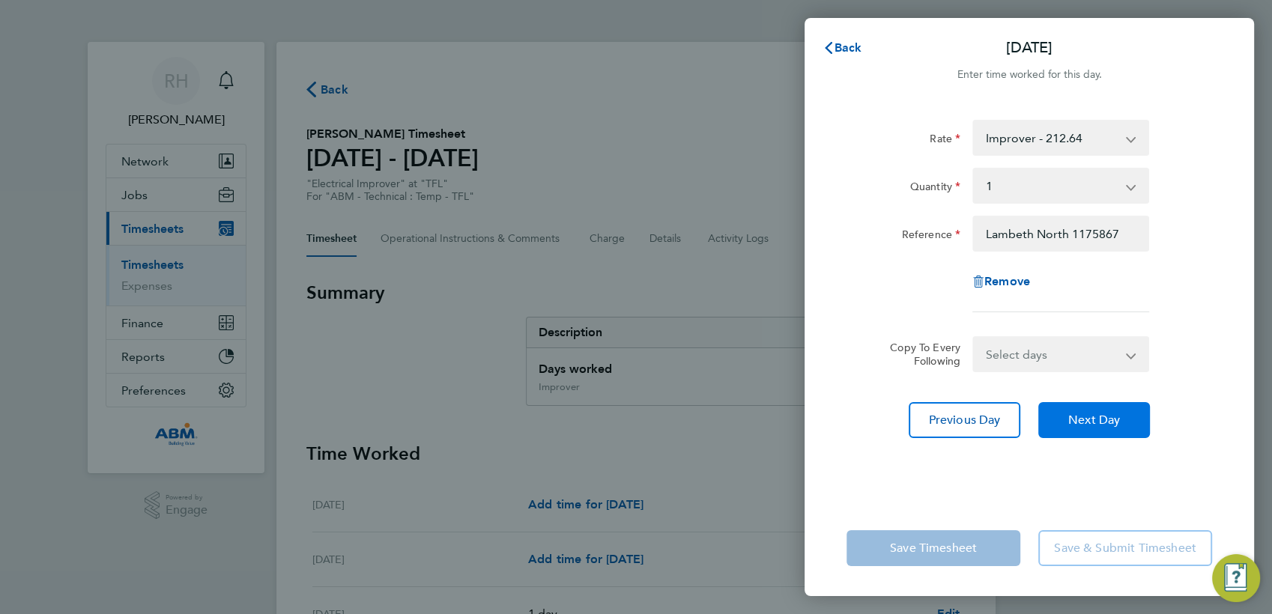
click at [1111, 417] on span "Next Day" at bounding box center [1094, 420] width 52 height 15
select select "1"
drag, startPoint x: 1093, startPoint y: 426, endPoint x: 1070, endPoint y: 333, distance: 96.5
click at [1091, 423] on span "Next Day" at bounding box center [1094, 420] width 52 height 15
select select "1"
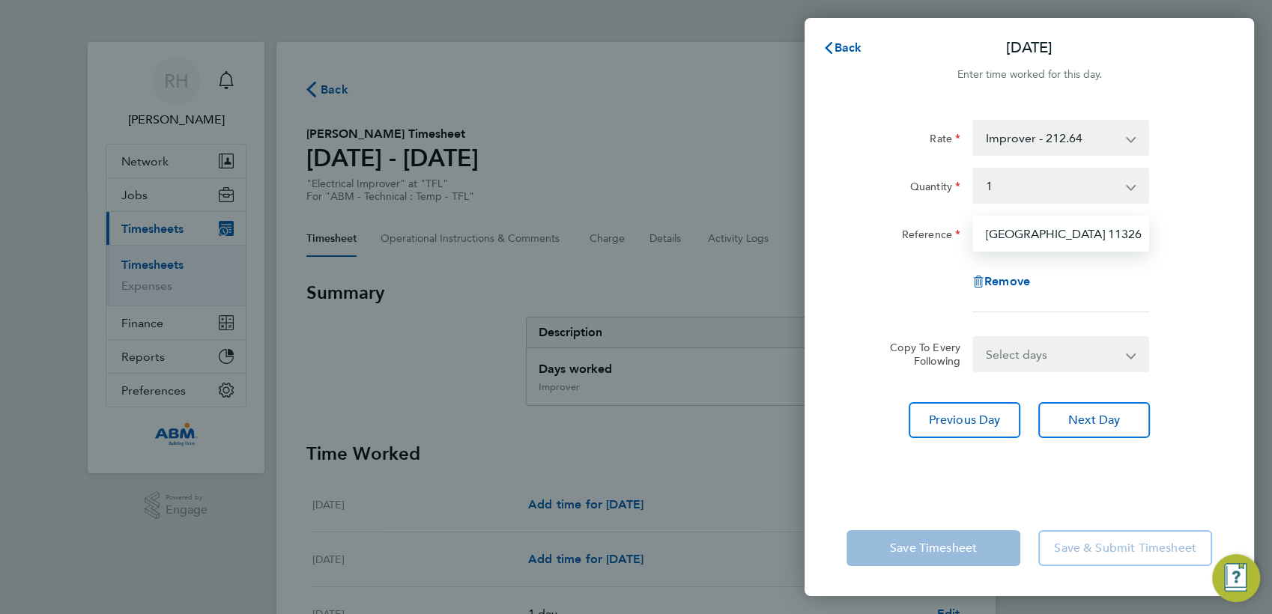
drag, startPoint x: 1111, startPoint y: 236, endPoint x: 1061, endPoint y: 237, distance: 49.5
click at [1061, 237] on input "[GEOGRAPHIC_DATA] 1132671" at bounding box center [1060, 234] width 177 height 36
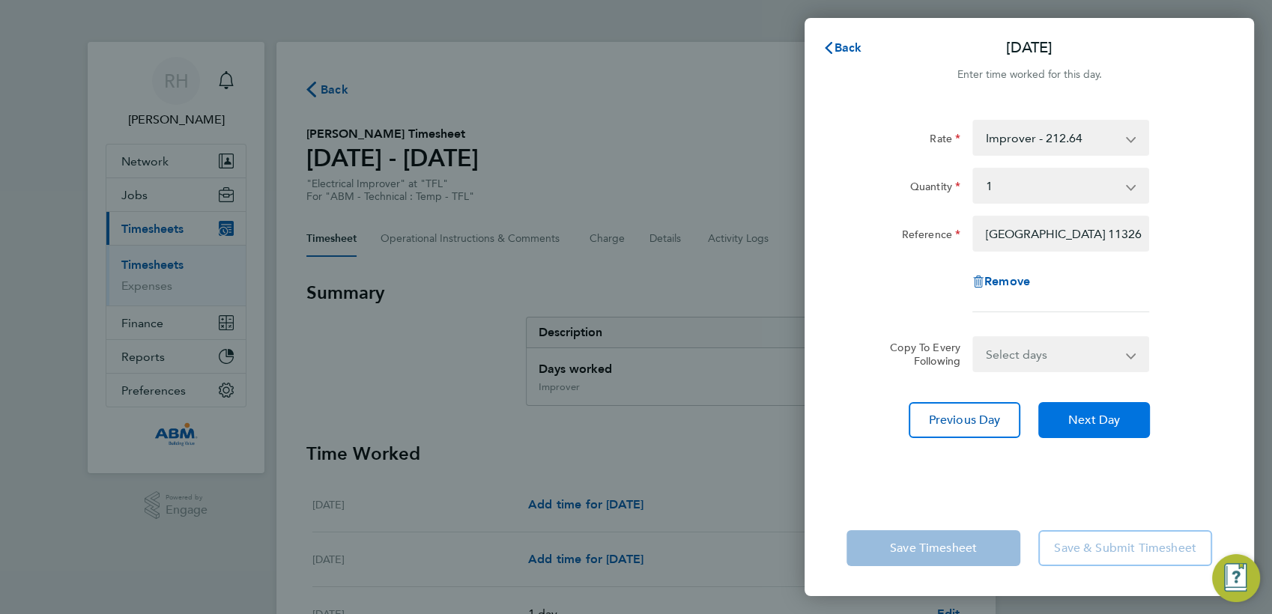
drag, startPoint x: 1081, startPoint y: 413, endPoint x: 1068, endPoint y: 402, distance: 16.5
click at [1081, 413] on span "Next Day" at bounding box center [1094, 420] width 52 height 15
select select "1"
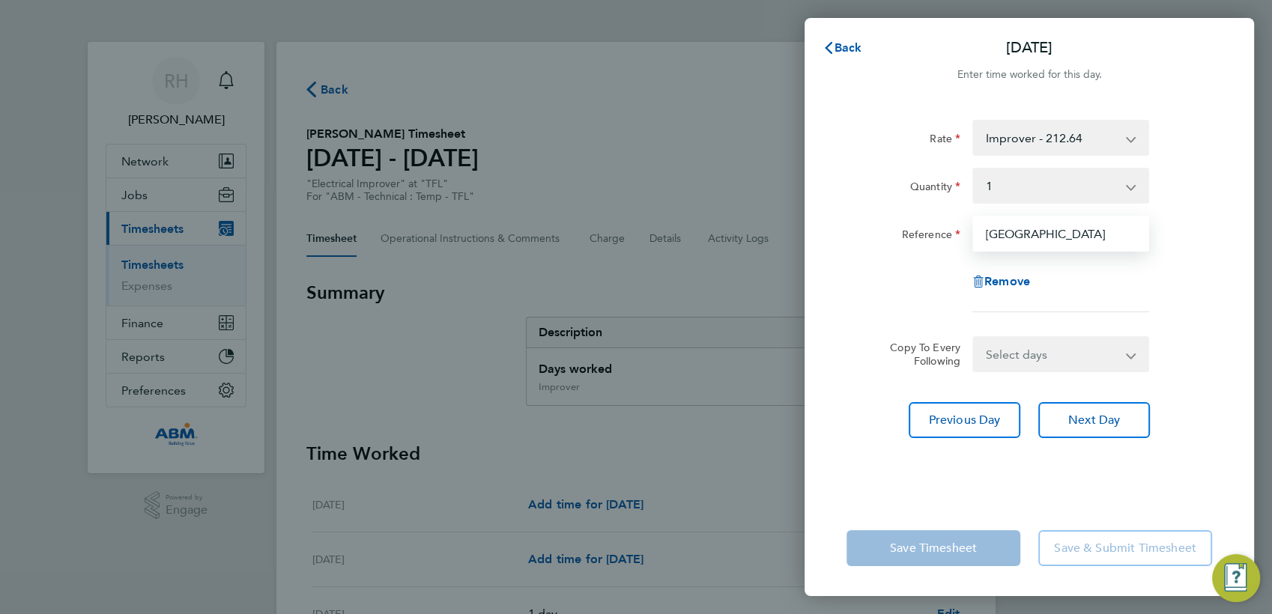
drag, startPoint x: 1076, startPoint y: 235, endPoint x: 1084, endPoint y: 219, distance: 17.8
click at [1118, 231] on input "[GEOGRAPHIC_DATA]" at bounding box center [1060, 234] width 177 height 36
click at [1091, 241] on input "[GEOGRAPHIC_DATA]" at bounding box center [1060, 234] width 177 height 36
drag, startPoint x: 1138, startPoint y: 238, endPoint x: 1171, endPoint y: 238, distance: 32.2
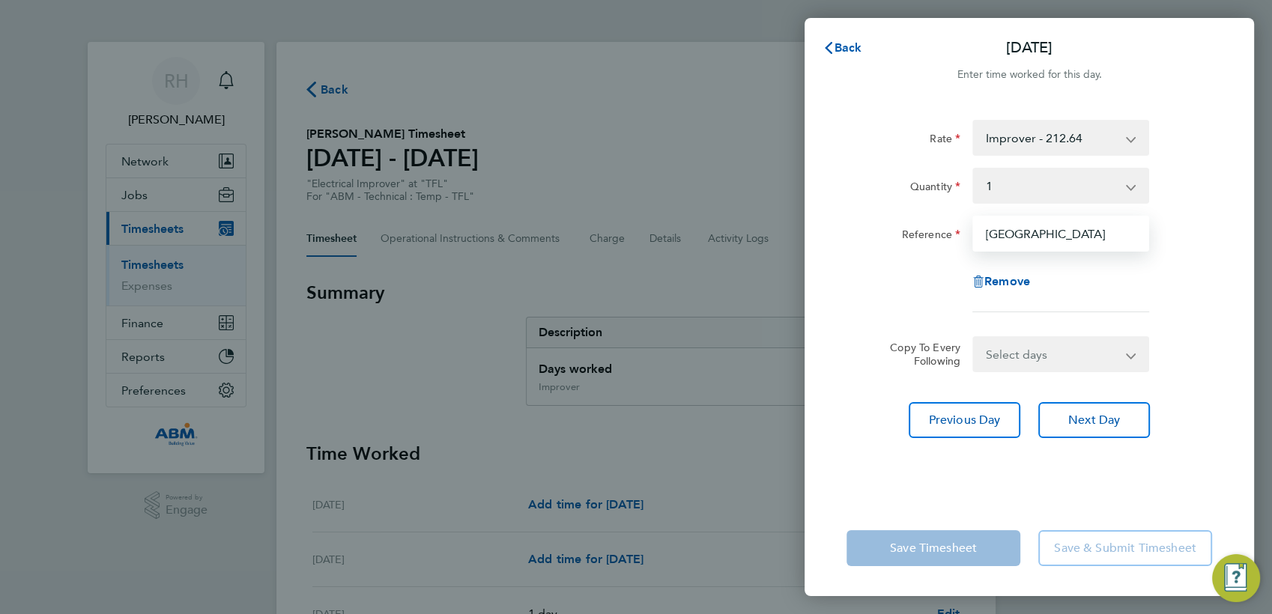
click at [1171, 238] on div "Reference [GEOGRAPHIC_DATA]" at bounding box center [1029, 234] width 378 height 36
click at [1100, 232] on input "[GEOGRAPHIC_DATA]" at bounding box center [1060, 234] width 177 height 36
drag, startPoint x: 1097, startPoint y: 230, endPoint x: 1163, endPoint y: 237, distance: 67.0
click at [1163, 237] on div "Reference [GEOGRAPHIC_DATA]" at bounding box center [1029, 234] width 378 height 36
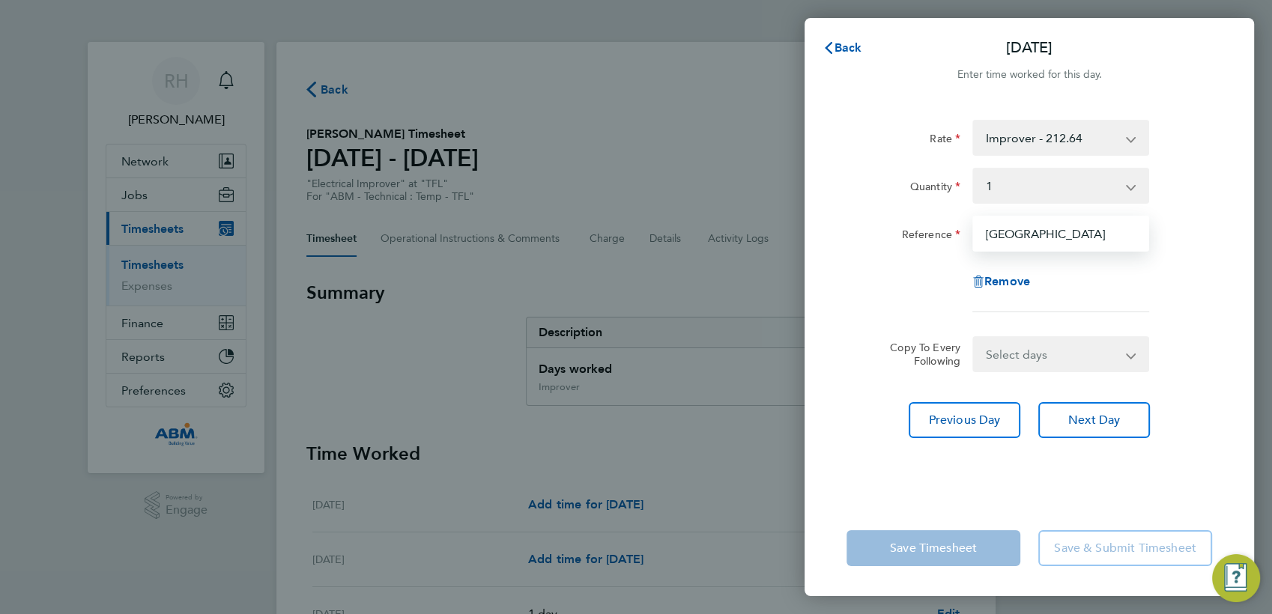
click at [1083, 239] on input "[GEOGRAPHIC_DATA]" at bounding box center [1060, 234] width 177 height 36
drag, startPoint x: 1029, startPoint y: 226, endPoint x: 1172, endPoint y: 232, distance: 143.2
click at [1268, 236] on div "Back Thu 21 Aug Enter time worked for this day. Rate Improver - 212.64 Quantity…" at bounding box center [636, 307] width 1272 height 614
drag, startPoint x: 1103, startPoint y: 235, endPoint x: 1091, endPoint y: 240, distance: 12.8
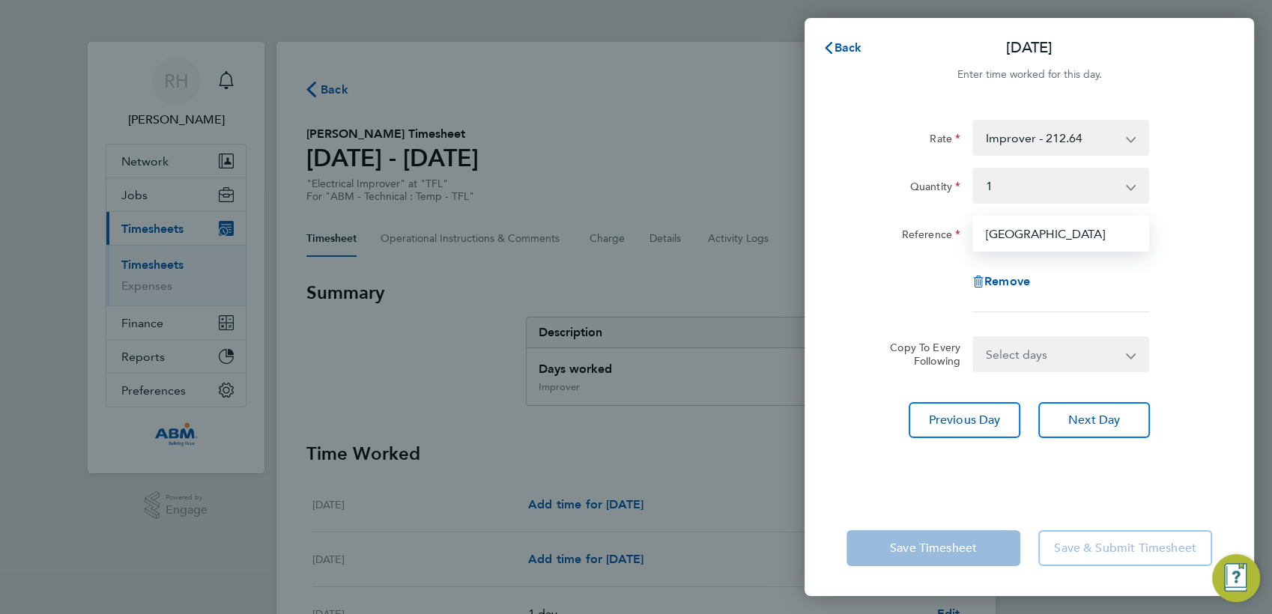
click at [1102, 235] on input "[GEOGRAPHIC_DATA]" at bounding box center [1060, 234] width 177 height 36
click at [1097, 234] on input "[GEOGRAPHIC_DATA]" at bounding box center [1060, 234] width 177 height 36
drag, startPoint x: 1069, startPoint y: 231, endPoint x: 982, endPoint y: 236, distance: 87.0
click at [982, 236] on input "[GEOGRAPHIC_DATA]" at bounding box center [1060, 234] width 177 height 36
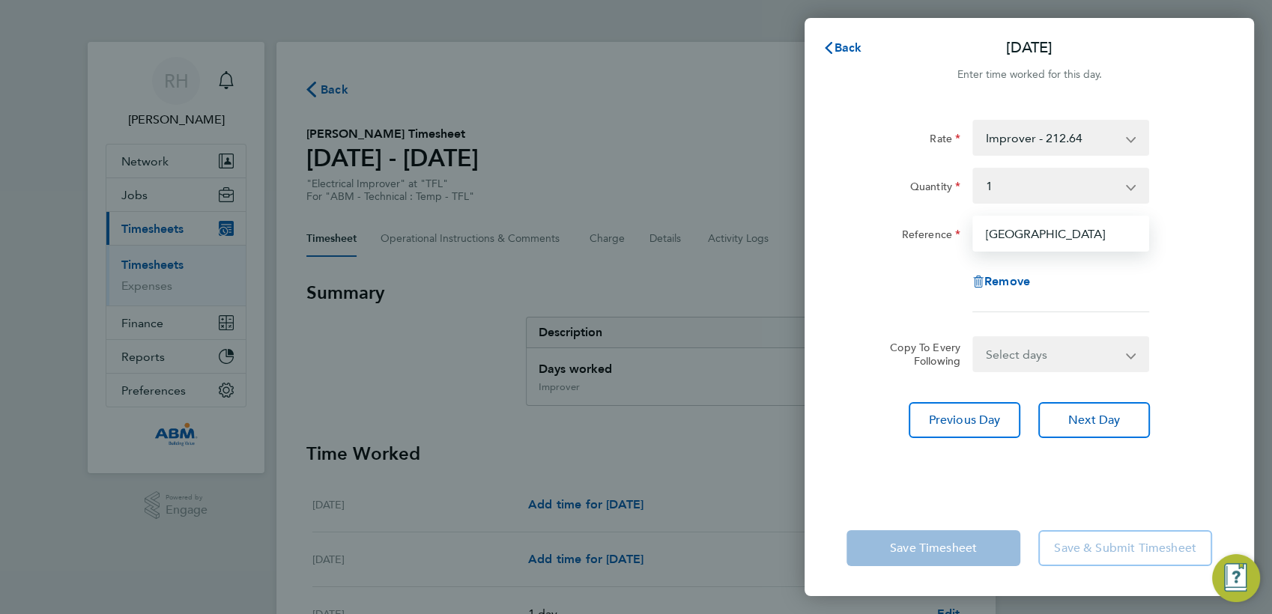
click at [1079, 231] on input "[GEOGRAPHIC_DATA]" at bounding box center [1060, 234] width 177 height 36
click at [1056, 232] on input "[GEOGRAPHIC_DATA]" at bounding box center [1060, 234] width 177 height 36
drag, startPoint x: 1079, startPoint y: 234, endPoint x: 1180, endPoint y: 237, distance: 101.9
click at [1180, 237] on div "Reference [GEOGRAPHIC_DATA]" at bounding box center [1029, 234] width 378 height 36
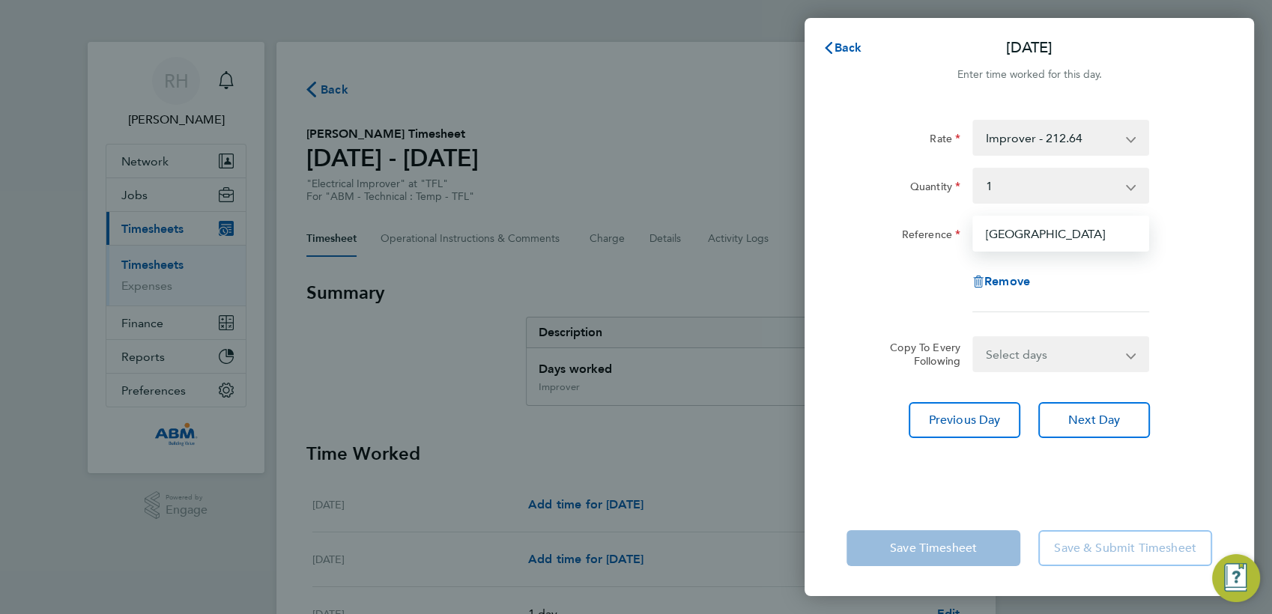
click at [1079, 234] on input "[GEOGRAPHIC_DATA]" at bounding box center [1060, 234] width 177 height 36
click at [1043, 237] on input "[GEOGRAPHIC_DATA]" at bounding box center [1060, 234] width 177 height 36
click at [1033, 243] on input "[GEOGRAPHIC_DATA]" at bounding box center [1060, 234] width 177 height 36
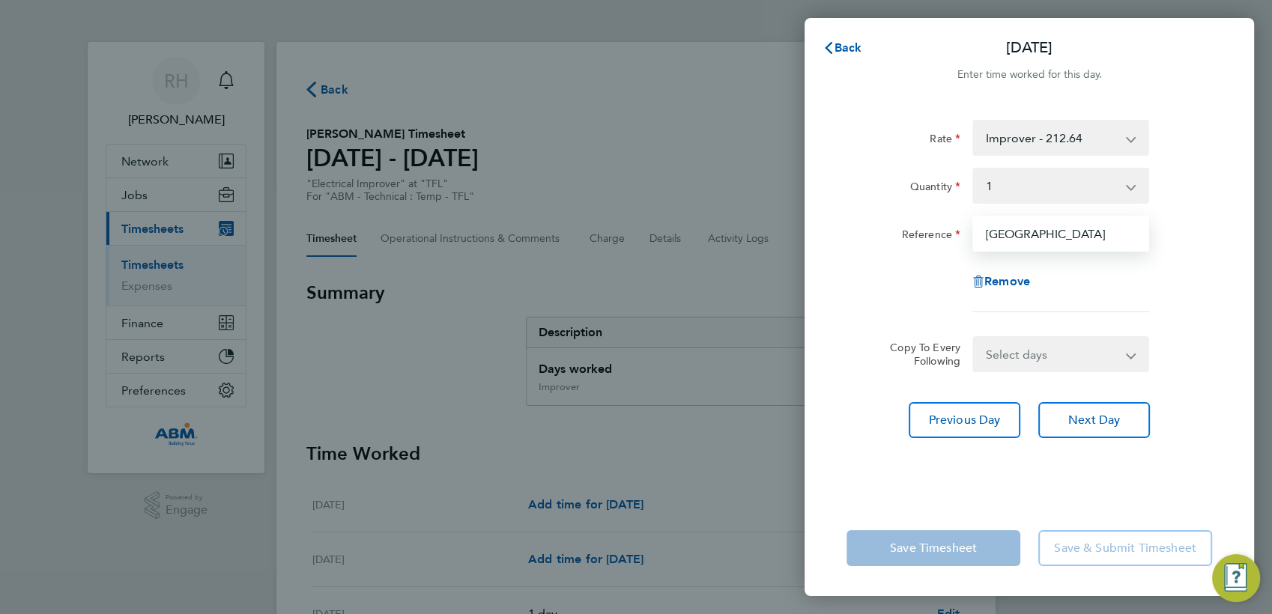
drag, startPoint x: 1073, startPoint y: 238, endPoint x: 1219, endPoint y: 244, distance: 146.2
click at [1227, 249] on div "Rate Improver - 212.64 Quantity Select quantity 0.5 1 Reference North Wembley 1…" at bounding box center [1028, 301] width 449 height 398
click at [1101, 234] on input "[GEOGRAPHIC_DATA]" at bounding box center [1060, 234] width 177 height 36
click at [841, 50] on span "Back" at bounding box center [848, 47] width 28 height 14
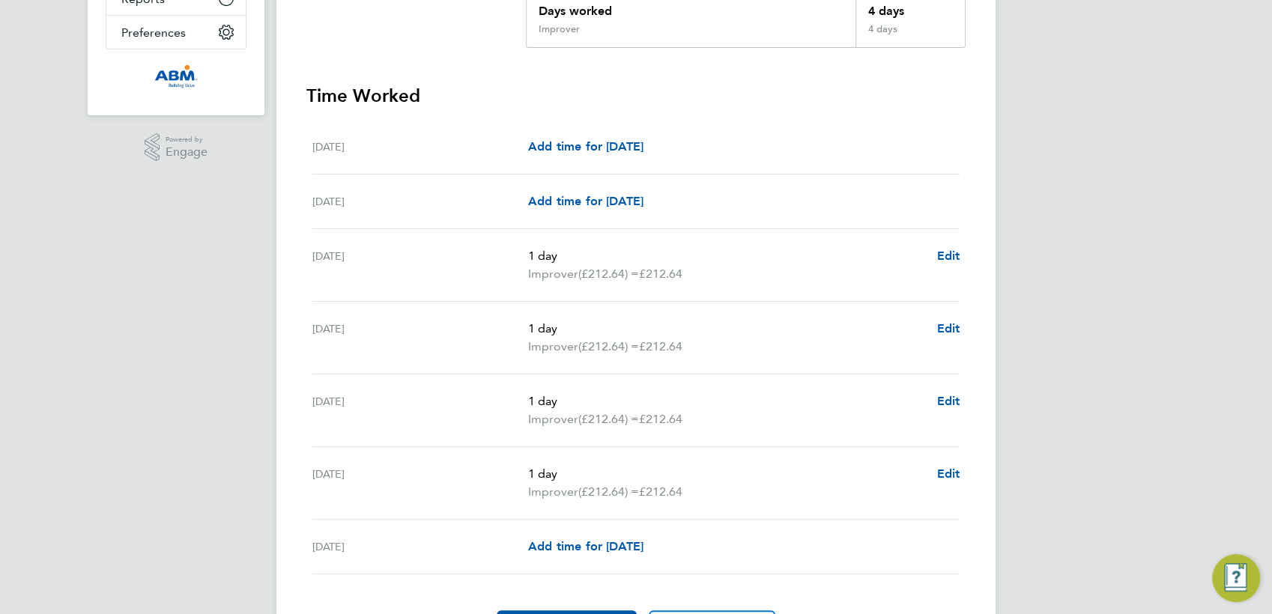
scroll to position [416, 0]
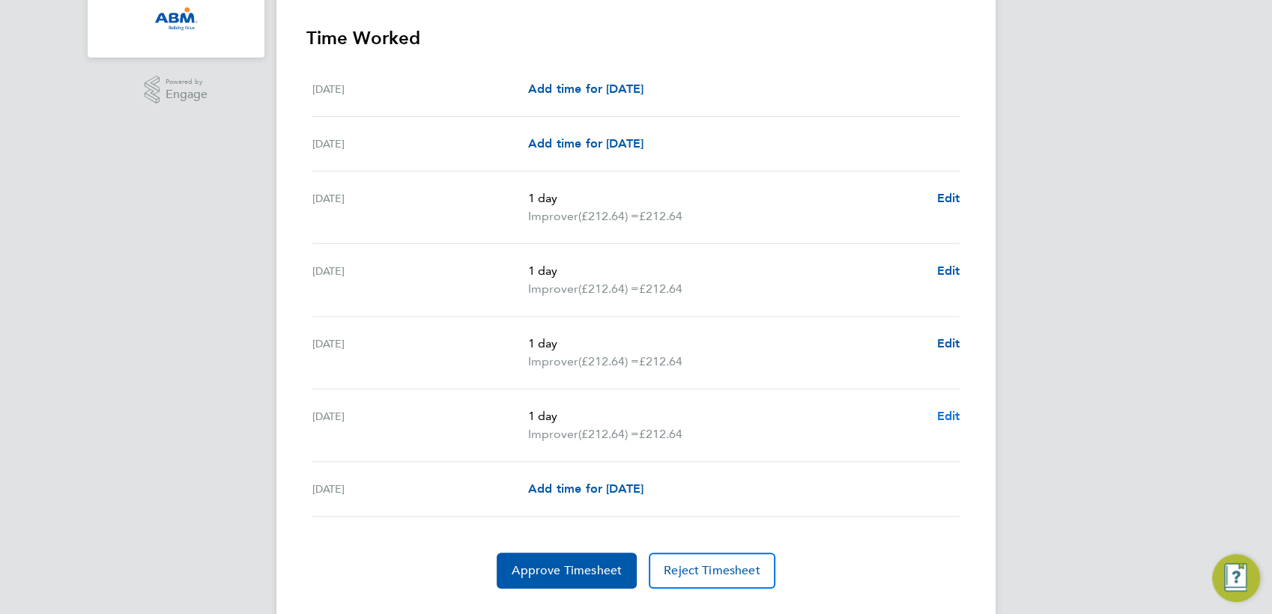
click at [942, 410] on span "Edit" at bounding box center [947, 416] width 23 height 14
select select "1"
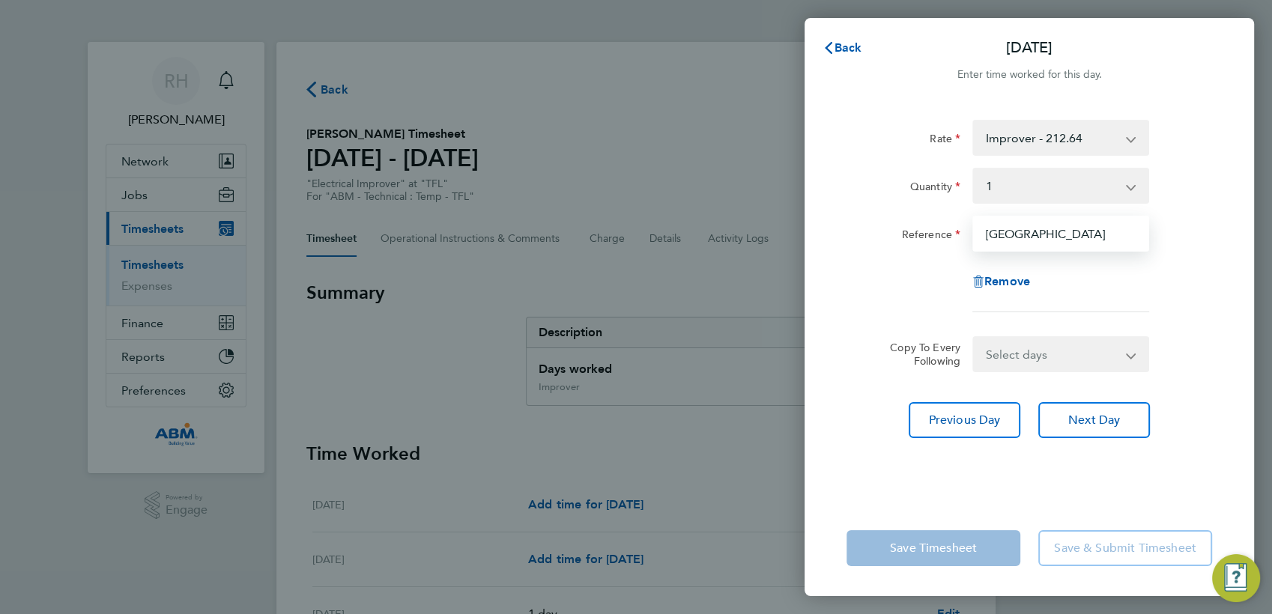
scroll to position [0, 101]
drag, startPoint x: 1138, startPoint y: 240, endPoint x: 1185, endPoint y: 232, distance: 47.0
click at [1202, 236] on div "Reference [GEOGRAPHIC_DATA]" at bounding box center [1029, 234] width 378 height 36
click at [1133, 233] on input "[GEOGRAPHIC_DATA]" at bounding box center [1060, 234] width 177 height 36
drag, startPoint x: 1097, startPoint y: 233, endPoint x: 1212, endPoint y: 247, distance: 116.2
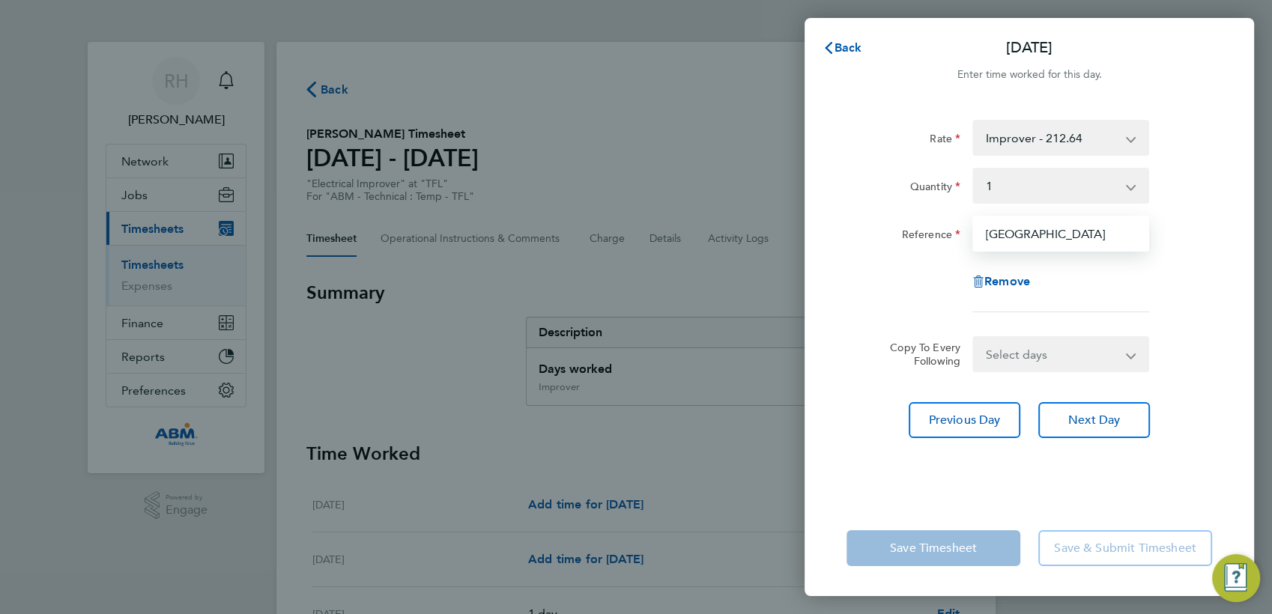
click at [1214, 245] on div "Reference [GEOGRAPHIC_DATA]" at bounding box center [1029, 234] width 378 height 36
drag, startPoint x: 1106, startPoint y: 235, endPoint x: 1164, endPoint y: 237, distance: 57.7
click at [1218, 244] on div "Rate Improver - 212.64 Quantity Select quantity 0.5 1 Reference North Wembley 1…" at bounding box center [1028, 301] width 449 height 398
click at [1124, 237] on input "[GEOGRAPHIC_DATA]" at bounding box center [1060, 234] width 177 height 36
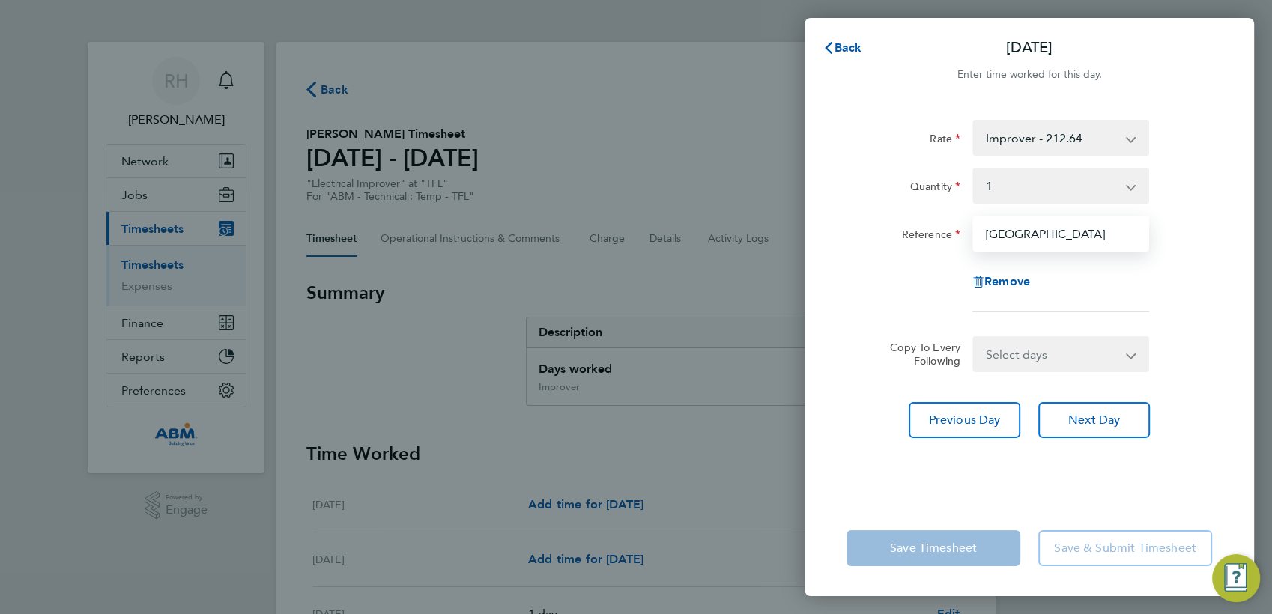
click at [1129, 231] on input "[GEOGRAPHIC_DATA]" at bounding box center [1060, 234] width 177 height 36
drag, startPoint x: 1126, startPoint y: 231, endPoint x: 1186, endPoint y: 240, distance: 61.4
click at [1186, 240] on div "Reference [GEOGRAPHIC_DATA]" at bounding box center [1029, 234] width 378 height 36
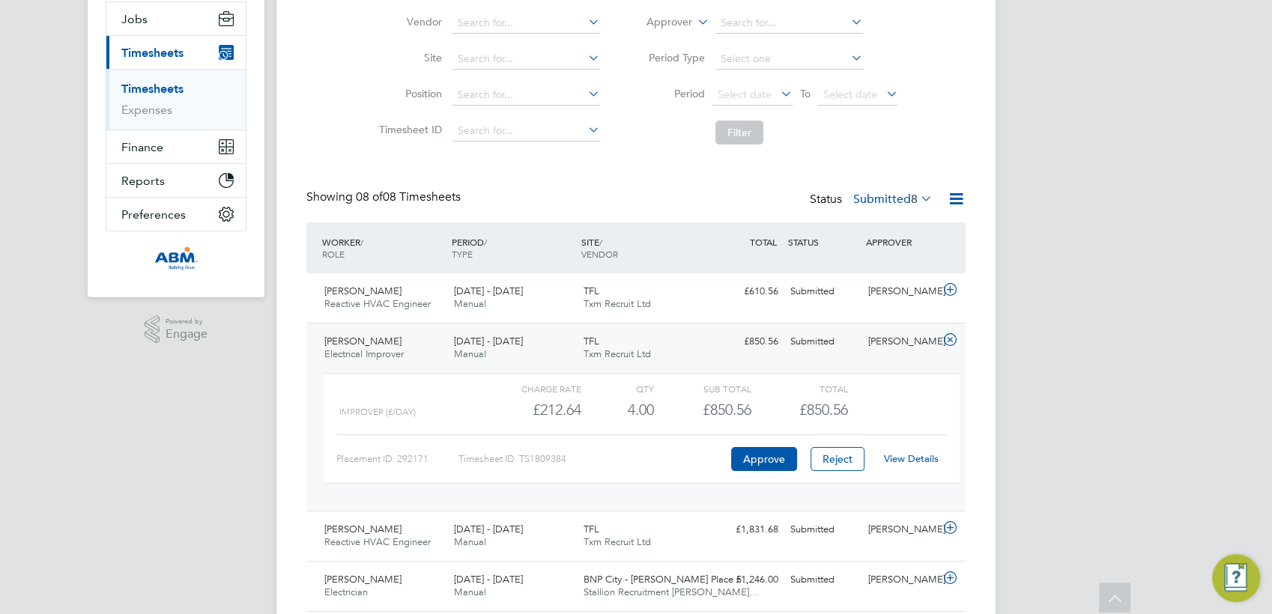
click at [949, 340] on icon at bounding box center [950, 340] width 19 height 12
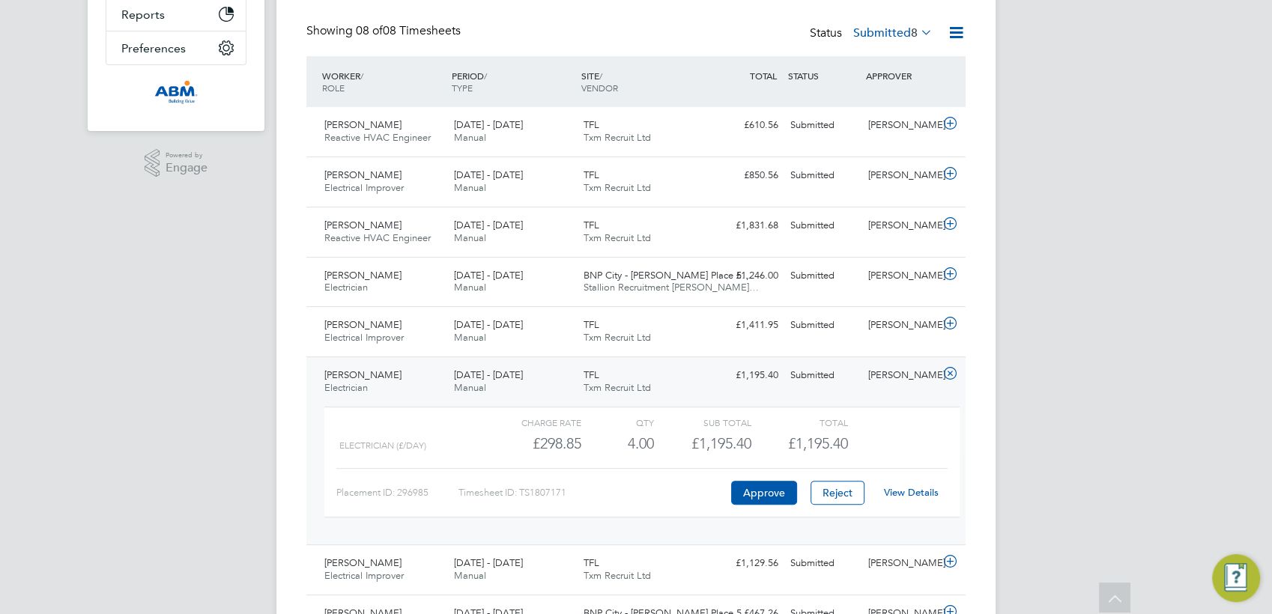
click at [949, 377] on icon at bounding box center [950, 374] width 19 height 12
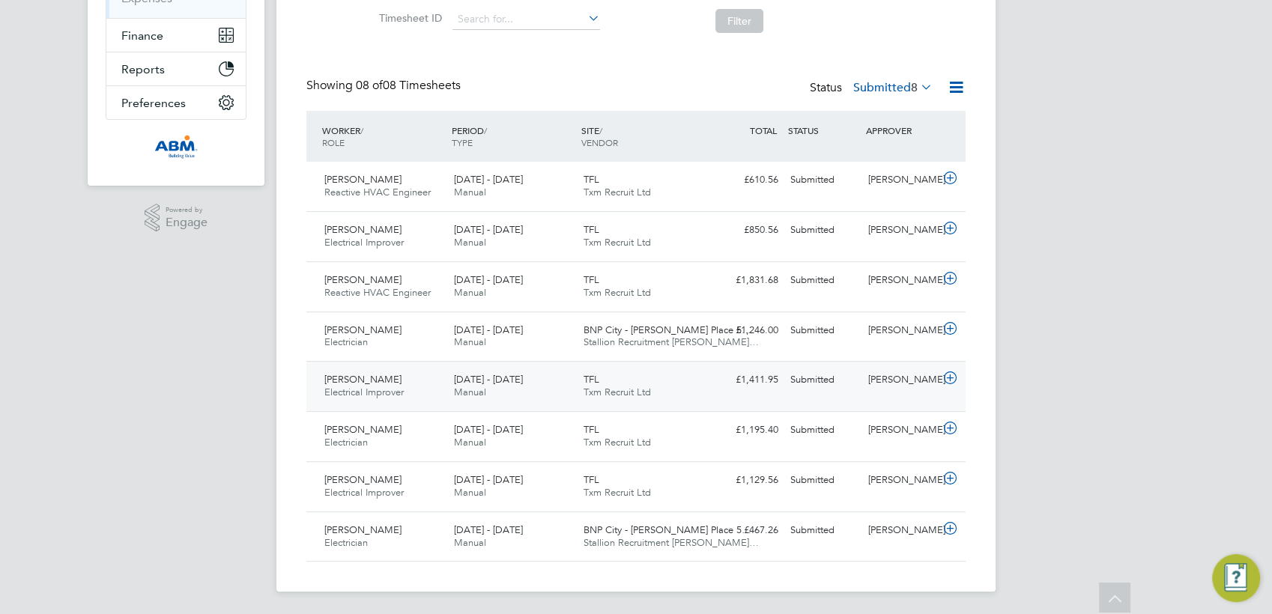
click at [949, 380] on icon at bounding box center [950, 378] width 19 height 12
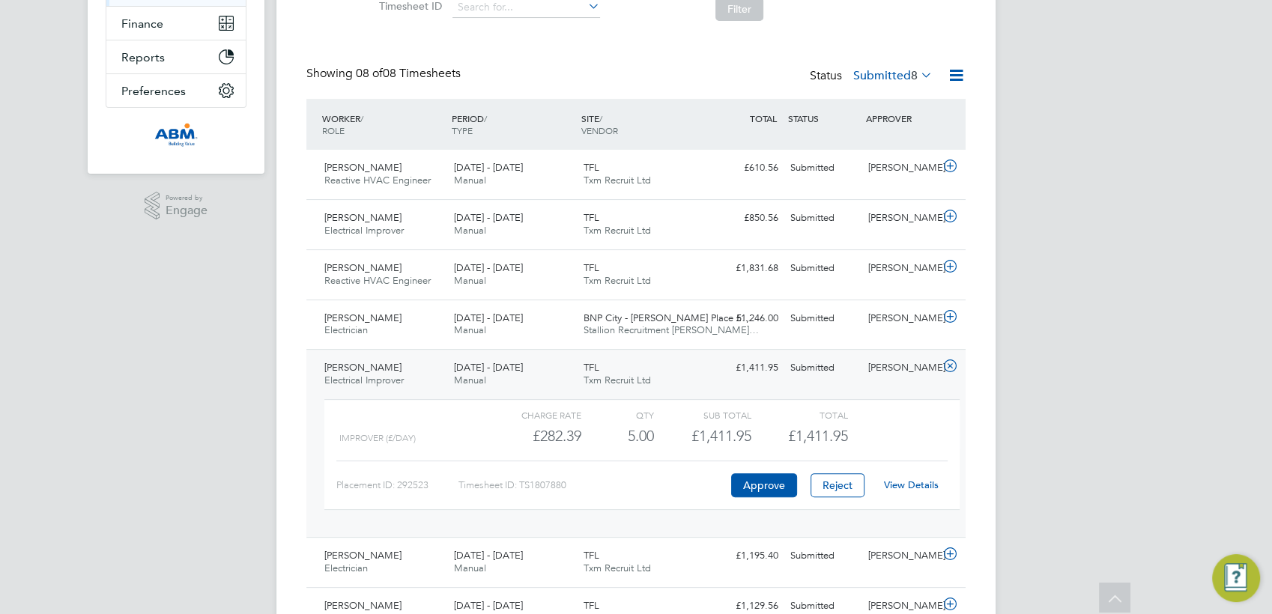
click at [912, 480] on link "View Details" at bounding box center [911, 485] width 55 height 13
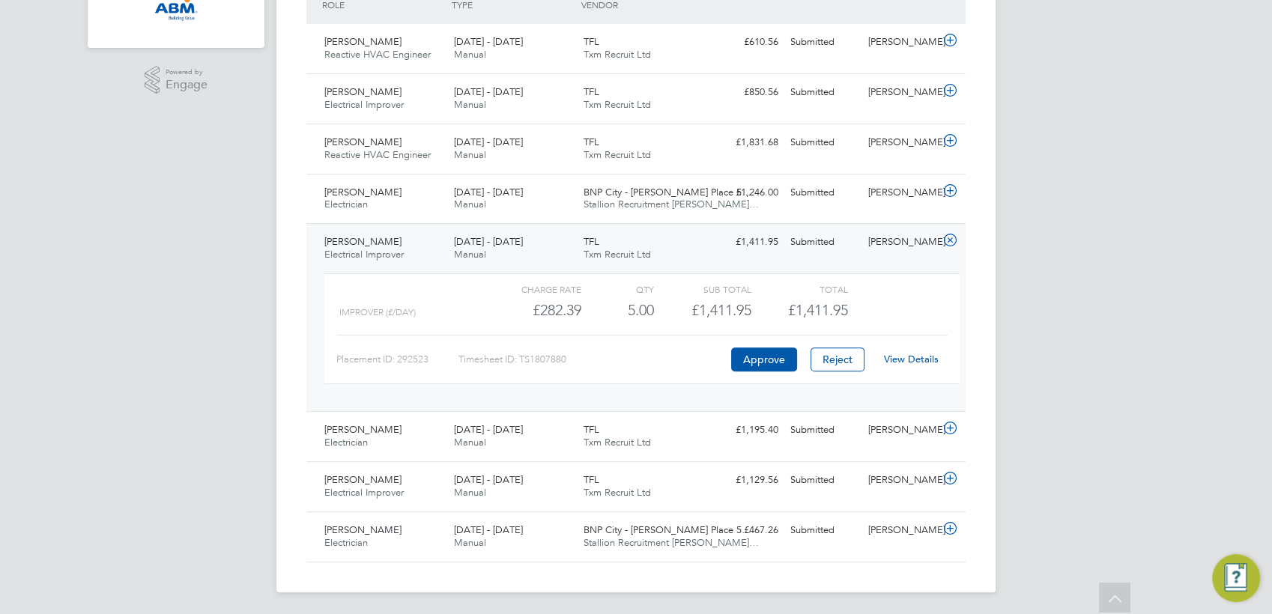
click at [951, 234] on icon at bounding box center [950, 240] width 19 height 12
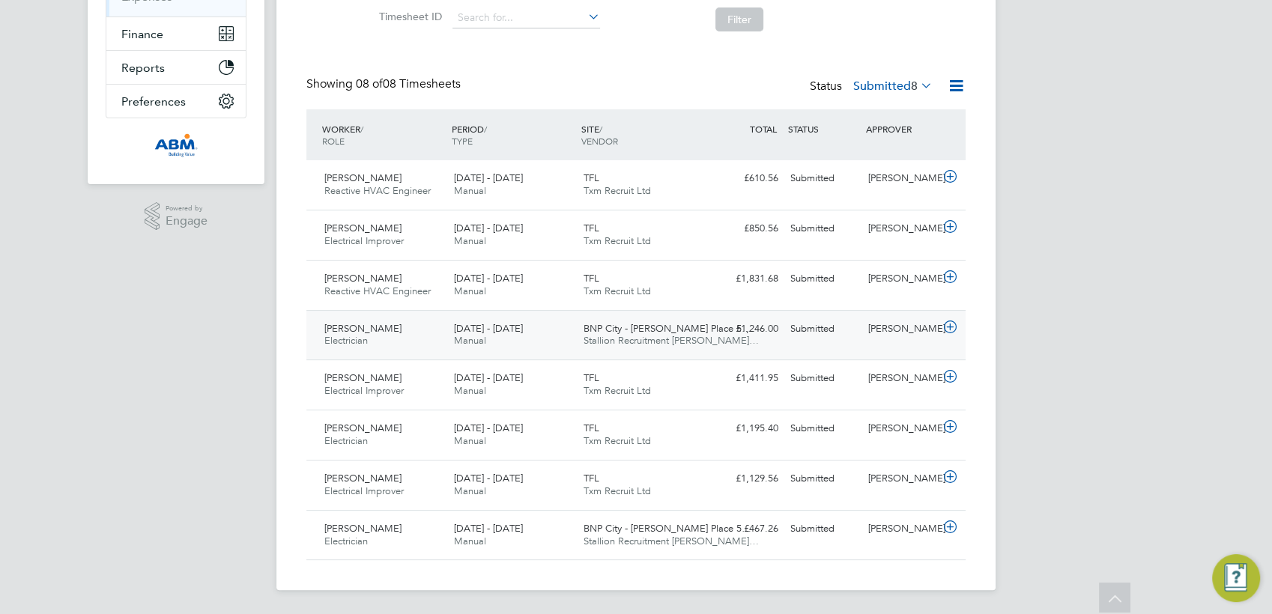
scroll to position [288, 0]
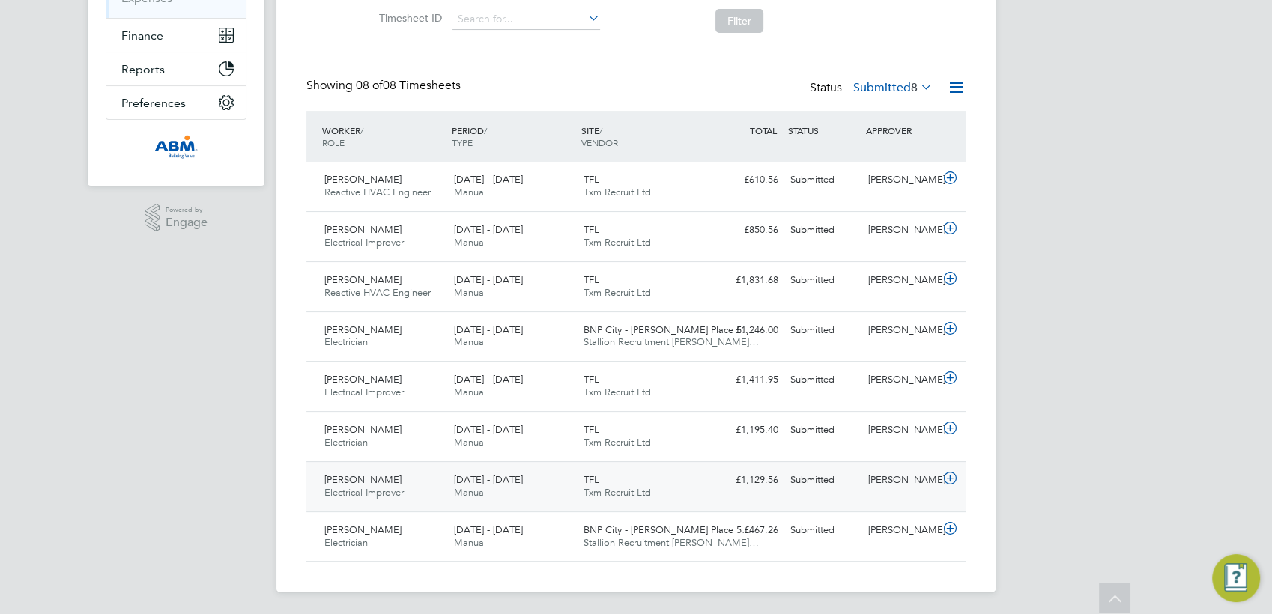
click at [949, 476] on icon at bounding box center [950, 479] width 19 height 12
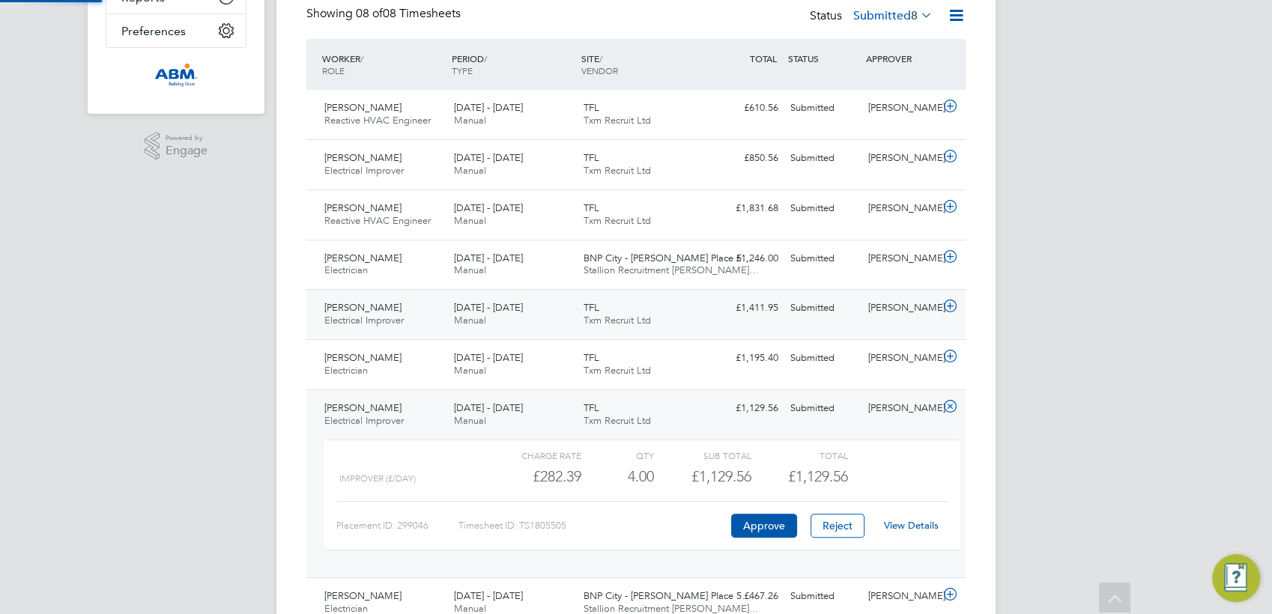
scroll to position [425, 0]
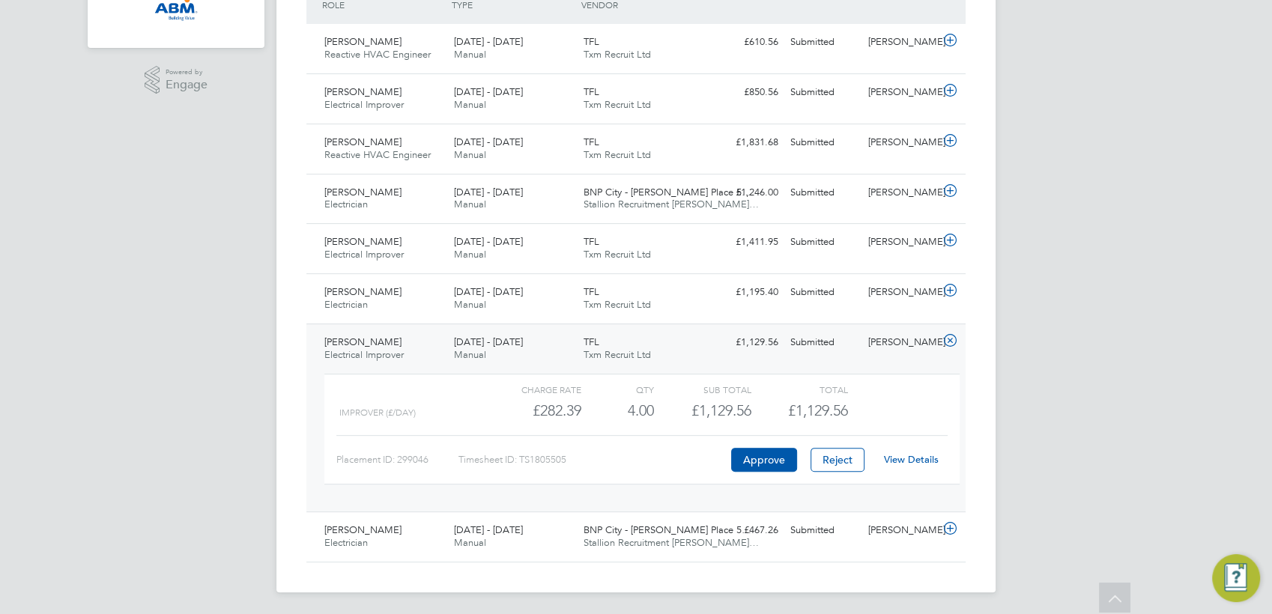
click at [909, 460] on link "View Details" at bounding box center [911, 459] width 55 height 13
click at [950, 91] on icon at bounding box center [950, 91] width 19 height 12
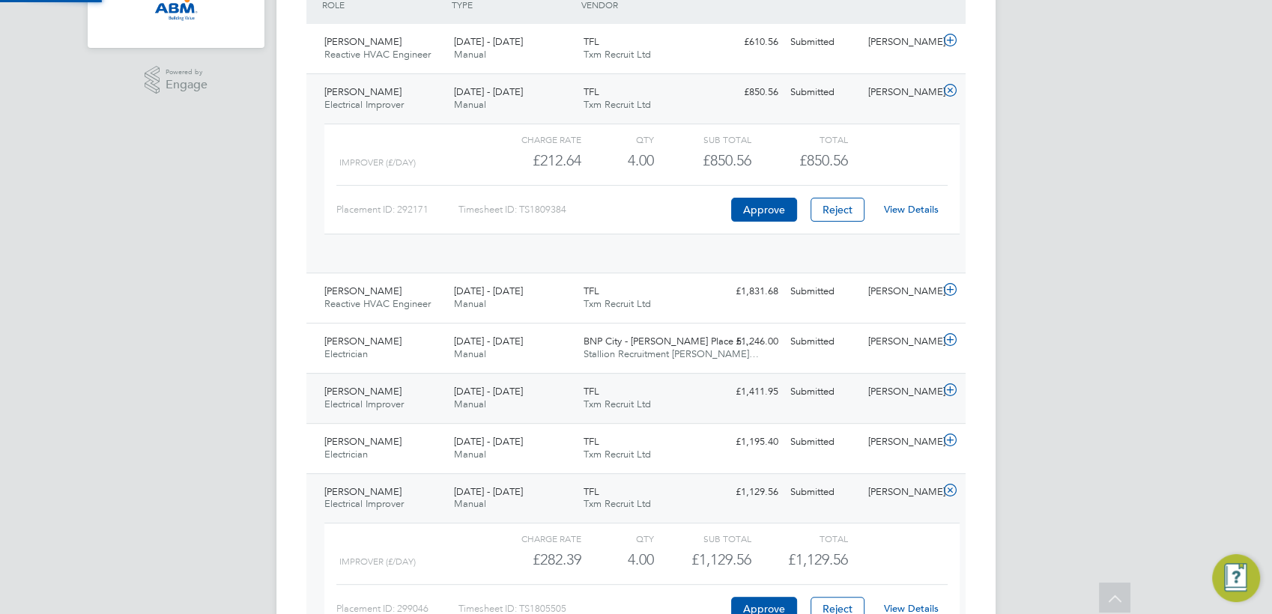
scroll to position [25, 146]
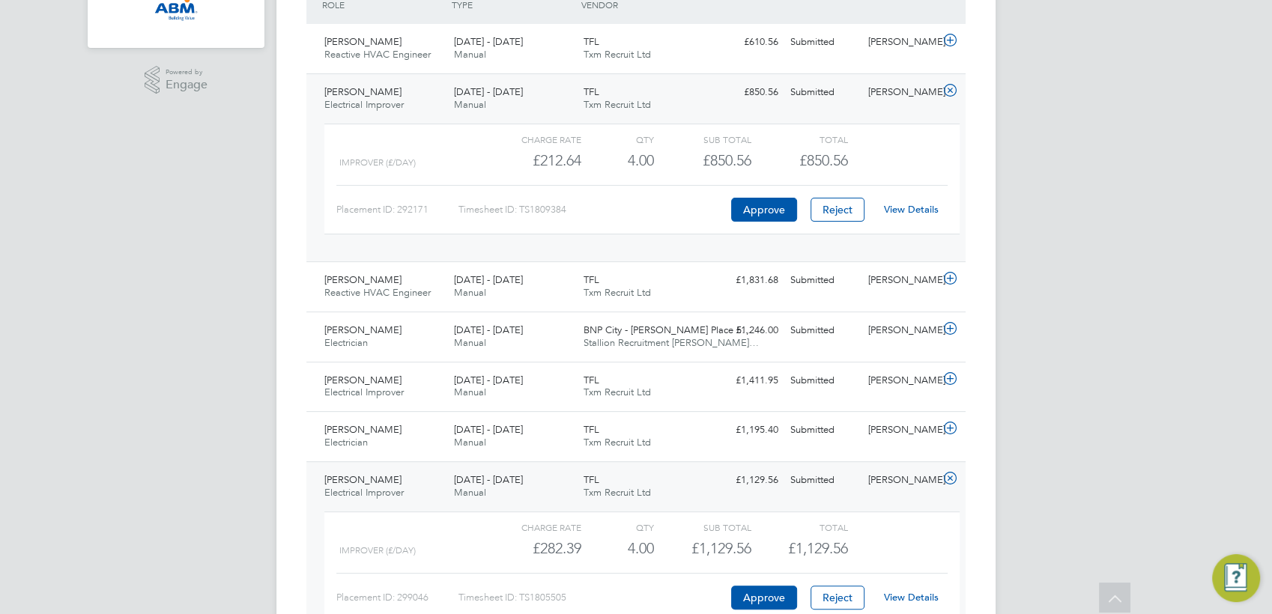
click at [906, 208] on link "View Details" at bounding box center [911, 209] width 55 height 13
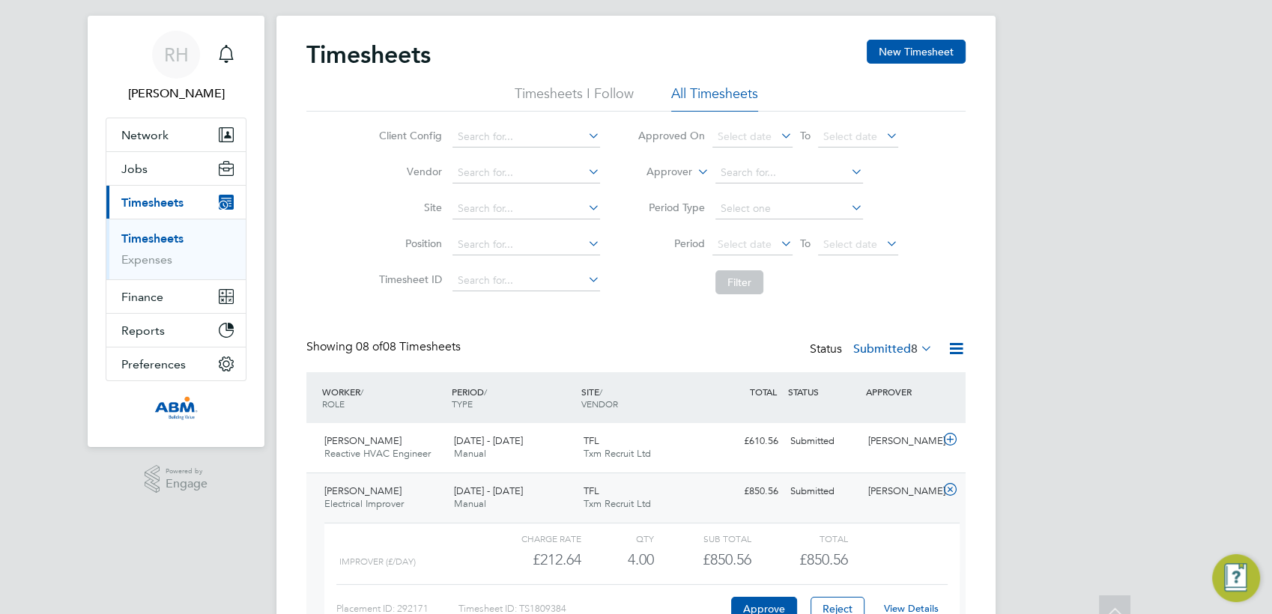
scroll to position [0, 0]
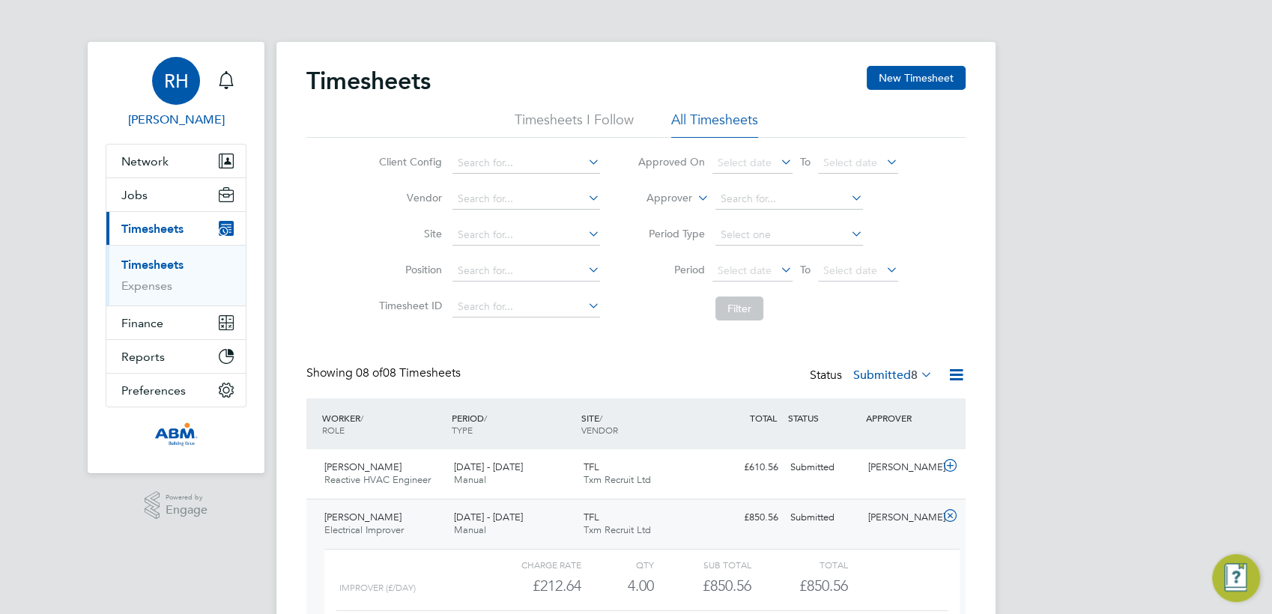
click at [179, 76] on span "RH" at bounding box center [176, 80] width 25 height 19
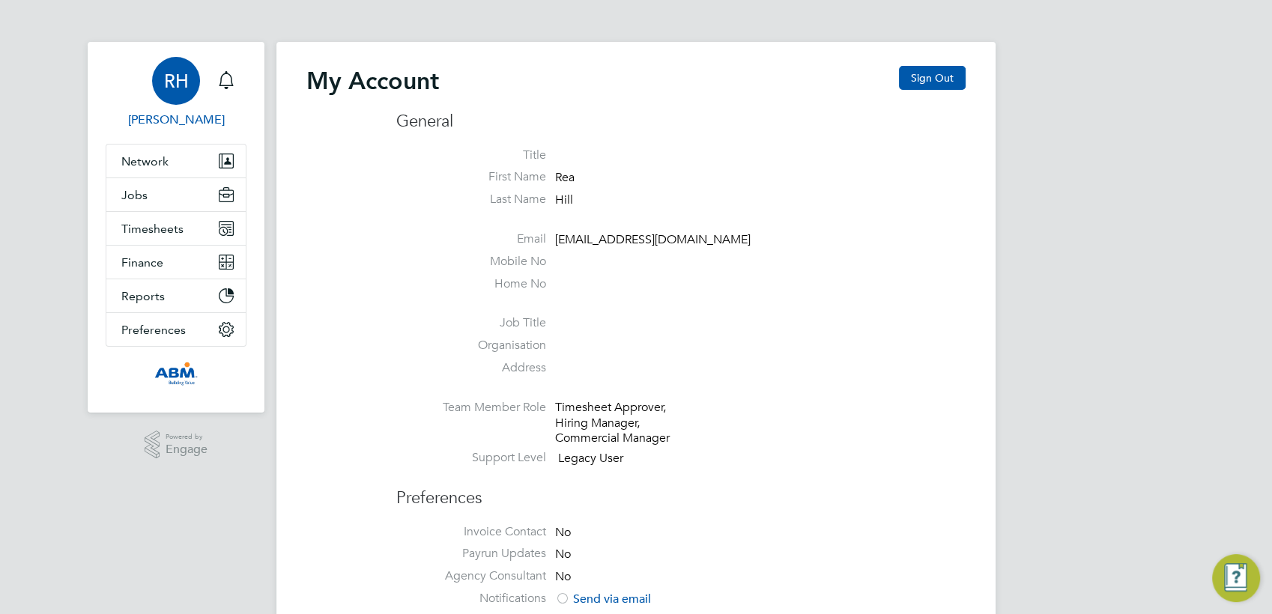
click at [171, 82] on span "RH" at bounding box center [176, 80] width 25 height 19
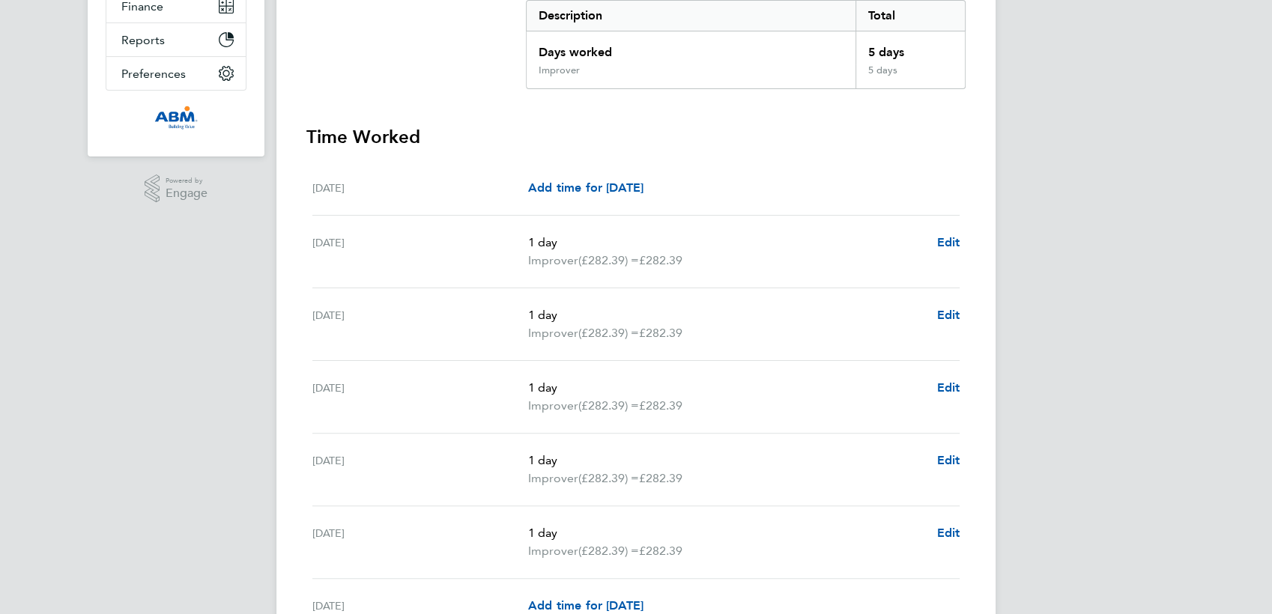
scroll to position [333, 0]
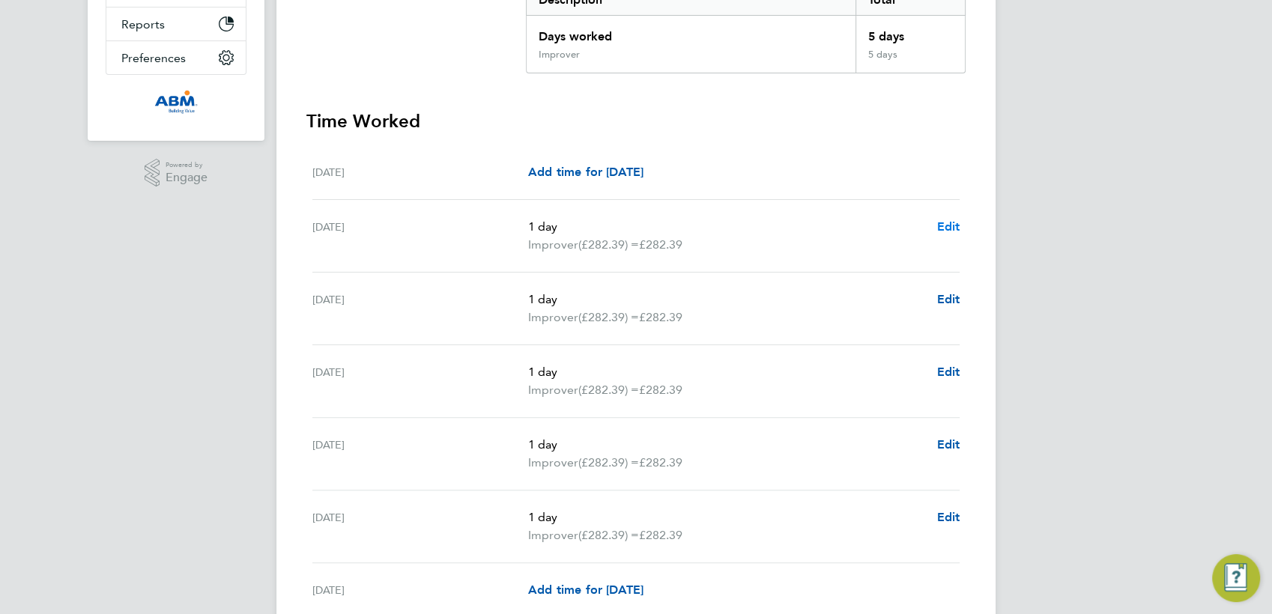
click at [945, 225] on span "Edit" at bounding box center [947, 226] width 23 height 14
select select "1"
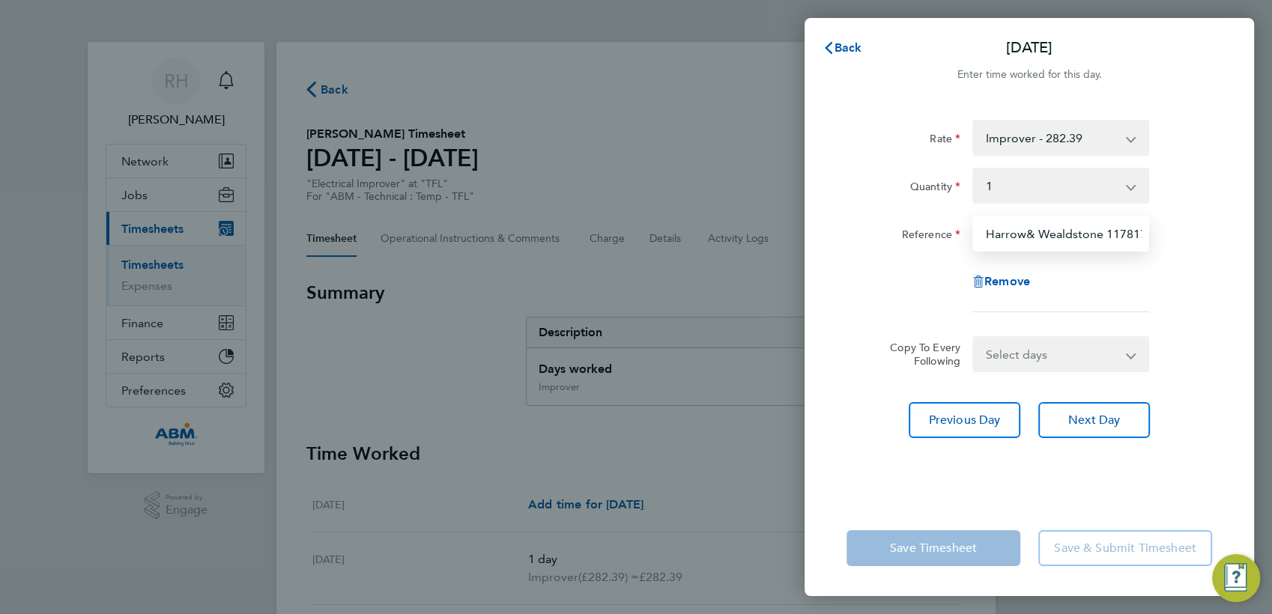
scroll to position [0, 8]
drag, startPoint x: 1031, startPoint y: 231, endPoint x: 1243, endPoint y: 245, distance: 213.2
click at [1246, 241] on div "Rate Improver - 282.39 Quantity Select quantity 0.5 1 Reference Harrow& Wealdst…" at bounding box center [1028, 301] width 449 height 398
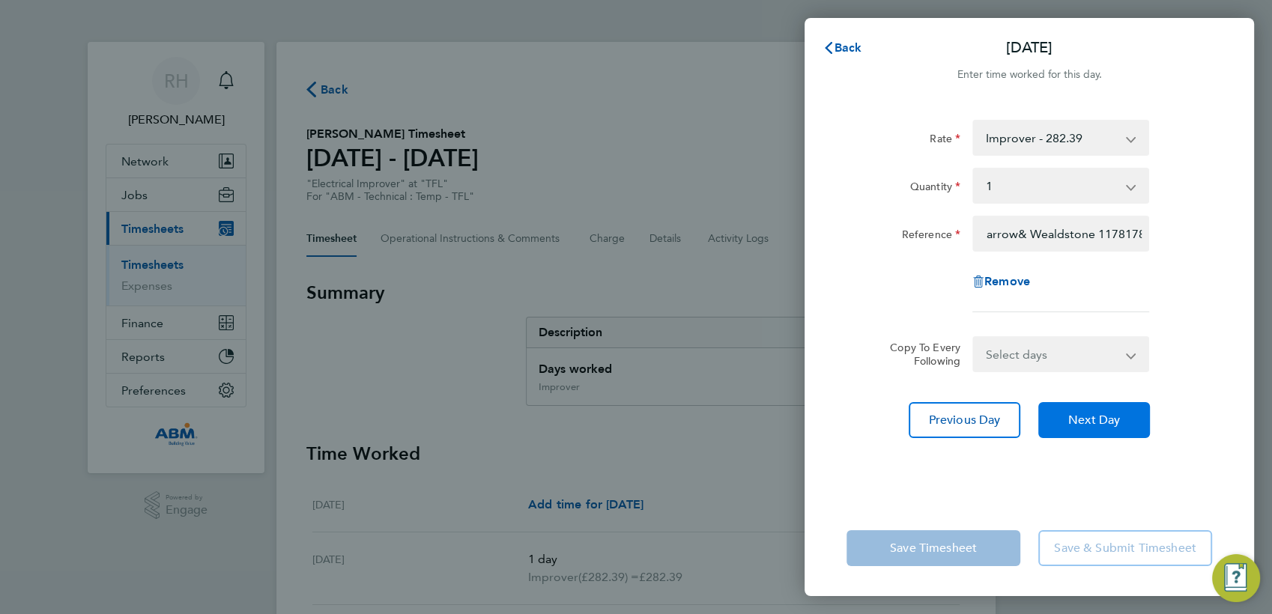
drag, startPoint x: 1073, startPoint y: 418, endPoint x: 1078, endPoint y: 401, distance: 17.1
click at [1074, 418] on span "Next Day" at bounding box center [1094, 420] width 52 height 15
select select "1"
click at [1088, 425] on span "Next Day" at bounding box center [1094, 420] width 52 height 15
select select "1"
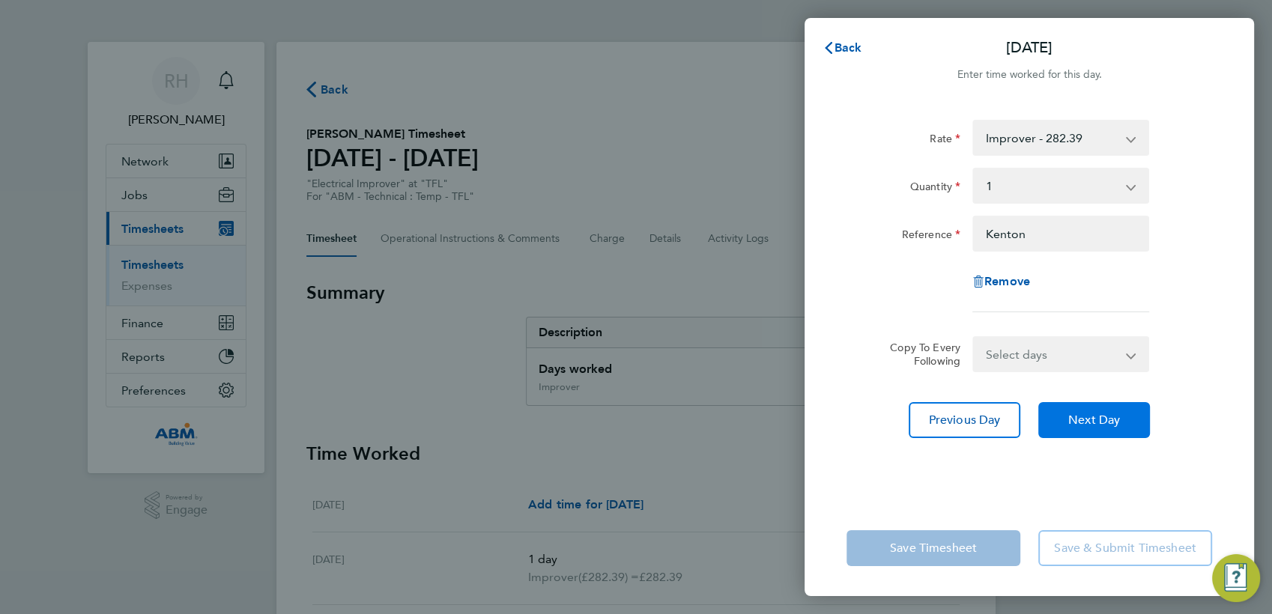
click at [1088, 425] on span "Next Day" at bounding box center [1094, 420] width 52 height 15
select select "1"
click at [1088, 425] on span "Next Day" at bounding box center [1094, 420] width 52 height 15
select select "1"
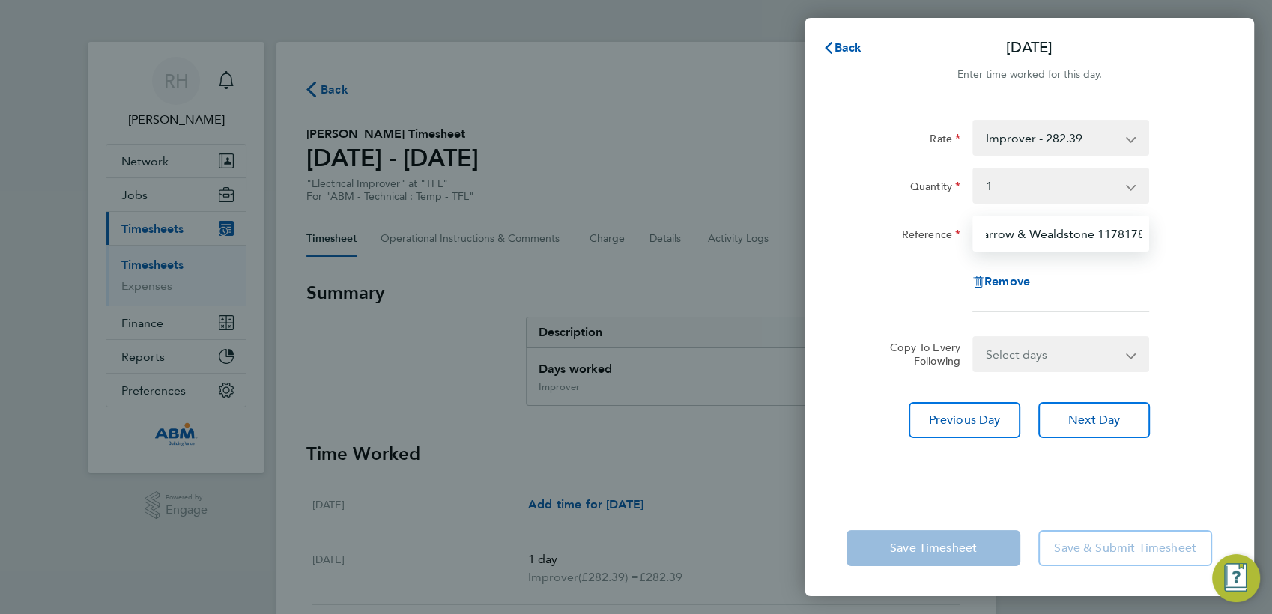
drag, startPoint x: 1044, startPoint y: 233, endPoint x: 1274, endPoint y: 236, distance: 230.0
click at [1271, 0] on html "RH Rea Hill Notifications Applications: Network Sites Workers Jobs Positions Va…" at bounding box center [636, 0] width 1272 height 0
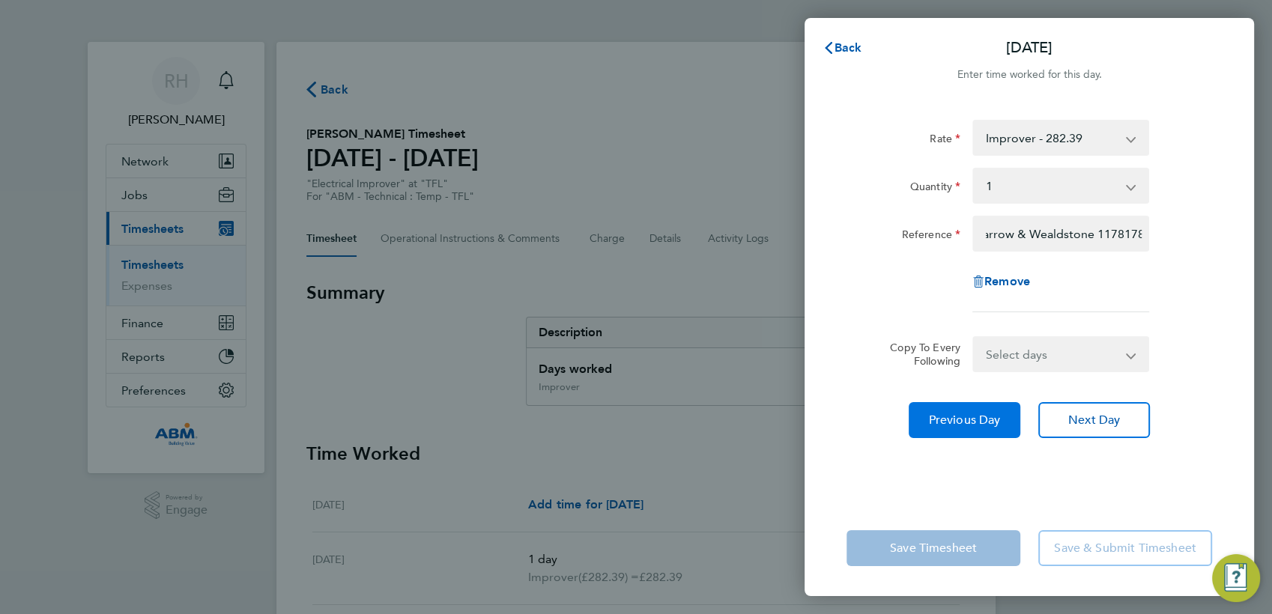
click at [942, 424] on span "Previous Day" at bounding box center [965, 420] width 72 height 15
select select "1"
click at [942, 424] on span "Previous Day" at bounding box center [965, 420] width 72 height 15
select select "1"
click at [942, 424] on span "Previous Day" at bounding box center [965, 420] width 72 height 15
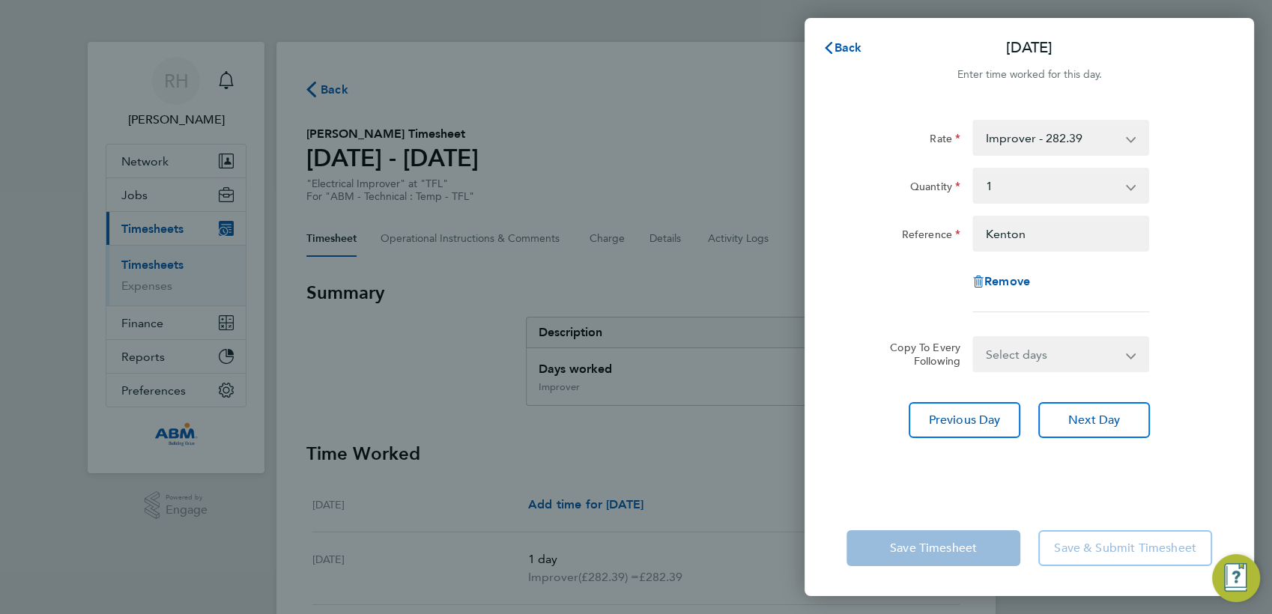
select select "1"
click at [845, 44] on span "Back" at bounding box center [848, 47] width 28 height 14
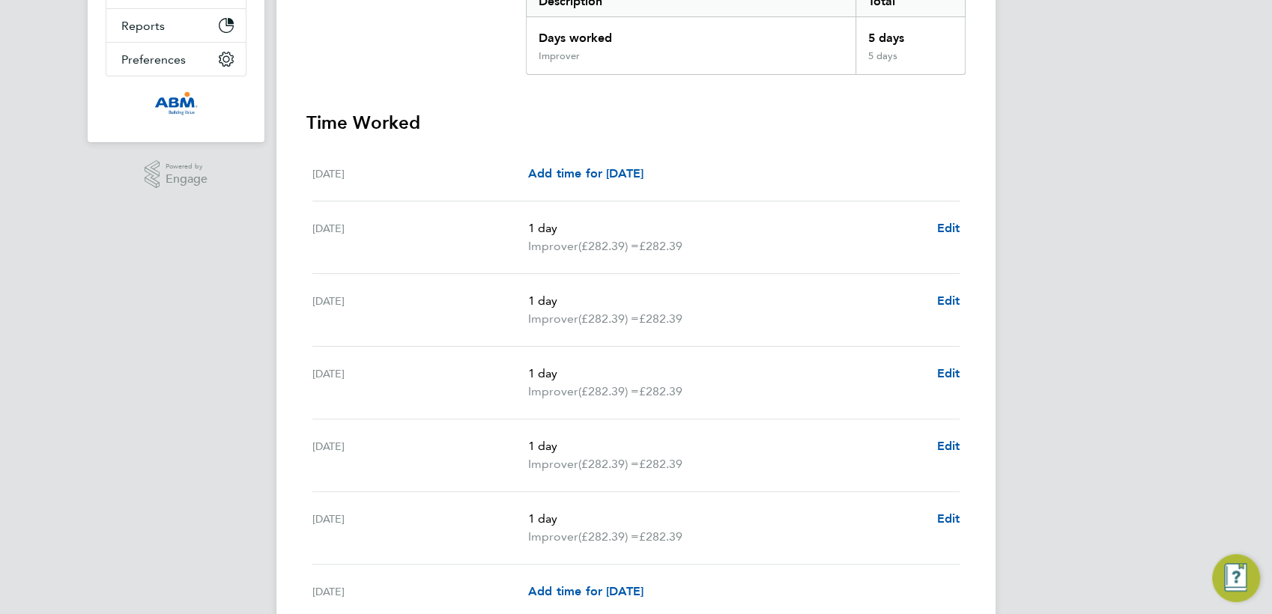
scroll to position [333, 0]
click at [942, 224] on span "Edit" at bounding box center [947, 226] width 23 height 14
select select "1"
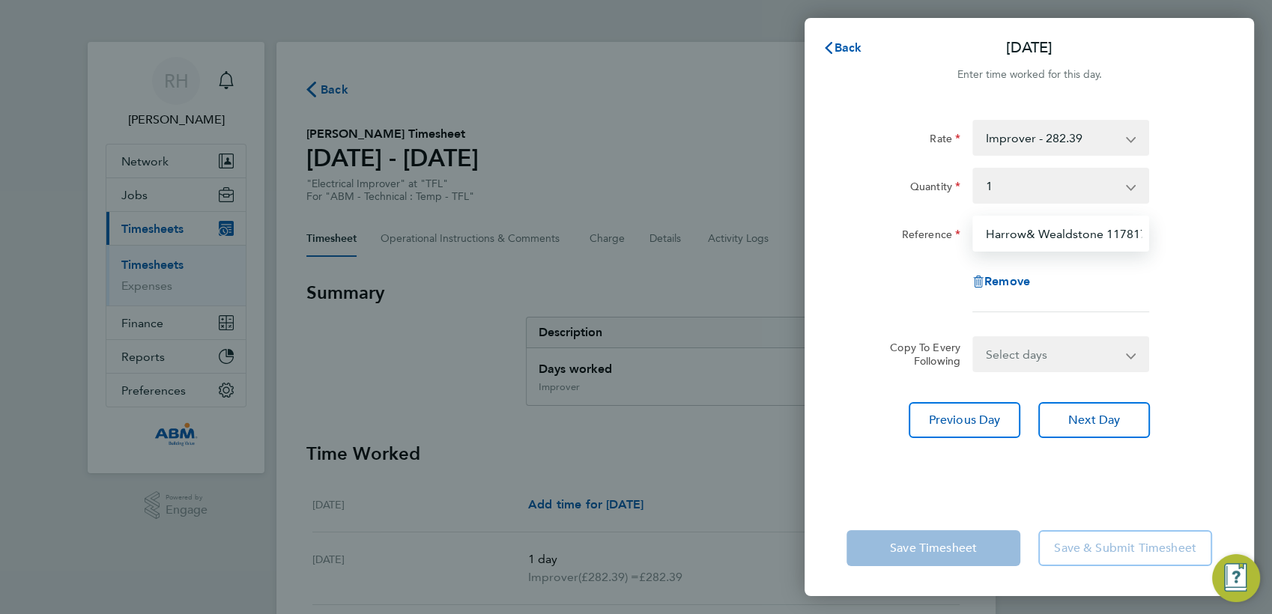
scroll to position [0, 8]
drag, startPoint x: 1107, startPoint y: 235, endPoint x: 1183, endPoint y: 243, distance: 76.8
click at [1183, 243] on div "Reference Harrow& Wealdstone 1178178" at bounding box center [1029, 234] width 378 height 36
click at [1095, 231] on input "Harrow& Wealdstone 1178178" at bounding box center [1060, 234] width 177 height 36
click at [1112, 239] on input "Harrow& Wealdstone 1178178" at bounding box center [1060, 234] width 177 height 36
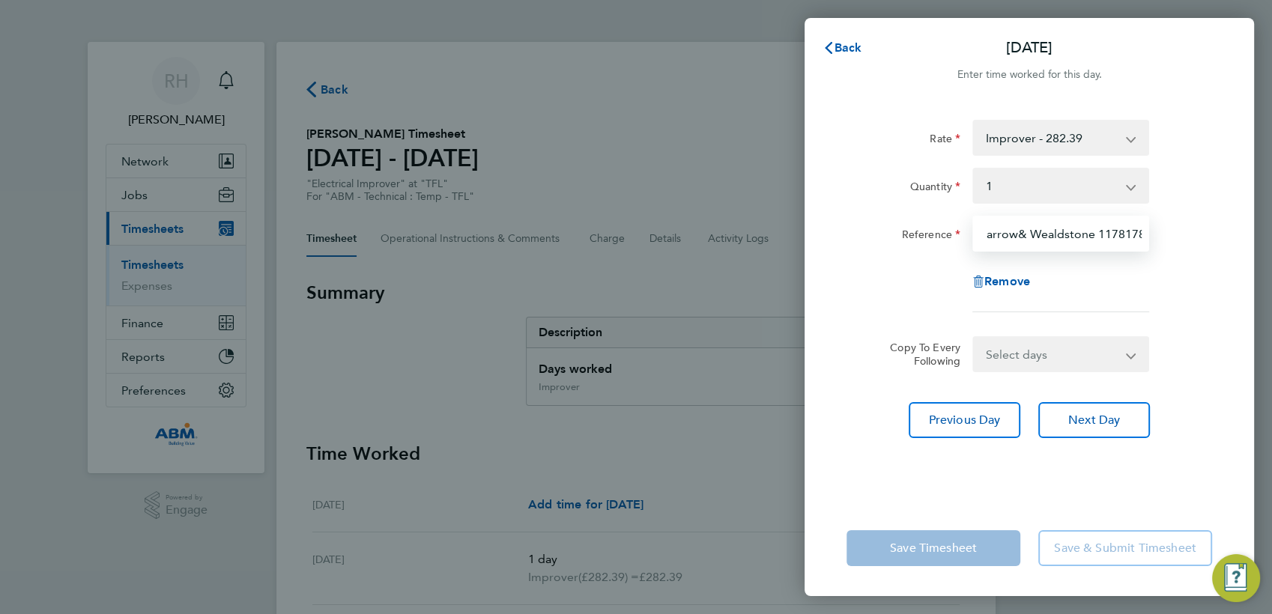
drag, startPoint x: 1097, startPoint y: 231, endPoint x: 1185, endPoint y: 235, distance: 87.7
click at [1185, 235] on div "Reference Harrow& Wealdstone 1178178" at bounding box center [1029, 234] width 378 height 36
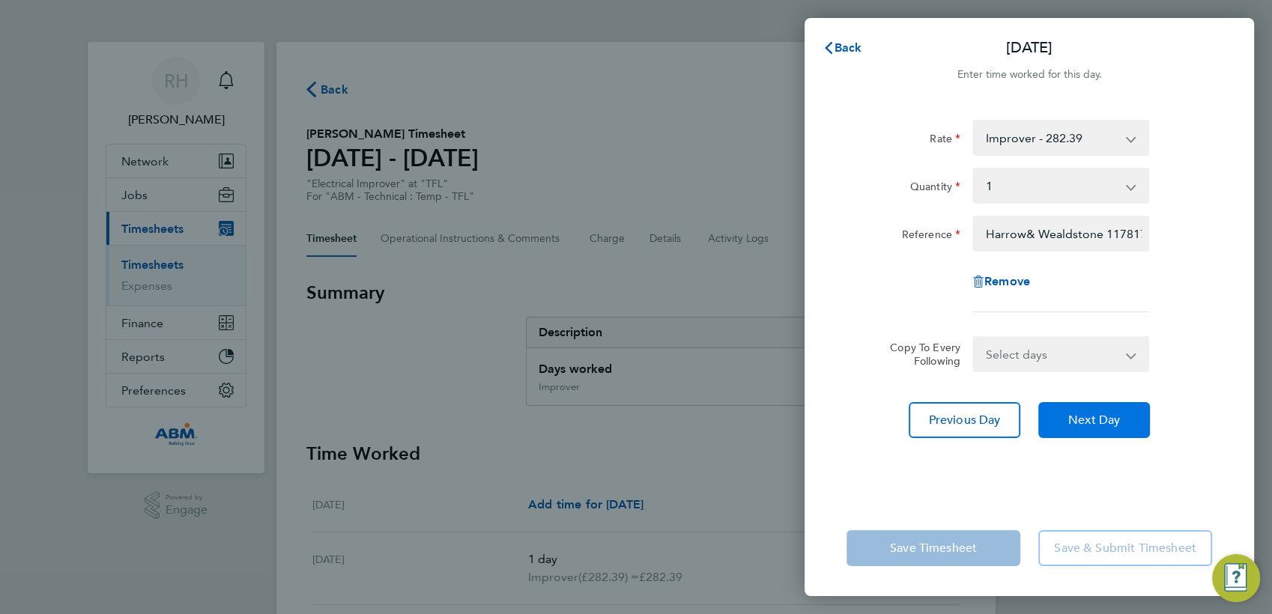
drag, startPoint x: 1112, startPoint y: 417, endPoint x: 1091, endPoint y: 398, distance: 28.7
click at [1111, 418] on span "Next Day" at bounding box center [1094, 420] width 52 height 15
select select "1"
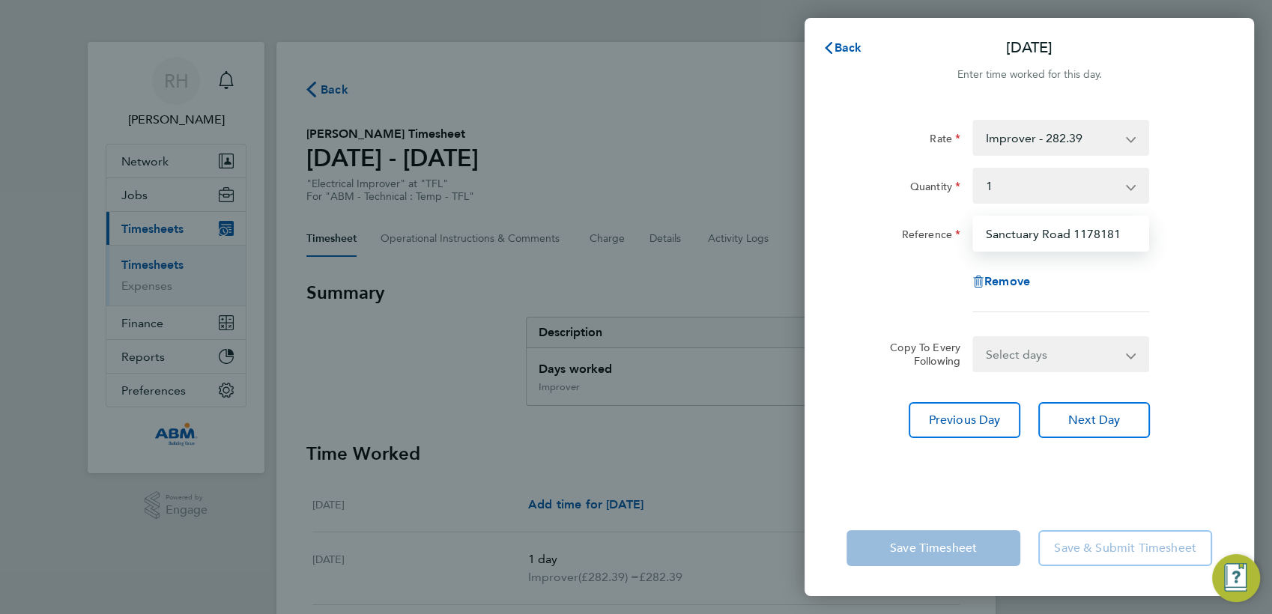
drag, startPoint x: 1073, startPoint y: 232, endPoint x: 1172, endPoint y: 243, distance: 99.4
click at [1172, 243] on div "Reference Sanctuary Road 1178181" at bounding box center [1029, 234] width 378 height 36
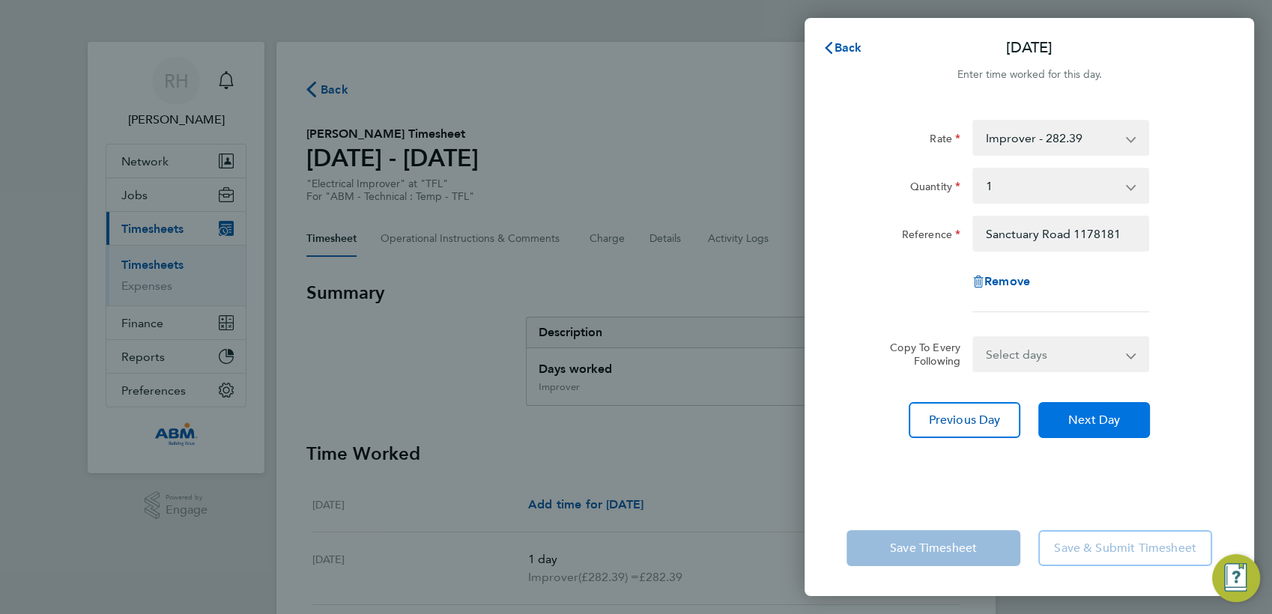
click at [1076, 422] on span "Next Day" at bounding box center [1094, 420] width 52 height 15
select select "1"
click at [1060, 412] on button "Next Day" at bounding box center [1094, 420] width 112 height 36
select select "1"
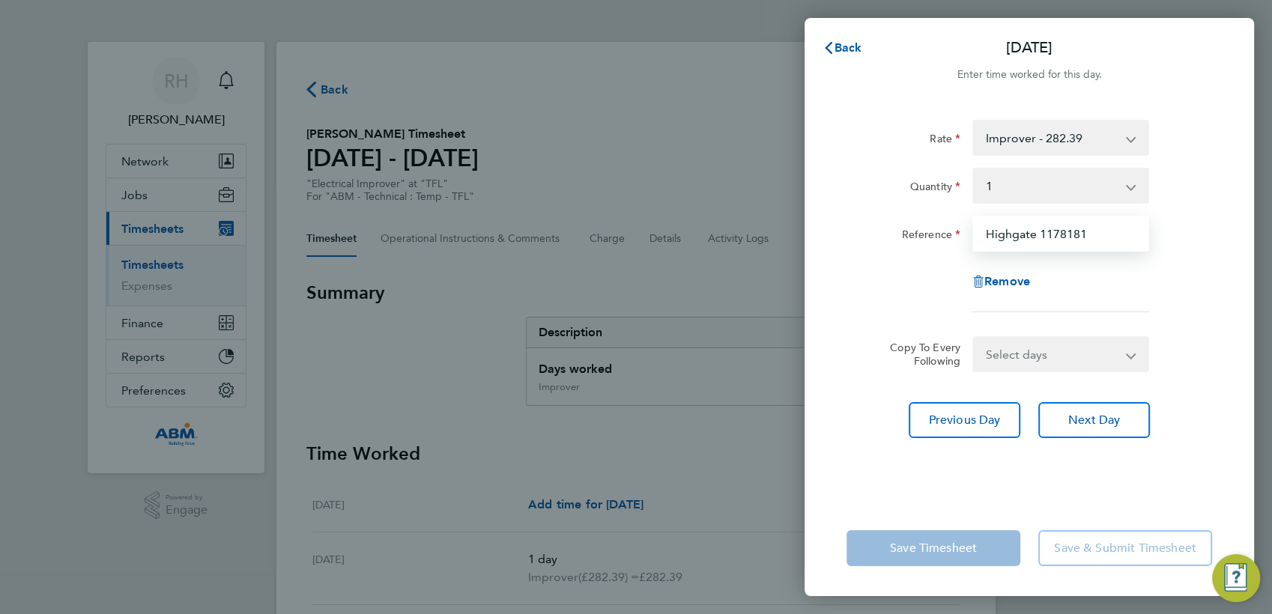
drag, startPoint x: 1040, startPoint y: 233, endPoint x: 1086, endPoint y: 236, distance: 45.8
click at [1086, 236] on input "Highgate 1178181" at bounding box center [1060, 234] width 177 height 36
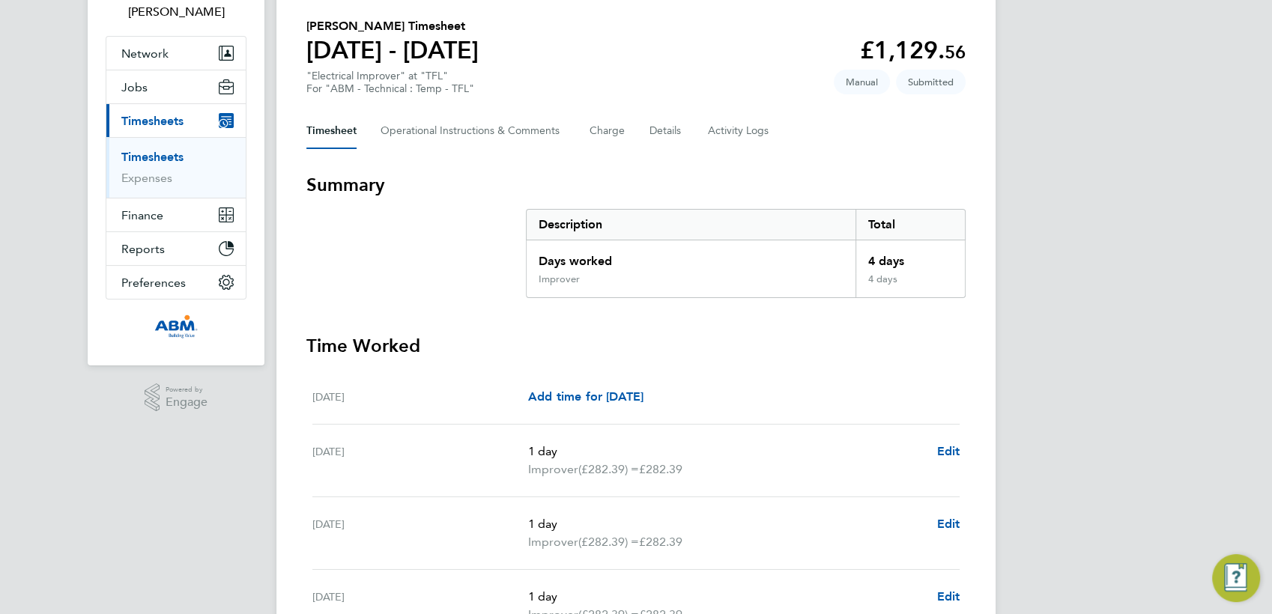
scroll to position [198, 0]
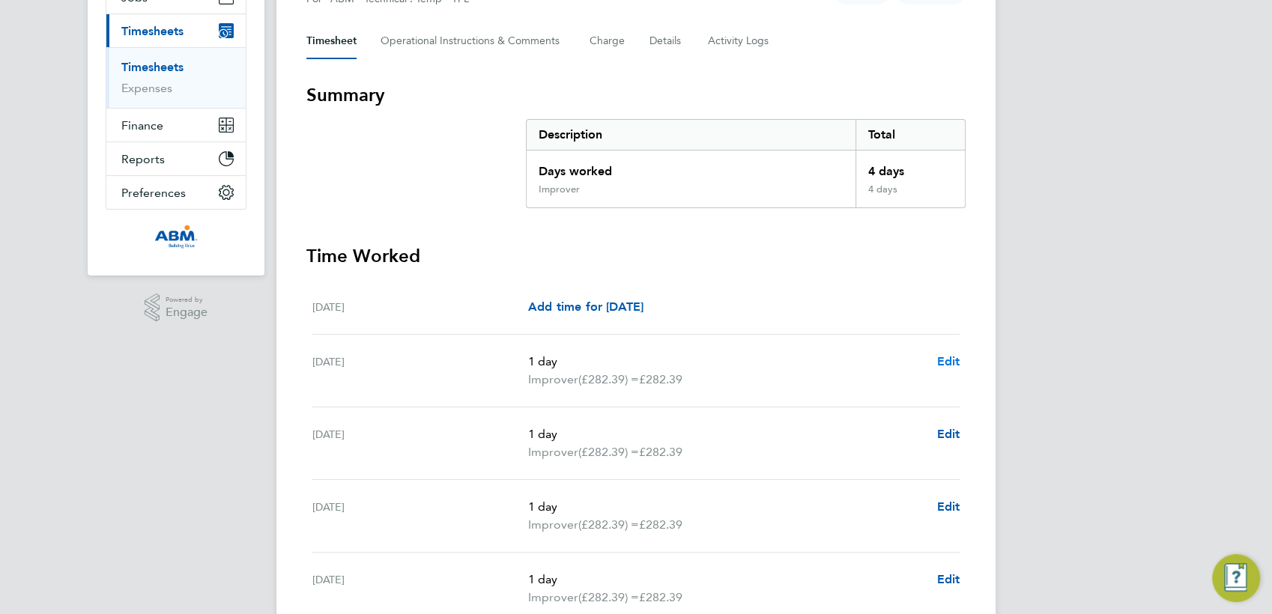
click at [942, 361] on span "Edit" at bounding box center [947, 361] width 23 height 14
select select "1"
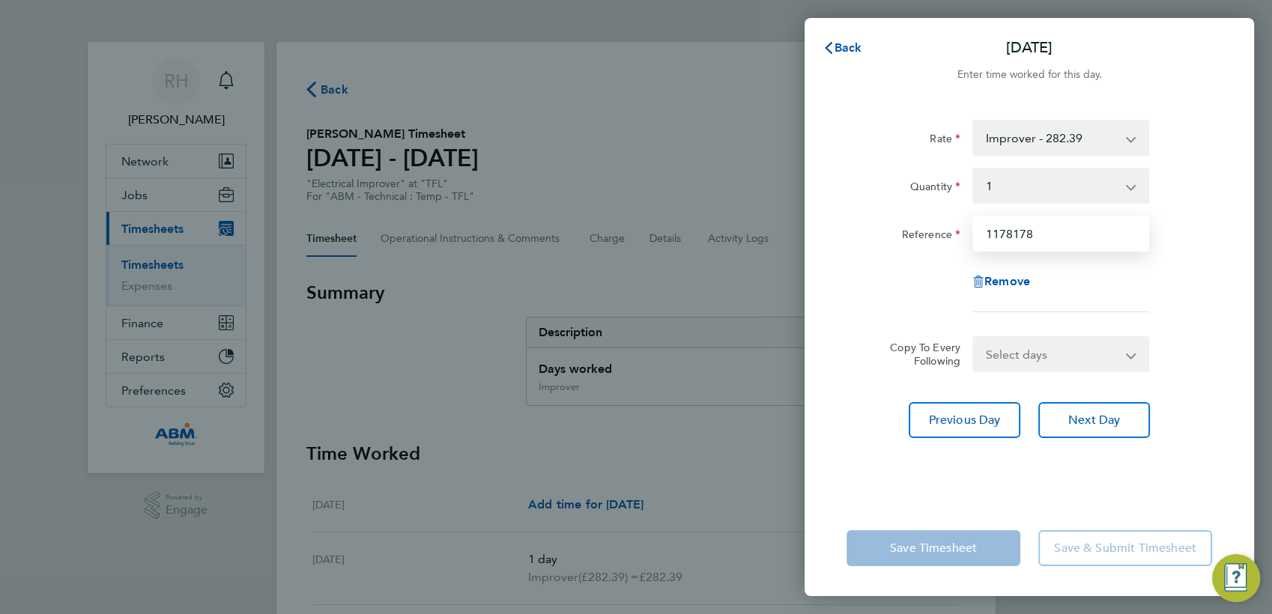
drag, startPoint x: 792, startPoint y: 227, endPoint x: 743, endPoint y: 226, distance: 48.7
click at [743, 226] on div "Back [DATE] Enter time worked for this day. Rate Improver - 282.39 Quantity Sel…" at bounding box center [636, 307] width 1272 height 614
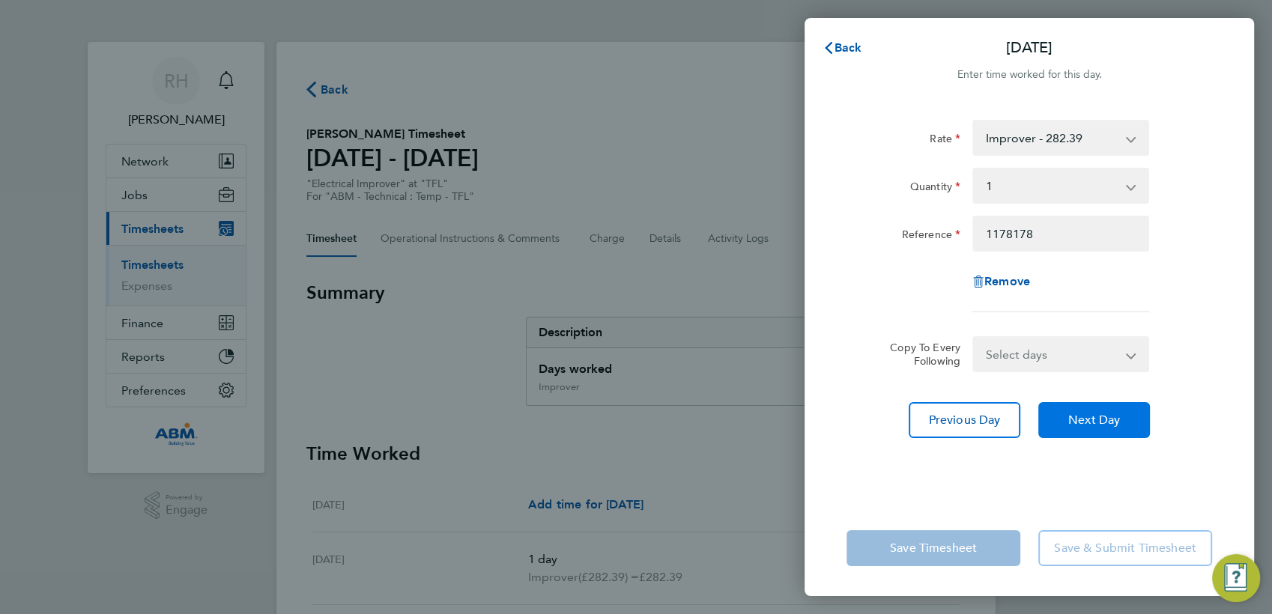
click at [1089, 416] on span "Next Day" at bounding box center [1094, 420] width 52 height 15
select select "1"
click at [1089, 415] on span "Next Day" at bounding box center [1094, 420] width 52 height 15
select select "1"
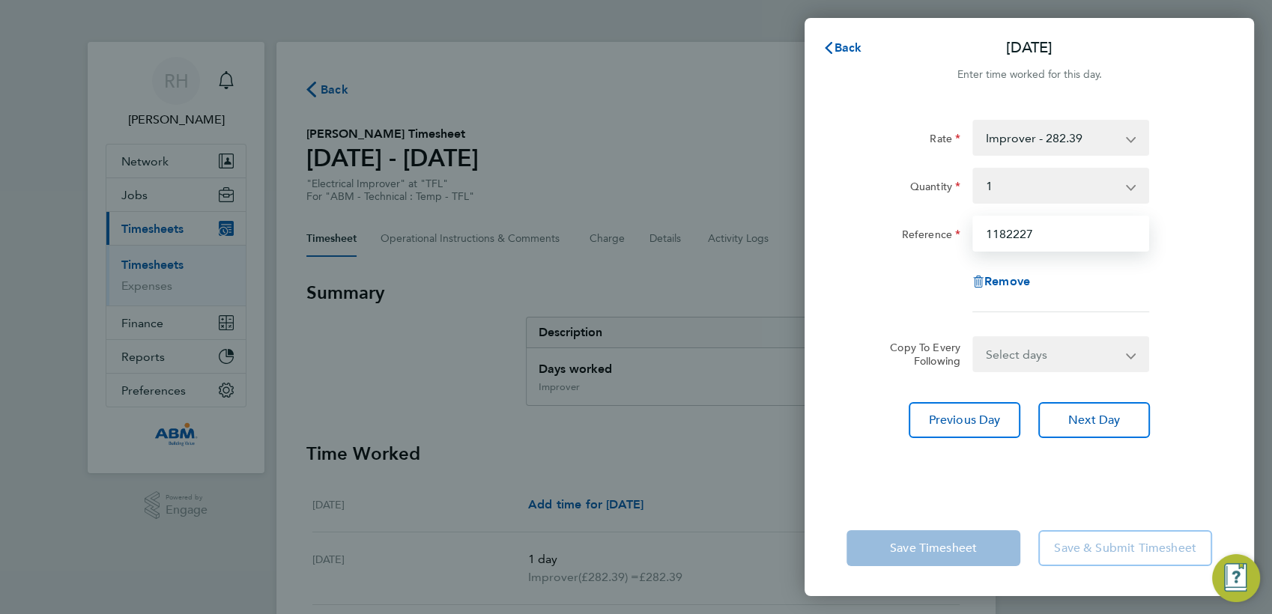
drag, startPoint x: 1037, startPoint y: 235, endPoint x: 927, endPoint y: 228, distance: 110.3
click at [927, 228] on div "Reference 1182227" at bounding box center [1029, 234] width 378 height 36
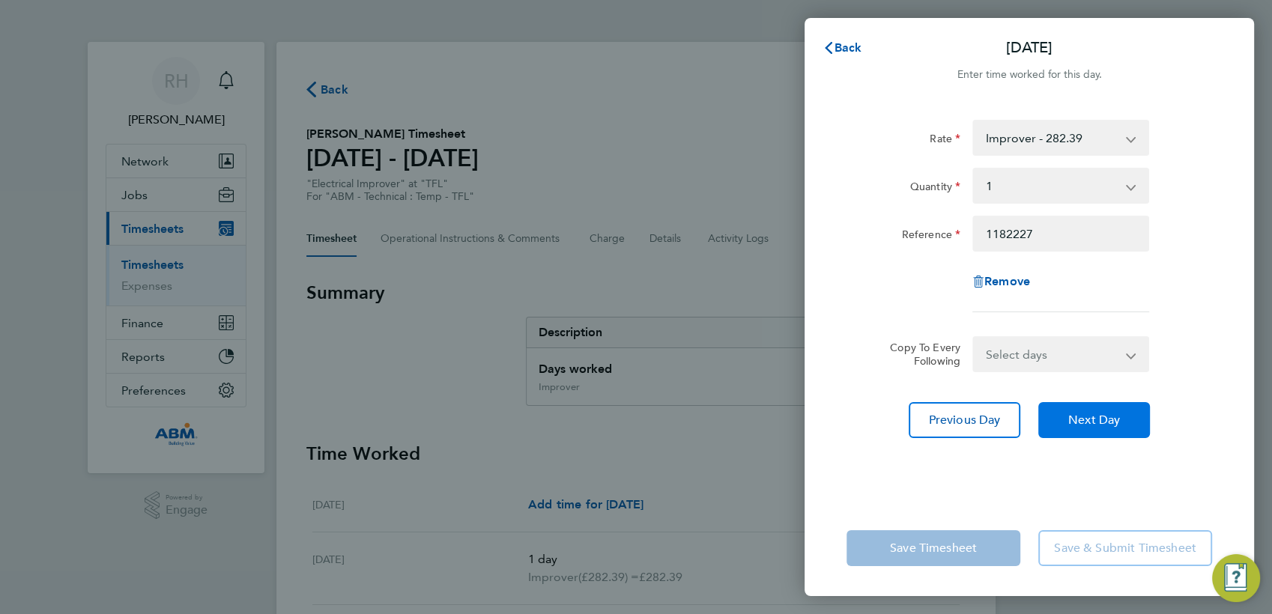
click at [1112, 428] on button "Next Day" at bounding box center [1094, 420] width 112 height 36
select select "1"
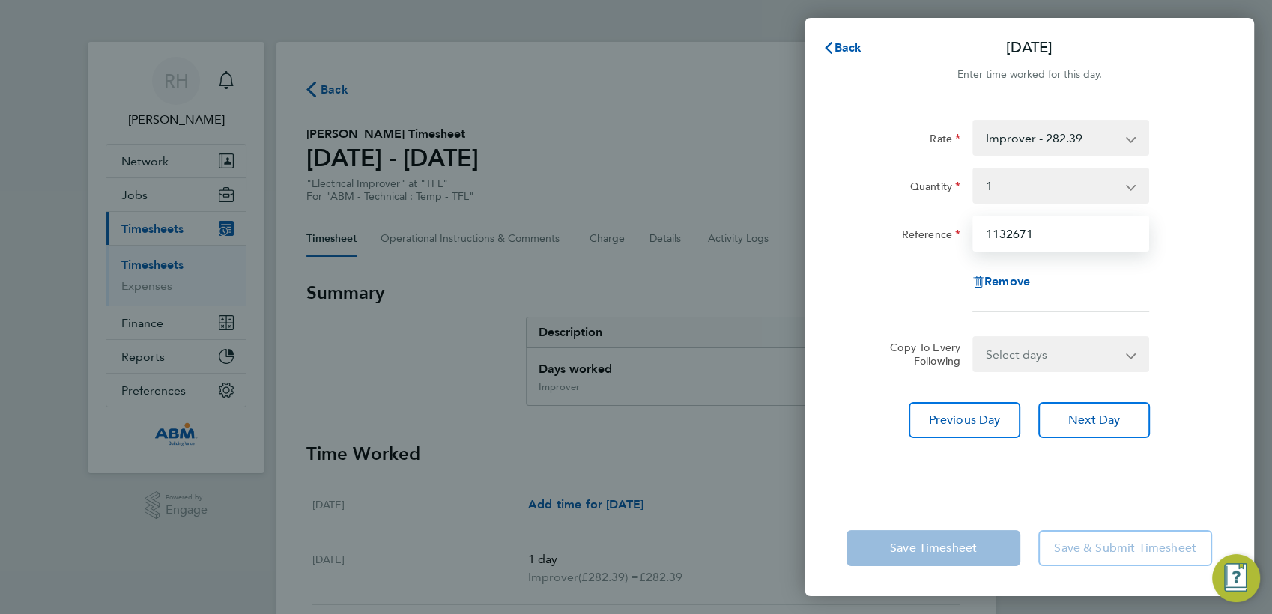
drag, startPoint x: 1041, startPoint y: 231, endPoint x: 822, endPoint y: 204, distance: 221.1
click at [827, 205] on div "Rate Improver - 282.39 Quantity Select quantity 0.5 1 Reference 1132671 Remove …" at bounding box center [1028, 301] width 449 height 398
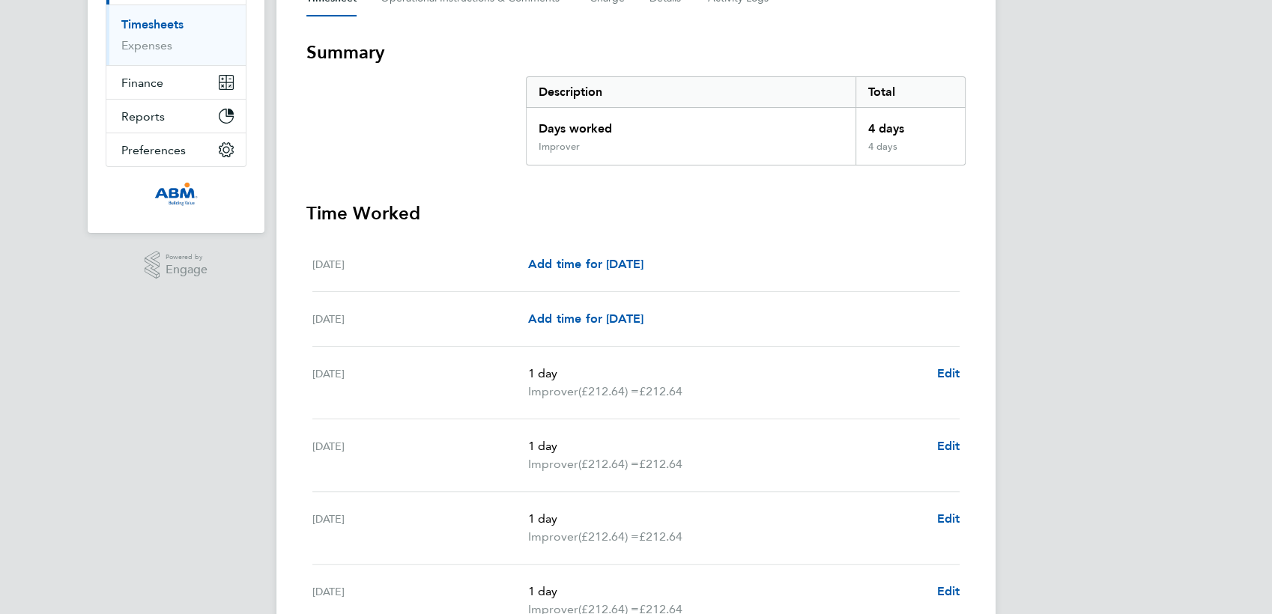
scroll to position [333, 0]
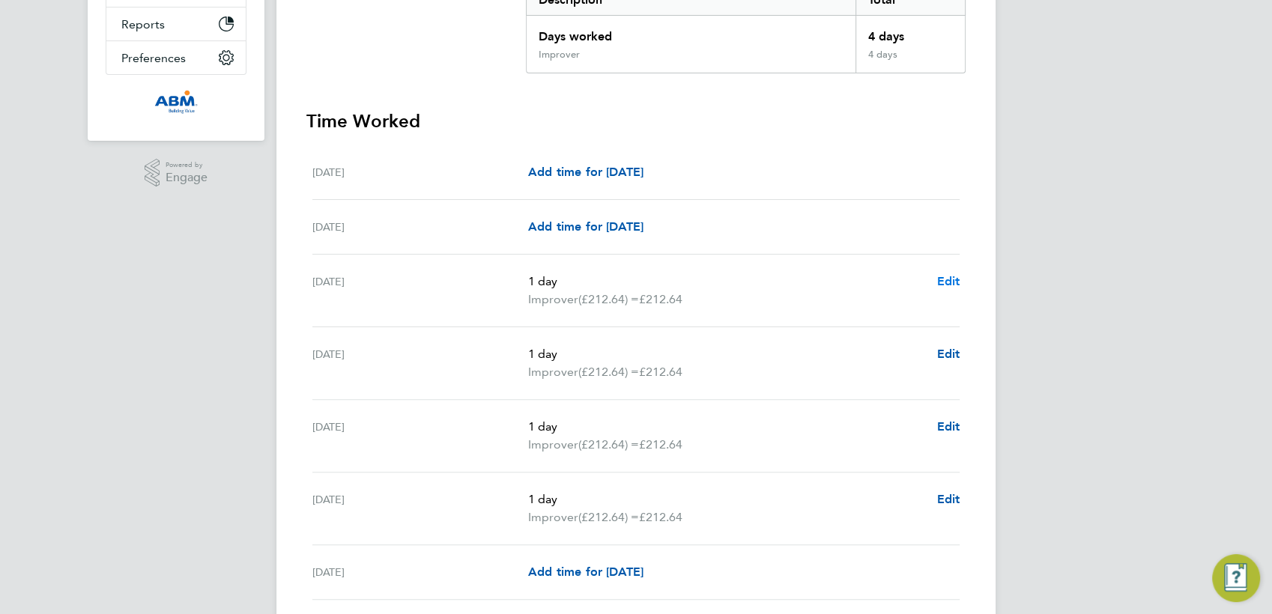
click at [952, 282] on span "Edit" at bounding box center [947, 281] width 23 height 14
select select "1"
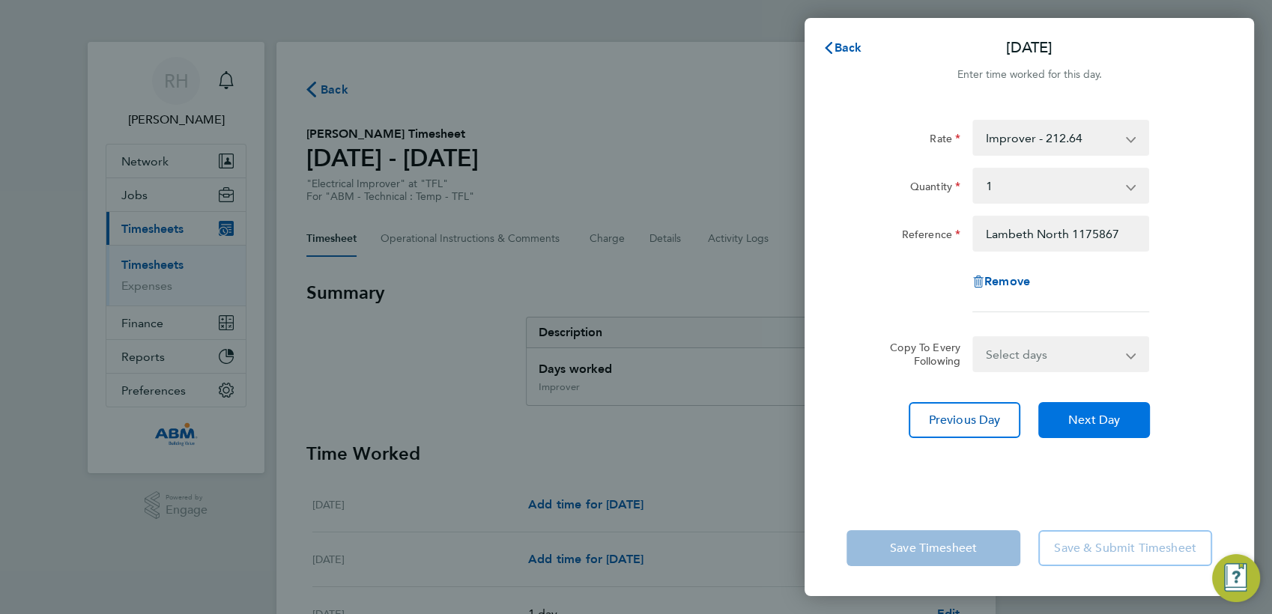
click at [1093, 427] on button "Next Day" at bounding box center [1094, 420] width 112 height 36
select select "1"
click at [1094, 427] on button "Next Day" at bounding box center [1094, 420] width 112 height 36
select select "1"
click at [1097, 425] on span "Next Day" at bounding box center [1094, 420] width 52 height 15
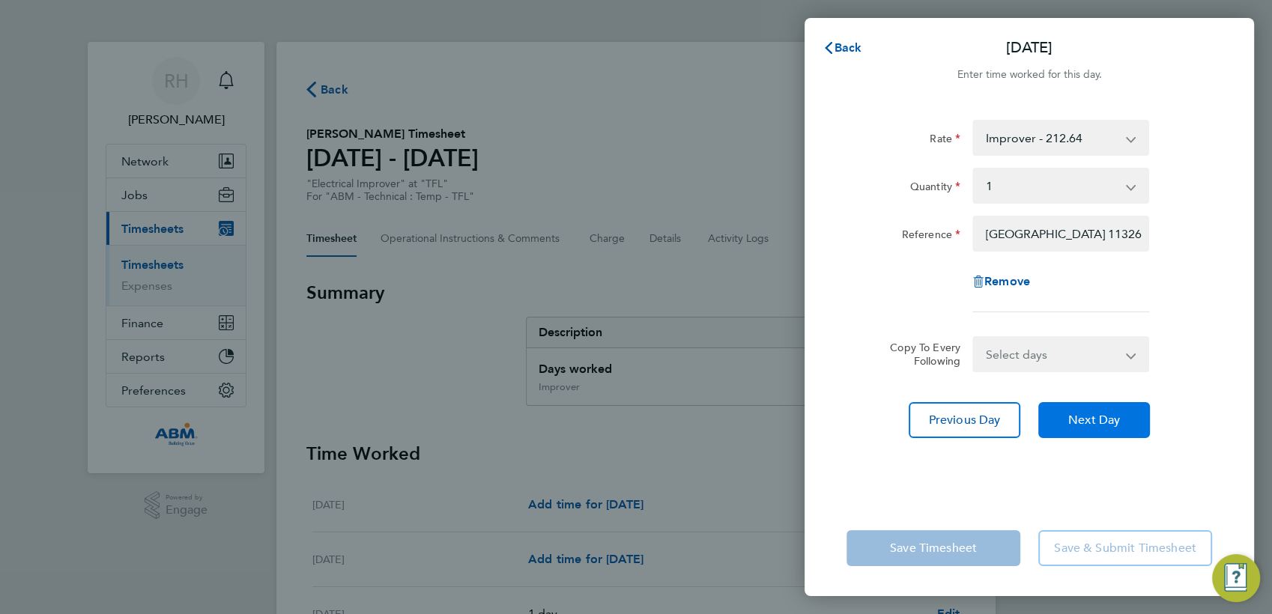
select select "1"
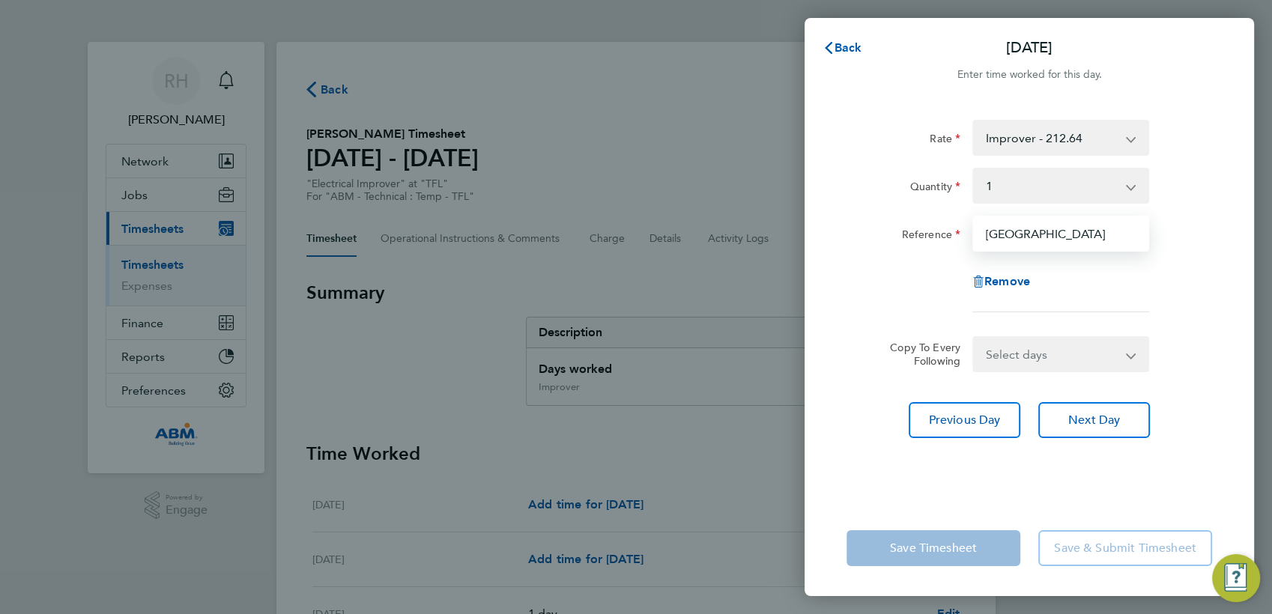
scroll to position [0, 101]
drag, startPoint x: 1052, startPoint y: 232, endPoint x: 1274, endPoint y: 234, distance: 221.7
click at [1271, 0] on html "[PERSON_NAME] [PERSON_NAME] Notifications Applications: Network Sites Workers J…" at bounding box center [636, 0] width 1272 height 0
click at [1090, 234] on input "[GEOGRAPHIC_DATA]" at bounding box center [1060, 234] width 177 height 36
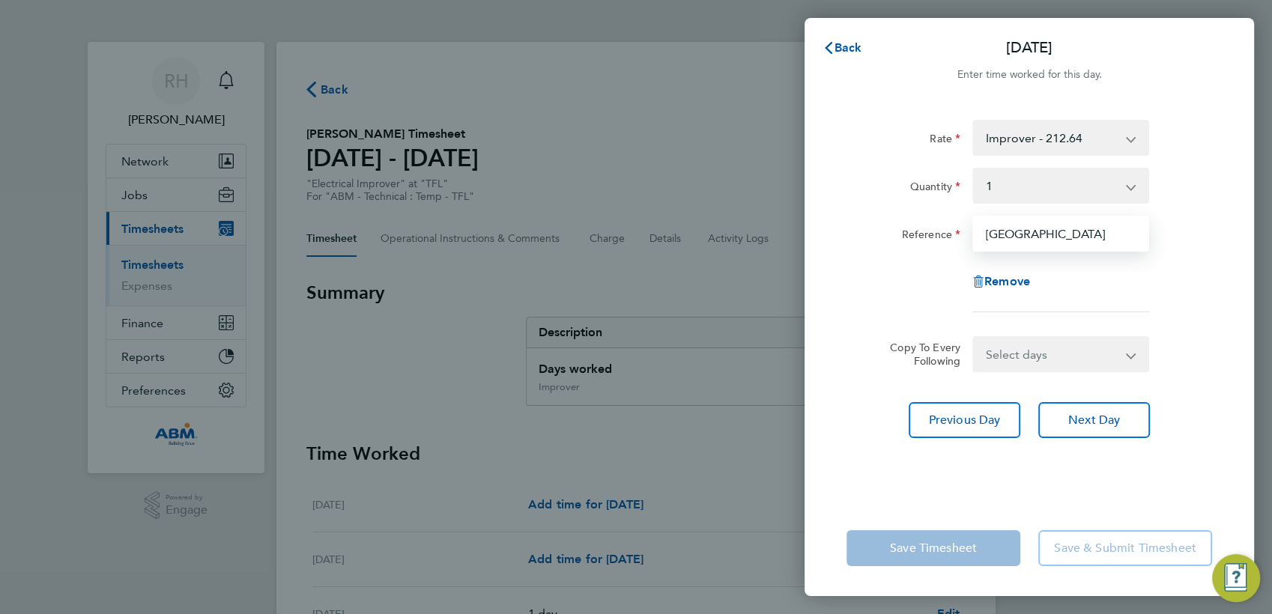
scroll to position [0, 101]
drag, startPoint x: 1094, startPoint y: 233, endPoint x: 1178, endPoint y: 237, distance: 84.8
click at [1180, 237] on div "Reference [GEOGRAPHIC_DATA]" at bounding box center [1029, 234] width 378 height 36
click at [1115, 231] on input "[GEOGRAPHIC_DATA]" at bounding box center [1060, 234] width 177 height 36
drag, startPoint x: 1097, startPoint y: 231, endPoint x: 1174, endPoint y: 238, distance: 76.7
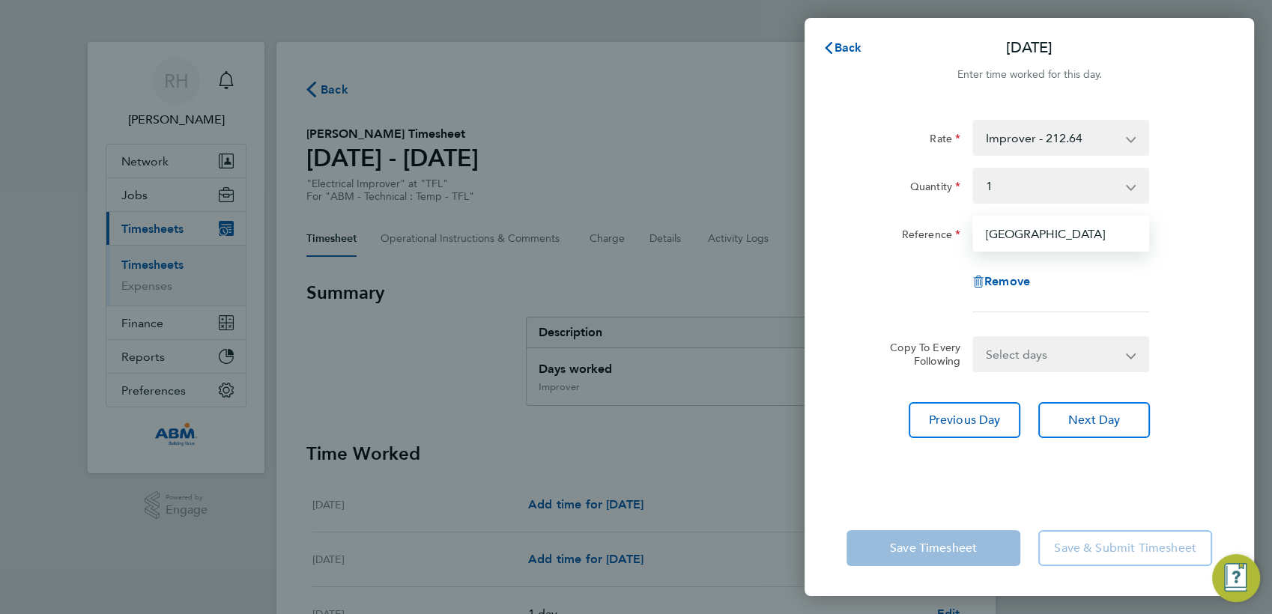
click at [1174, 238] on div "Reference [GEOGRAPHIC_DATA]" at bounding box center [1029, 234] width 378 height 36
drag, startPoint x: 834, startPoint y: 50, endPoint x: 715, endPoint y: 9, distance: 126.7
click at [834, 50] on span "Back" at bounding box center [848, 47] width 28 height 14
